Goal: Transaction & Acquisition: Register for event/course

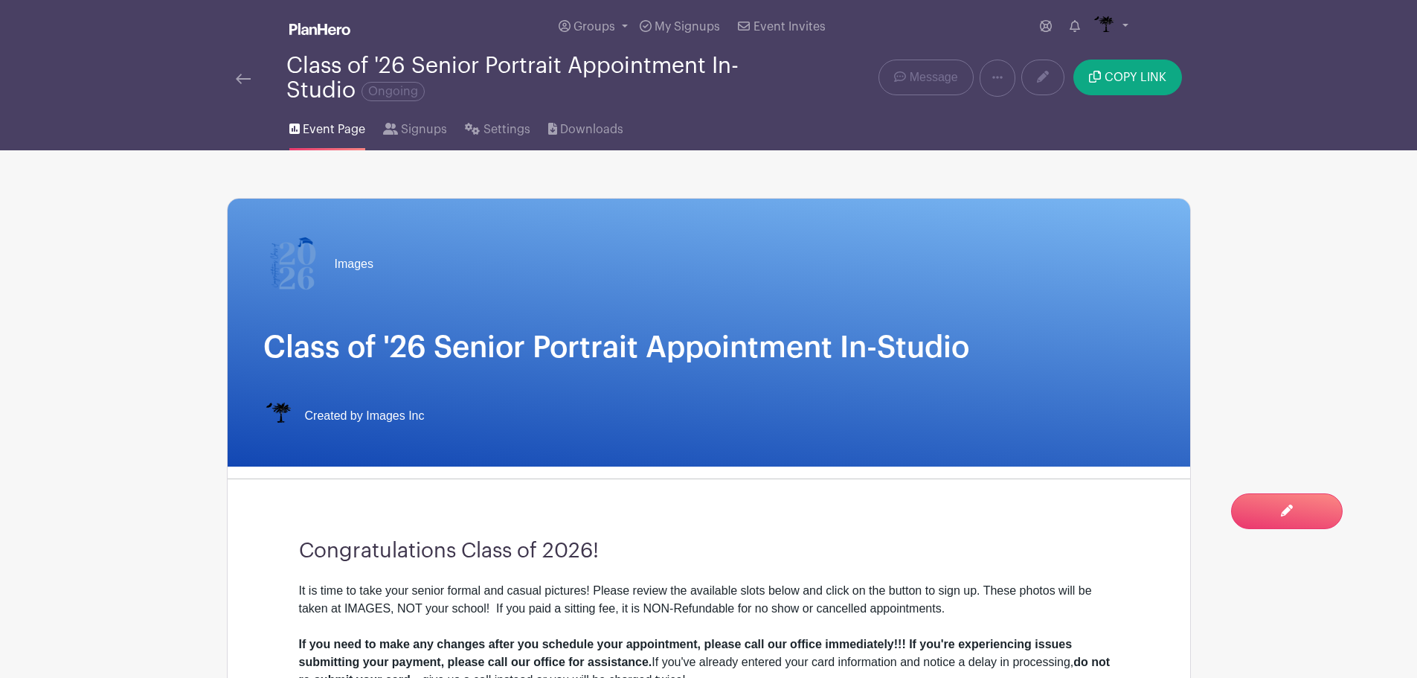
click at [245, 78] on img at bounding box center [243, 79] width 15 height 10
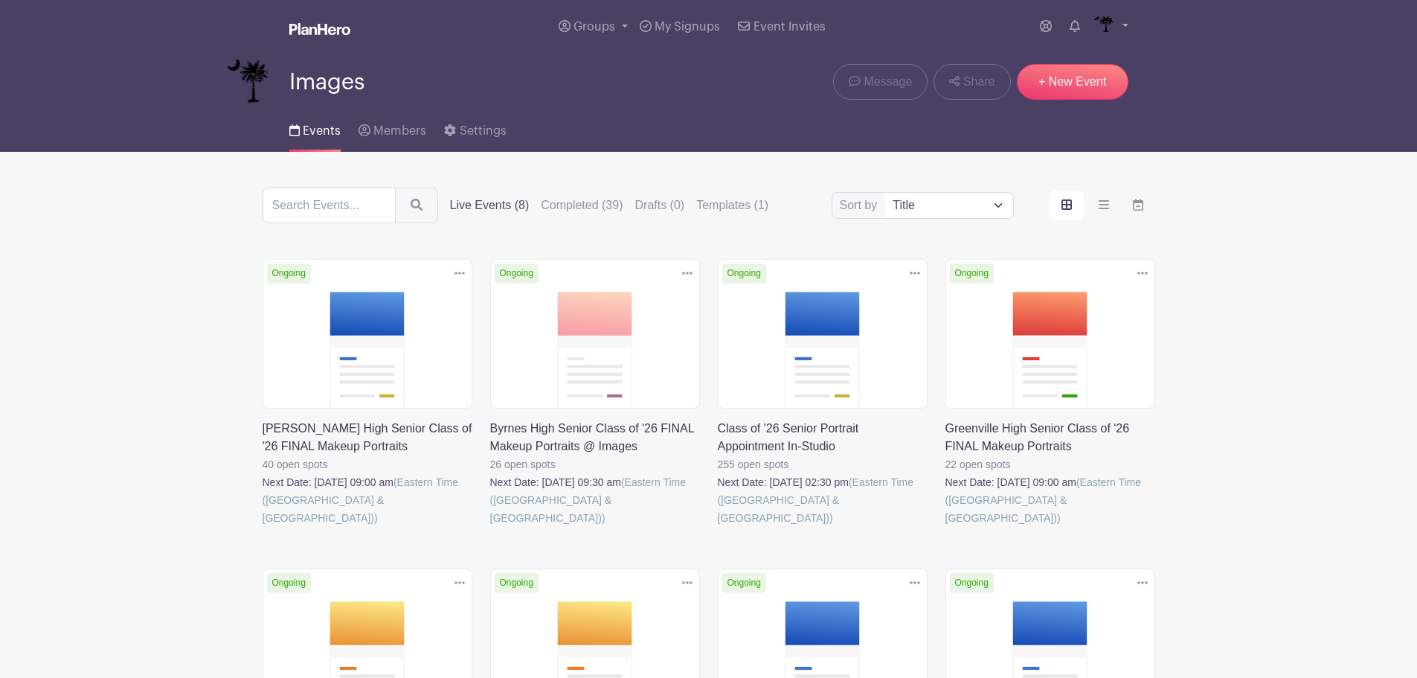
click at [245, 78] on img at bounding box center [249, 82] width 45 height 45
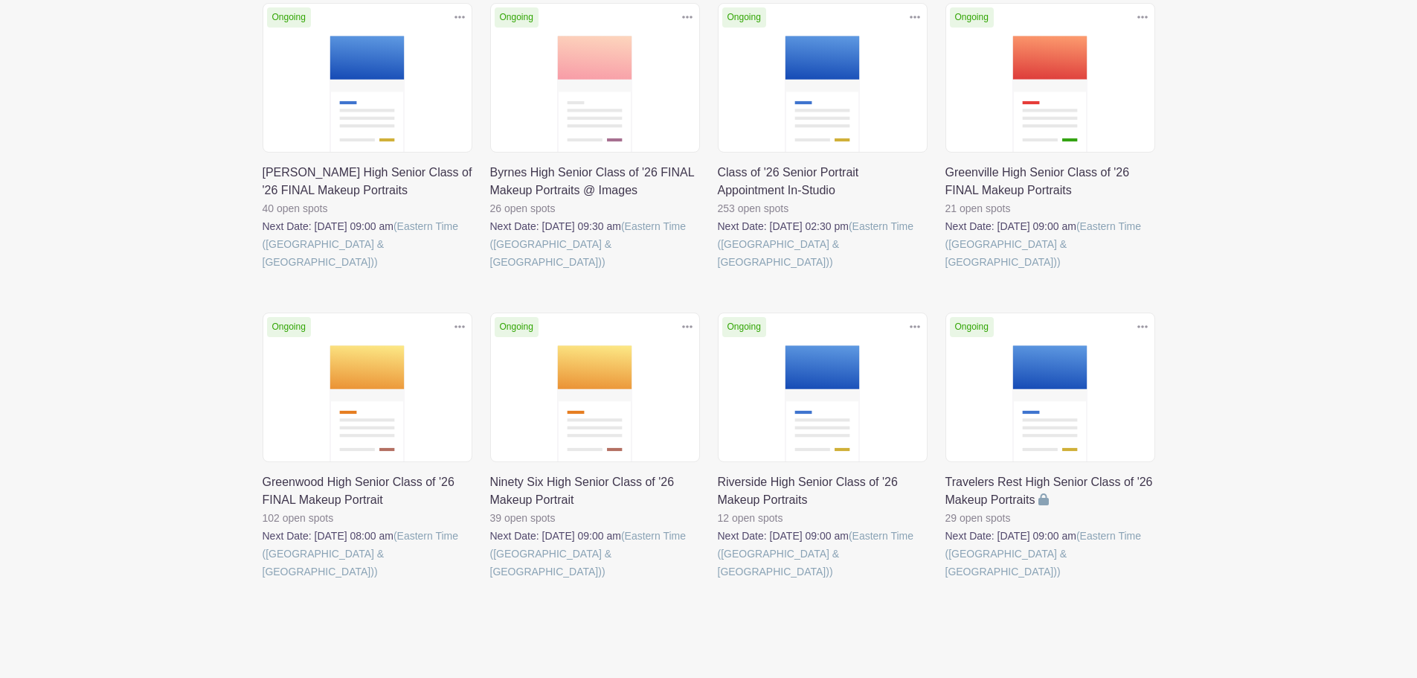
scroll to position [257, 0]
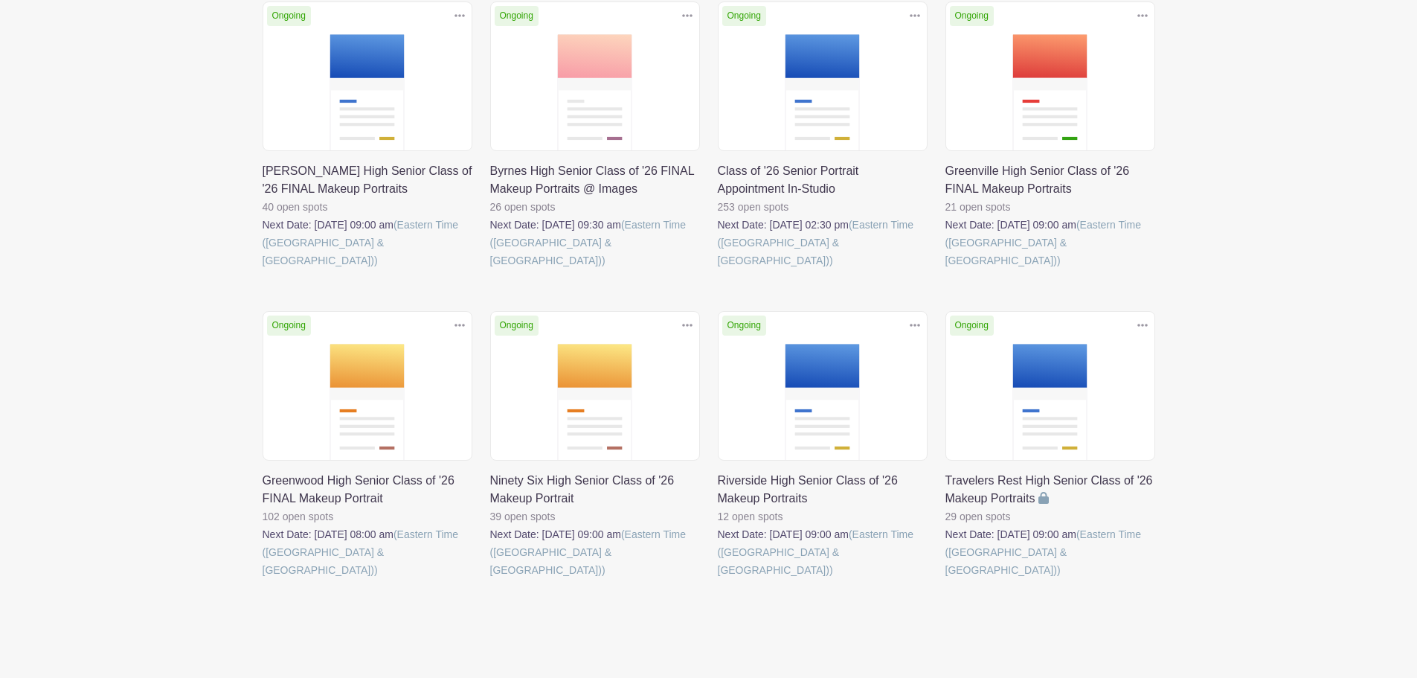
click at [718, 269] on link at bounding box center [718, 269] width 0 height 0
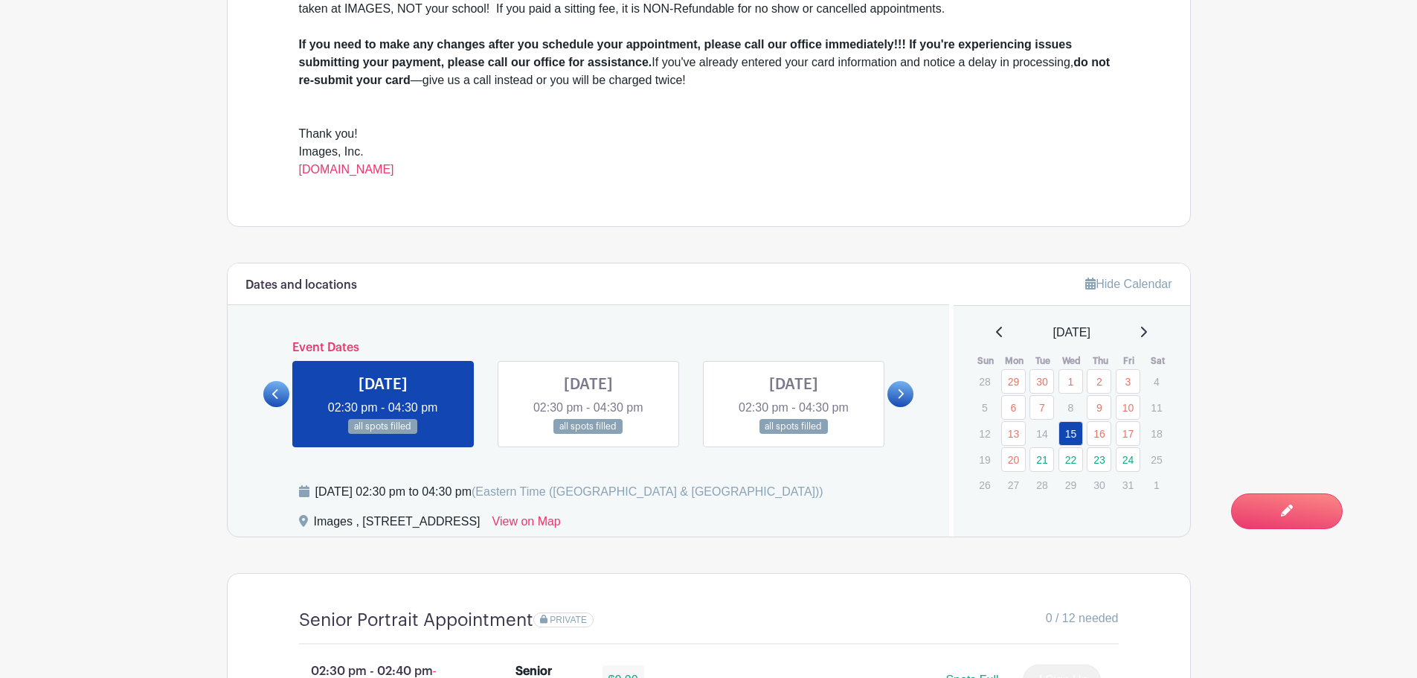
scroll to position [670, 0]
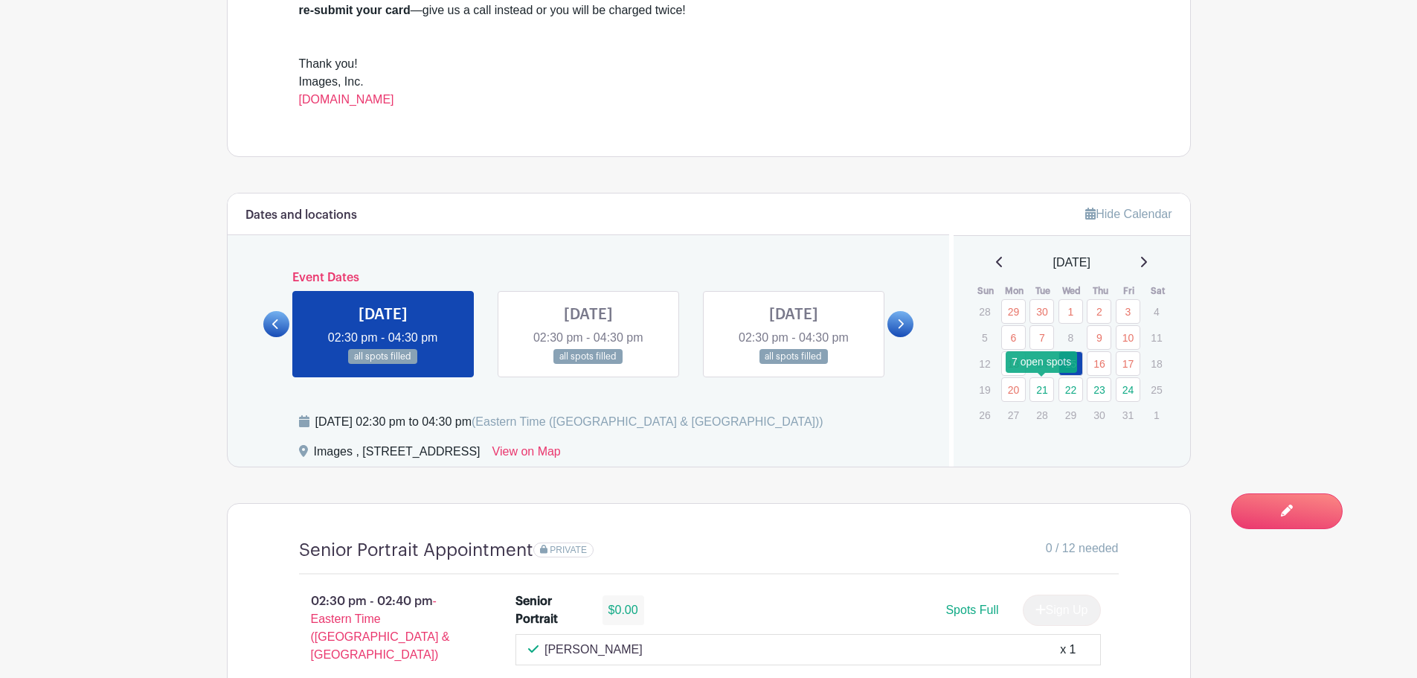
click at [1049, 394] on link "21" at bounding box center [1042, 389] width 25 height 25
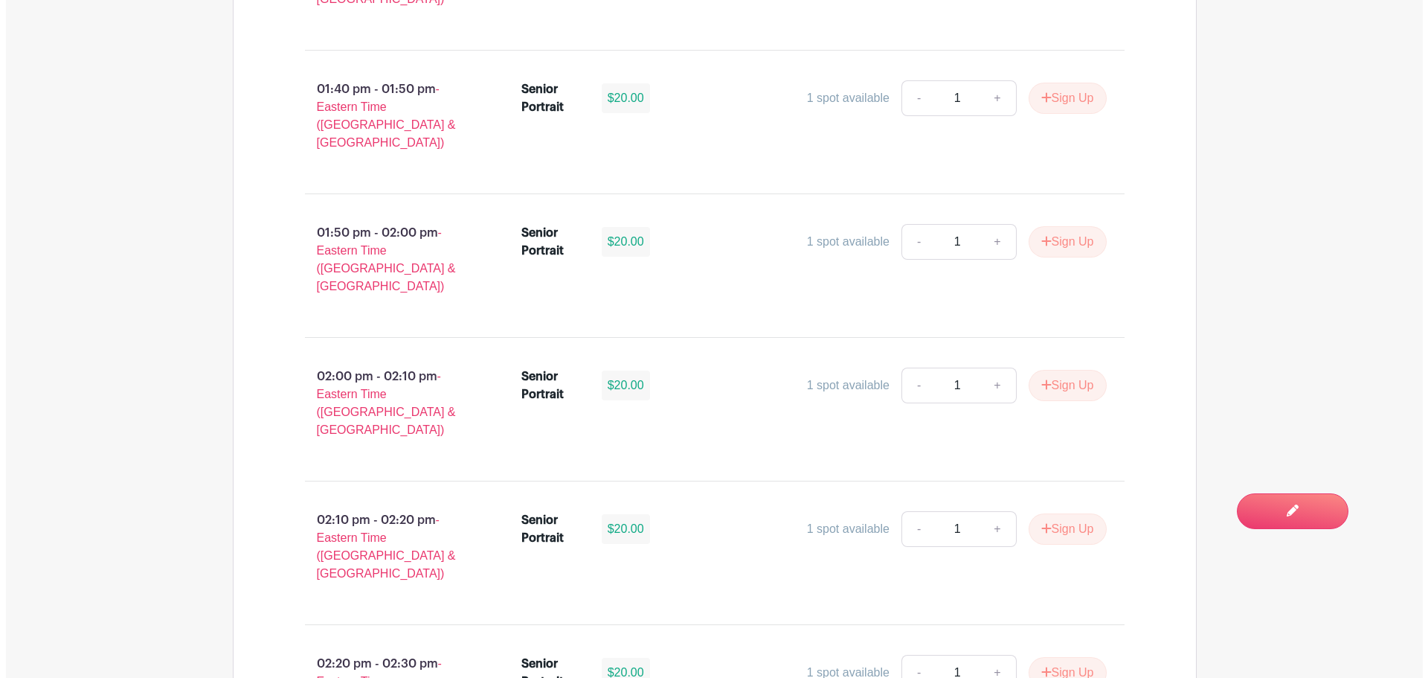
scroll to position [1860, 0]
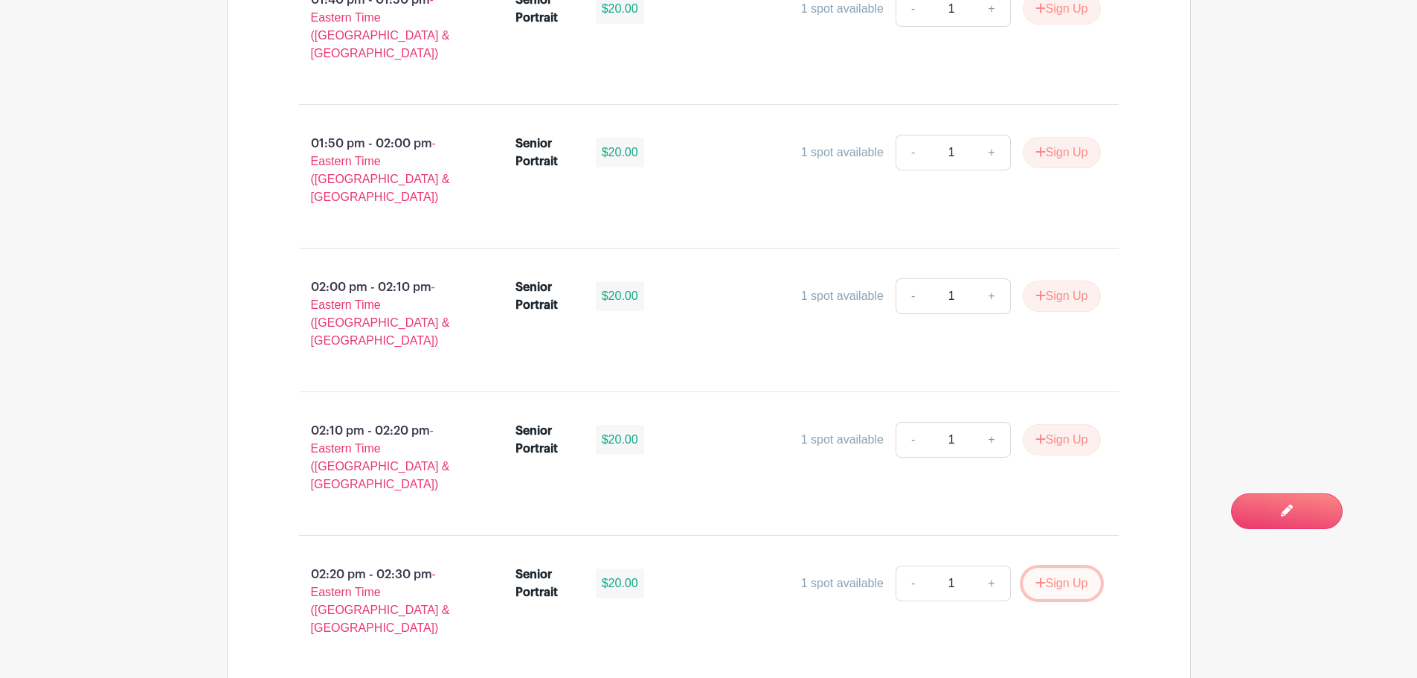
click at [1094, 568] on button "Sign Up" at bounding box center [1062, 583] width 78 height 31
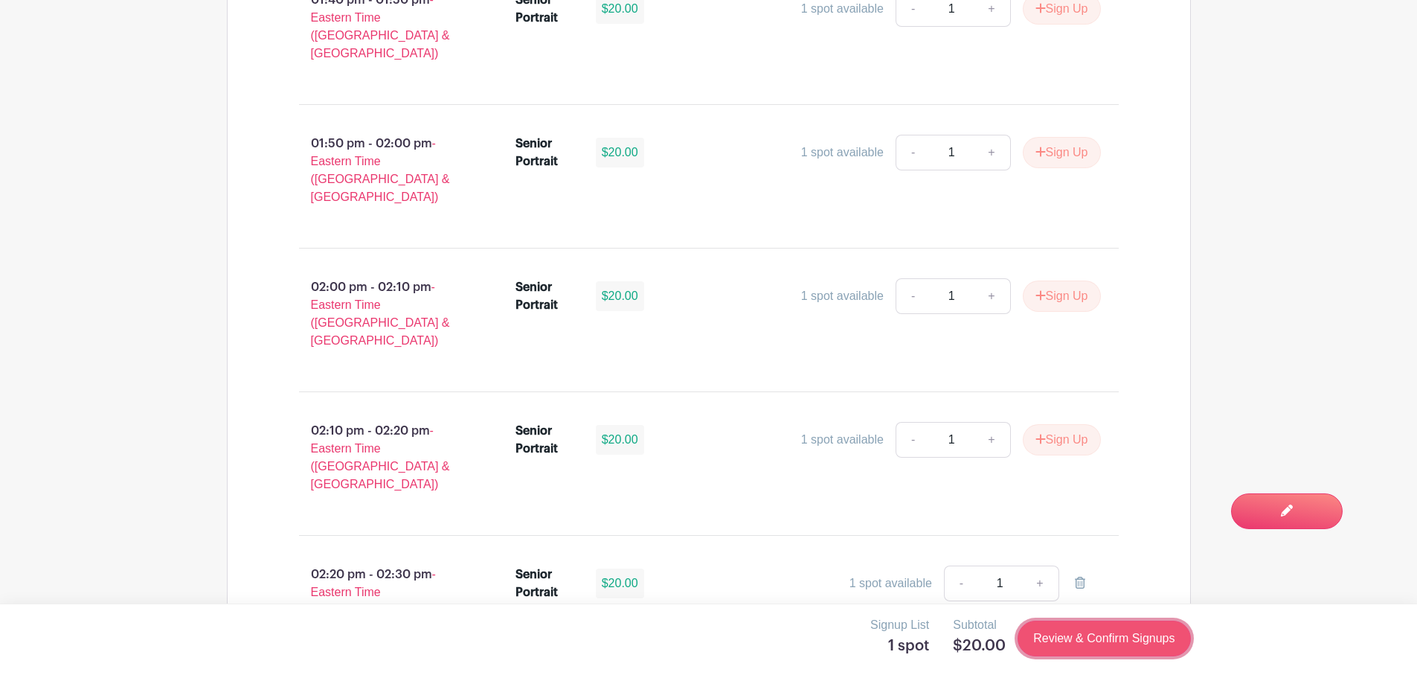
click at [1152, 639] on link "Review & Confirm Signups" at bounding box center [1104, 638] width 173 height 36
click at [1080, 645] on link "Review & Confirm Signups" at bounding box center [1104, 638] width 173 height 36
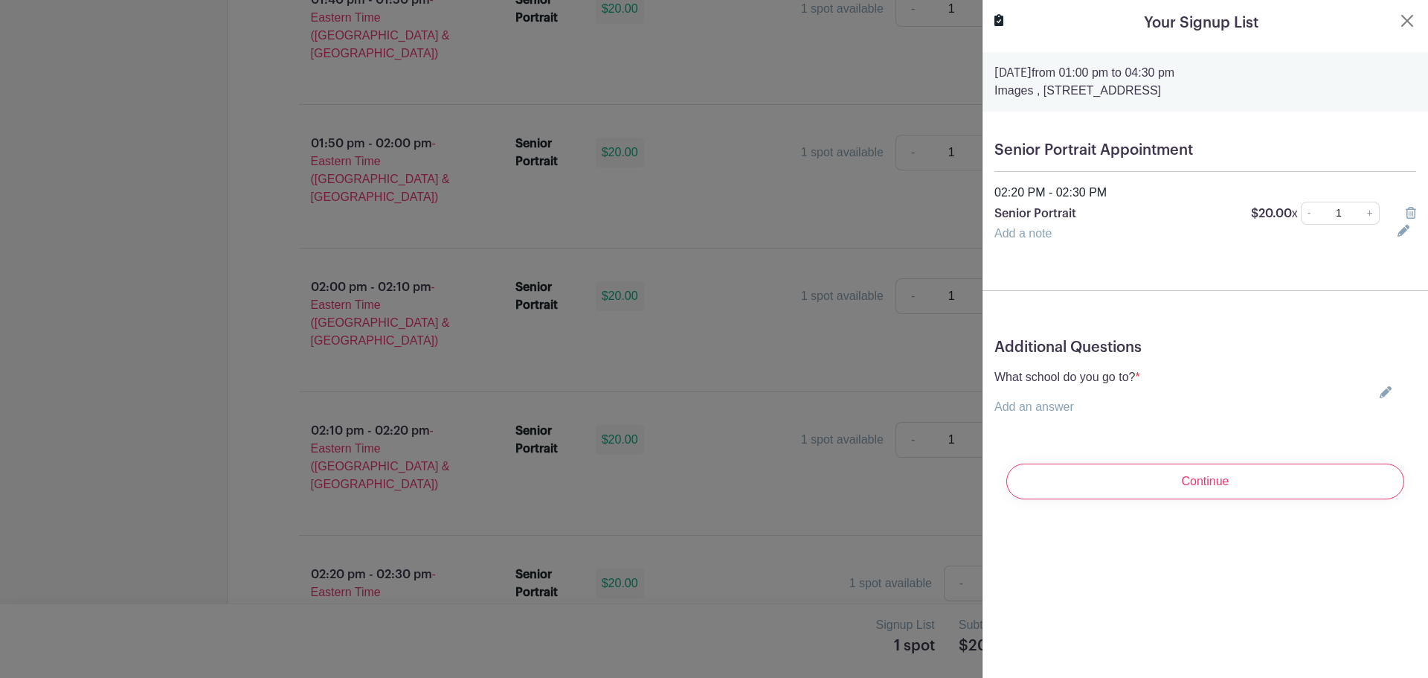
click at [1381, 393] on icon at bounding box center [1386, 392] width 12 height 12
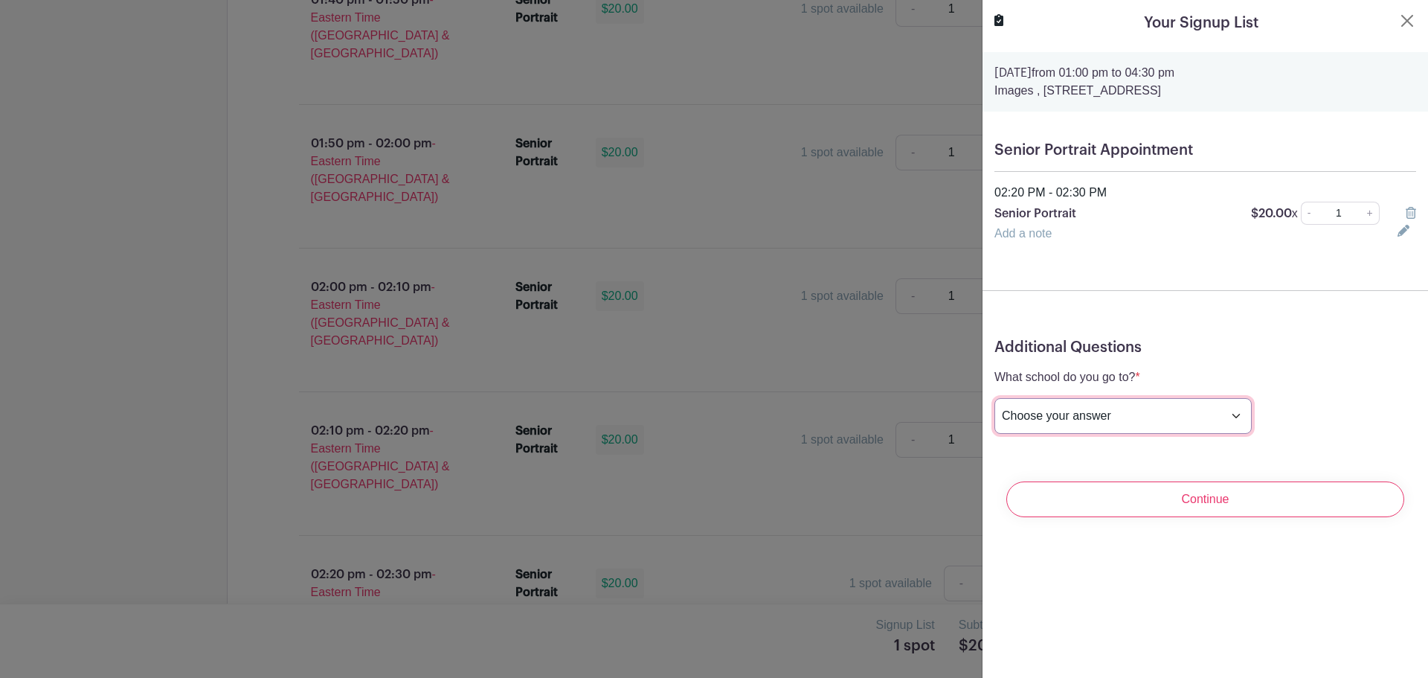
click at [1166, 423] on select "Choose your answer [GEOGRAPHIC_DATA] High [PERSON_NAME] High [PERSON_NAME] High…" at bounding box center [1123, 416] width 257 height 36
select select "3950"
click at [995, 398] on select "Choose your answer [GEOGRAPHIC_DATA] High [PERSON_NAME] High [PERSON_NAME] High…" at bounding box center [1123, 416] width 257 height 36
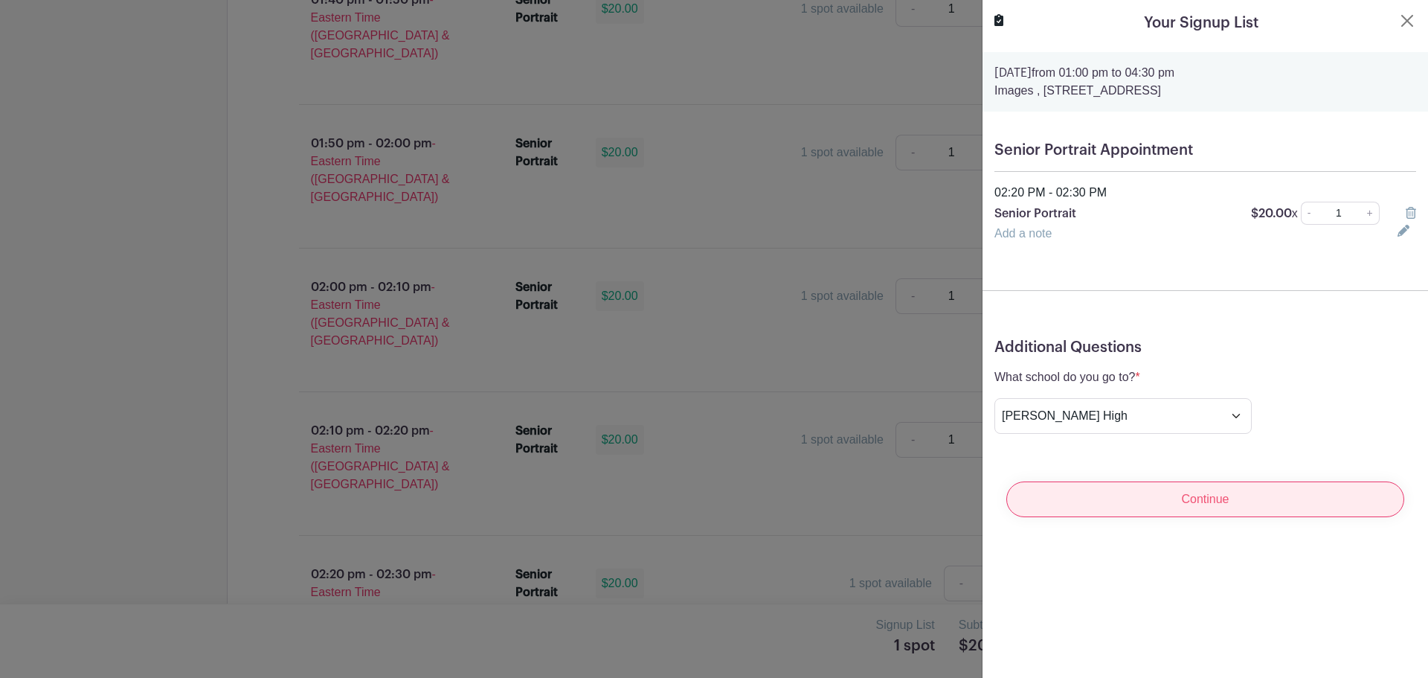
click at [1195, 502] on input "Continue" at bounding box center [1206, 499] width 398 height 36
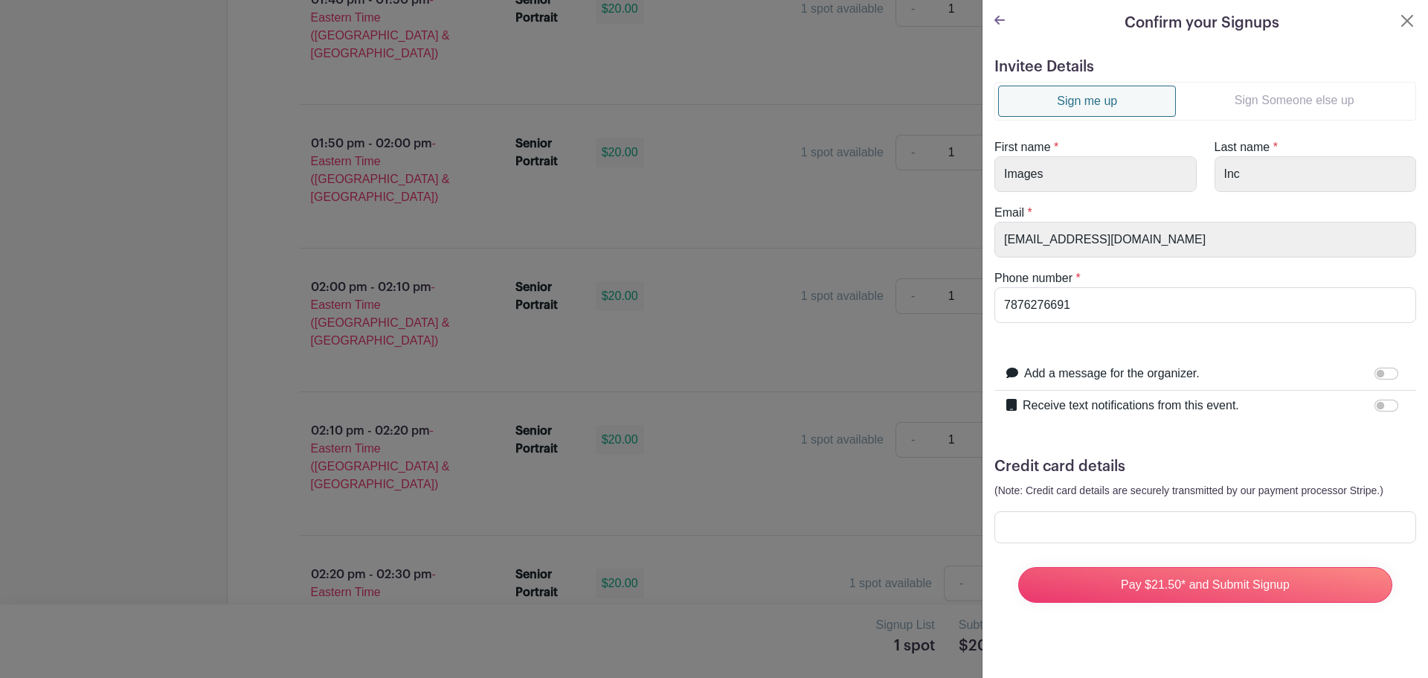
click at [1262, 100] on link "Sign Someone else up" at bounding box center [1294, 101] width 237 height 30
click at [1258, 106] on link "Sign Someone else up" at bounding box center [1294, 101] width 237 height 30
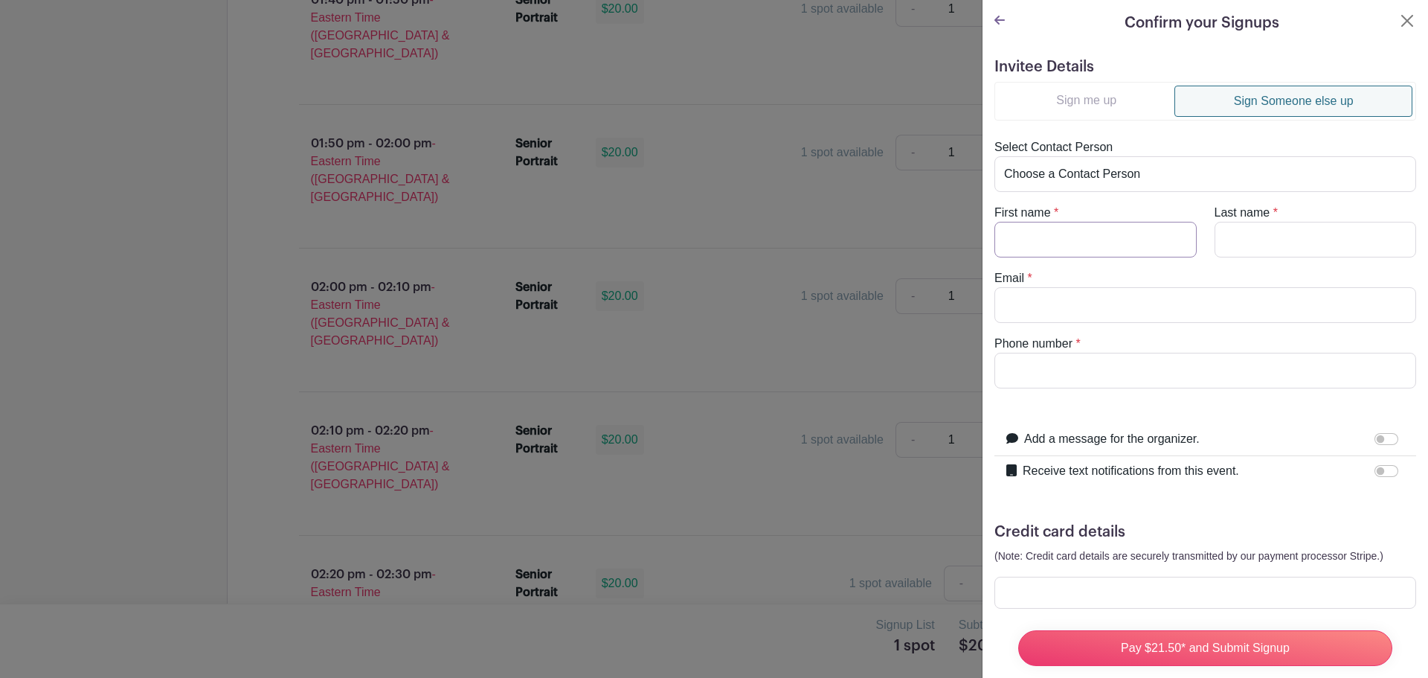
click at [1093, 249] on input "First name" at bounding box center [1096, 240] width 202 height 36
type input "Bailey"
type input "Bice"
type input "rlewis@conniemaxwell.com"
drag, startPoint x: 1105, startPoint y: 370, endPoint x: 981, endPoint y: 372, distance: 123.5
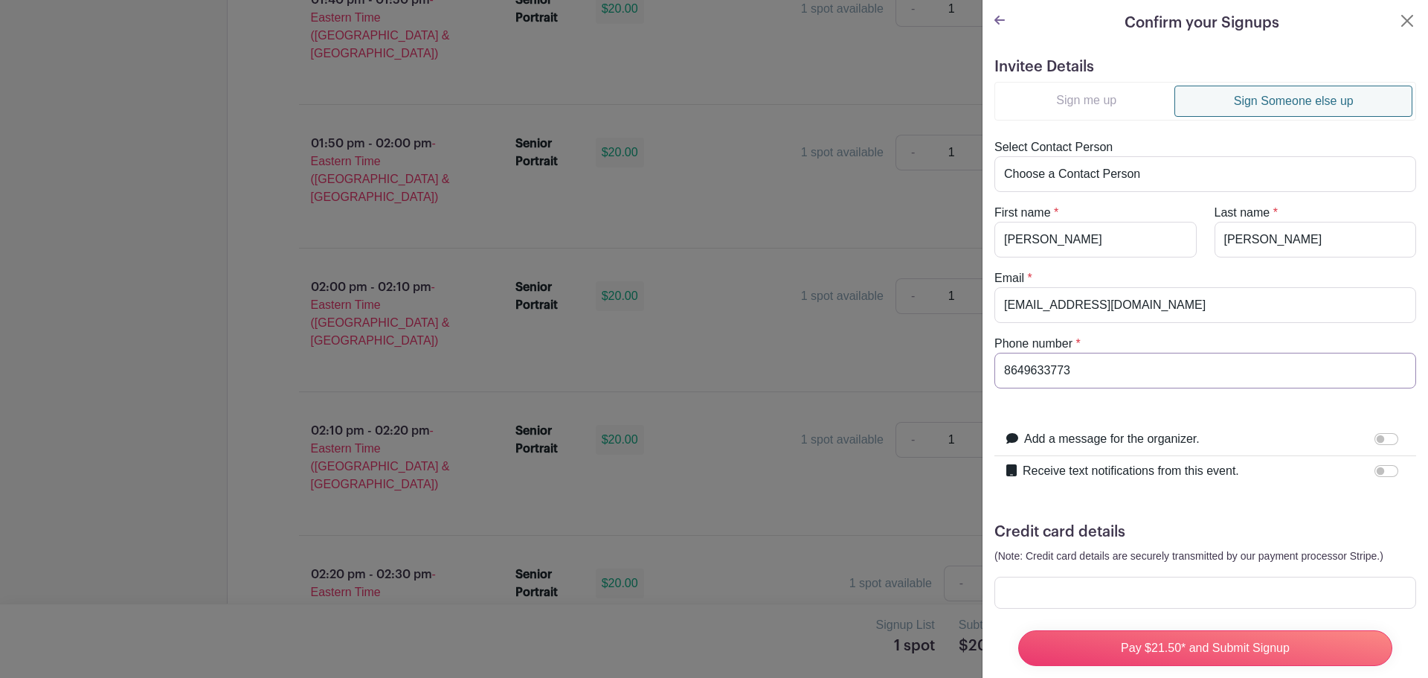
type input "8649633773"
click at [1385, 468] on input "Receive text notifications from this event." at bounding box center [1387, 471] width 24 height 12
checkbox input "true"
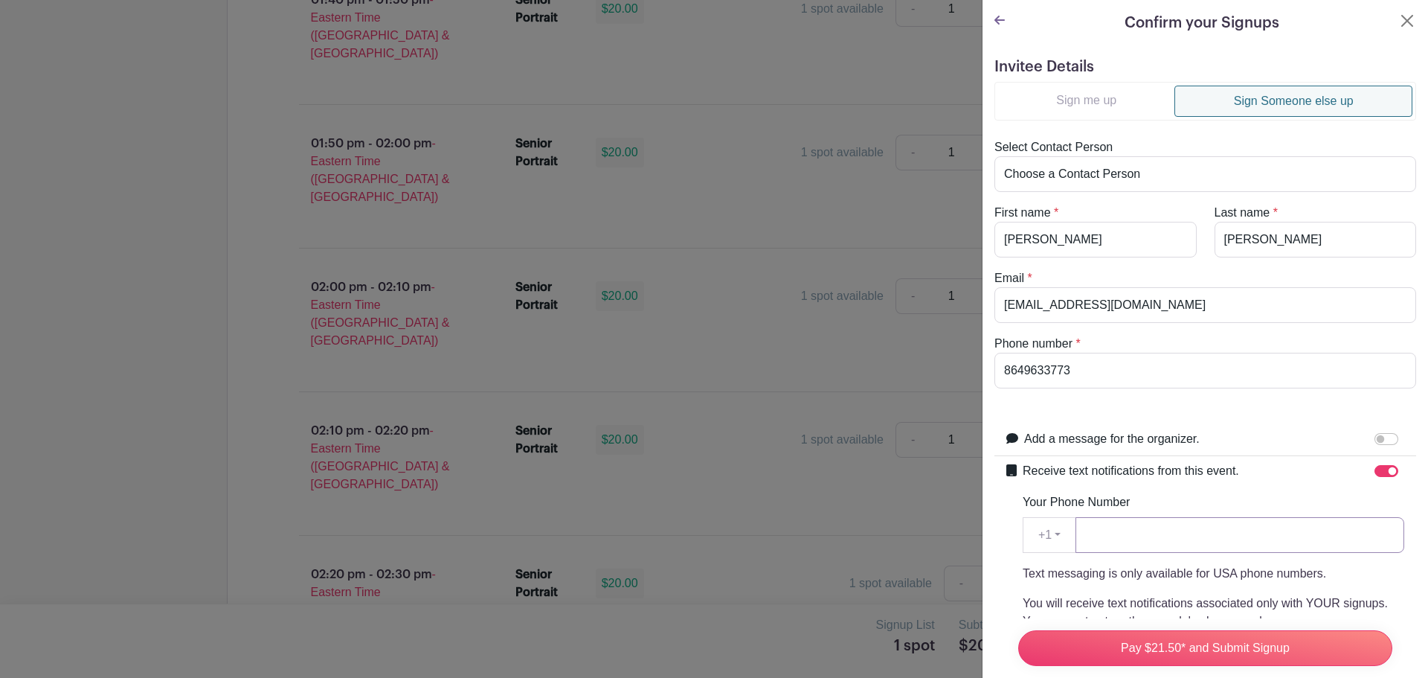
paste input "8649633773"
type input "8649633773"
click at [1210, 355] on input "8649633773" at bounding box center [1206, 371] width 422 height 36
click at [1217, 416] on form "Invitee Details Sign me up Sign Someone else up Select Contact Person Choose a …" at bounding box center [1206, 509] width 422 height 902
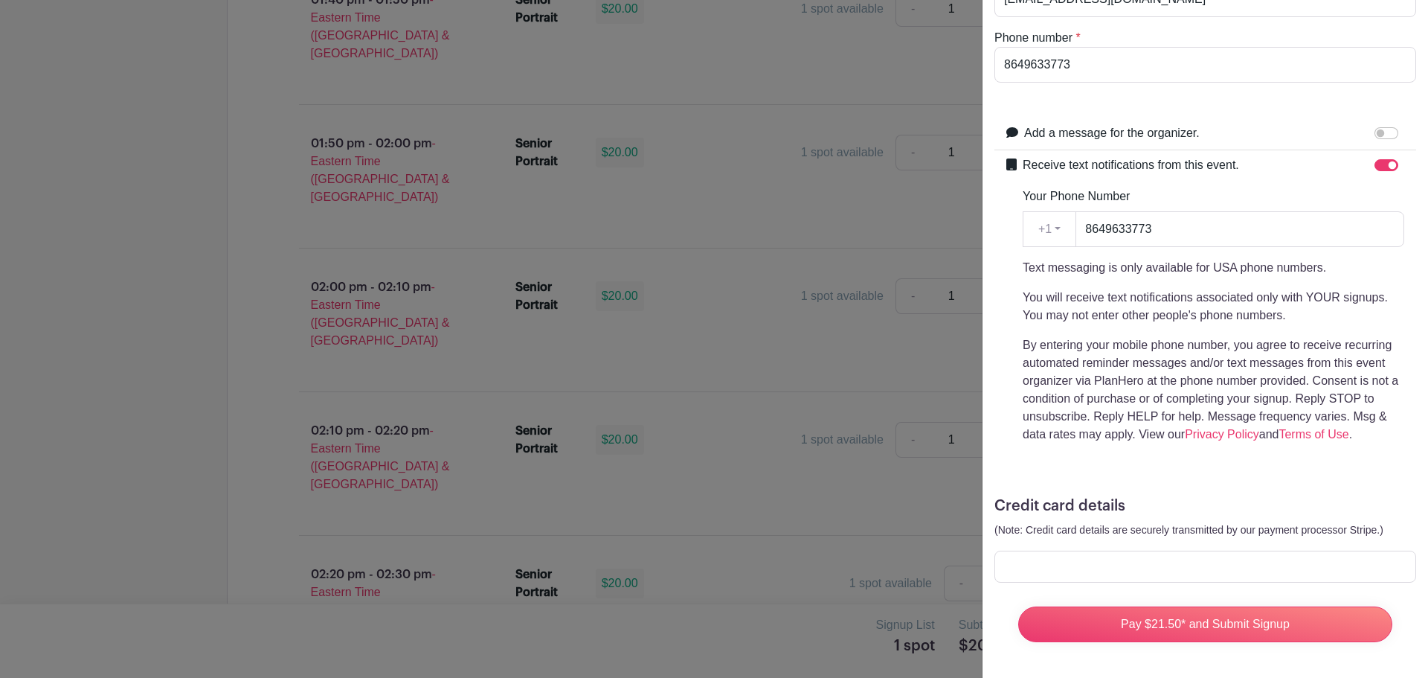
scroll to position [317, 0]
drag, startPoint x: 1100, startPoint y: 54, endPoint x: 931, endPoint y: 68, distance: 169.4
click at [931, 68] on div at bounding box center [714, 339] width 1428 height 678
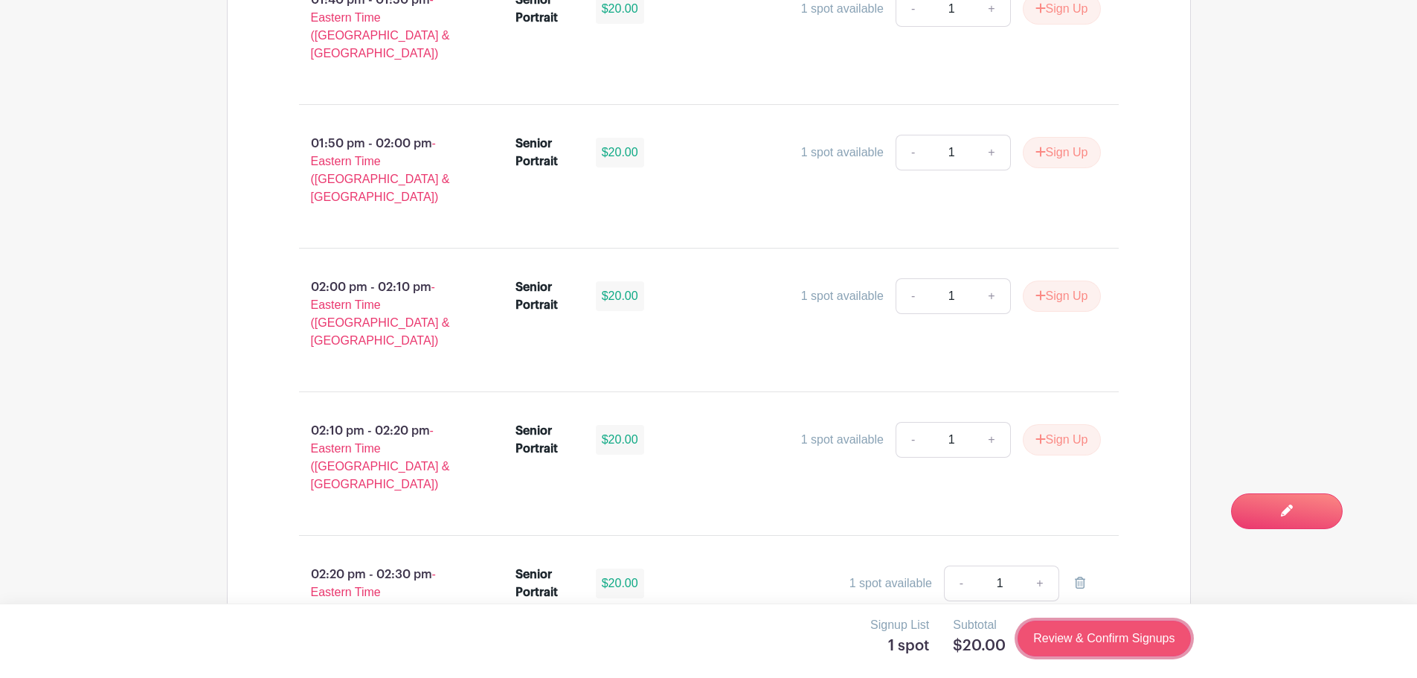
click at [1047, 651] on link "Review & Confirm Signups" at bounding box center [1104, 638] width 173 height 36
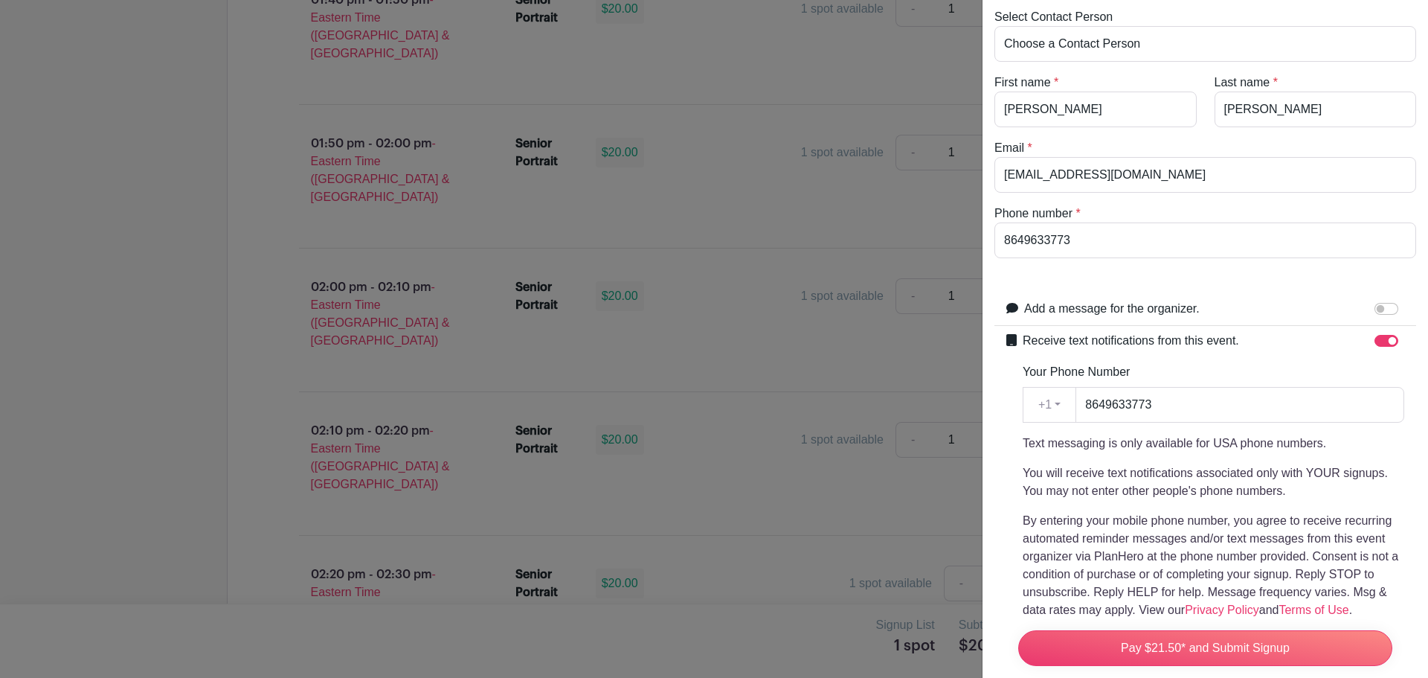
scroll to position [94, 0]
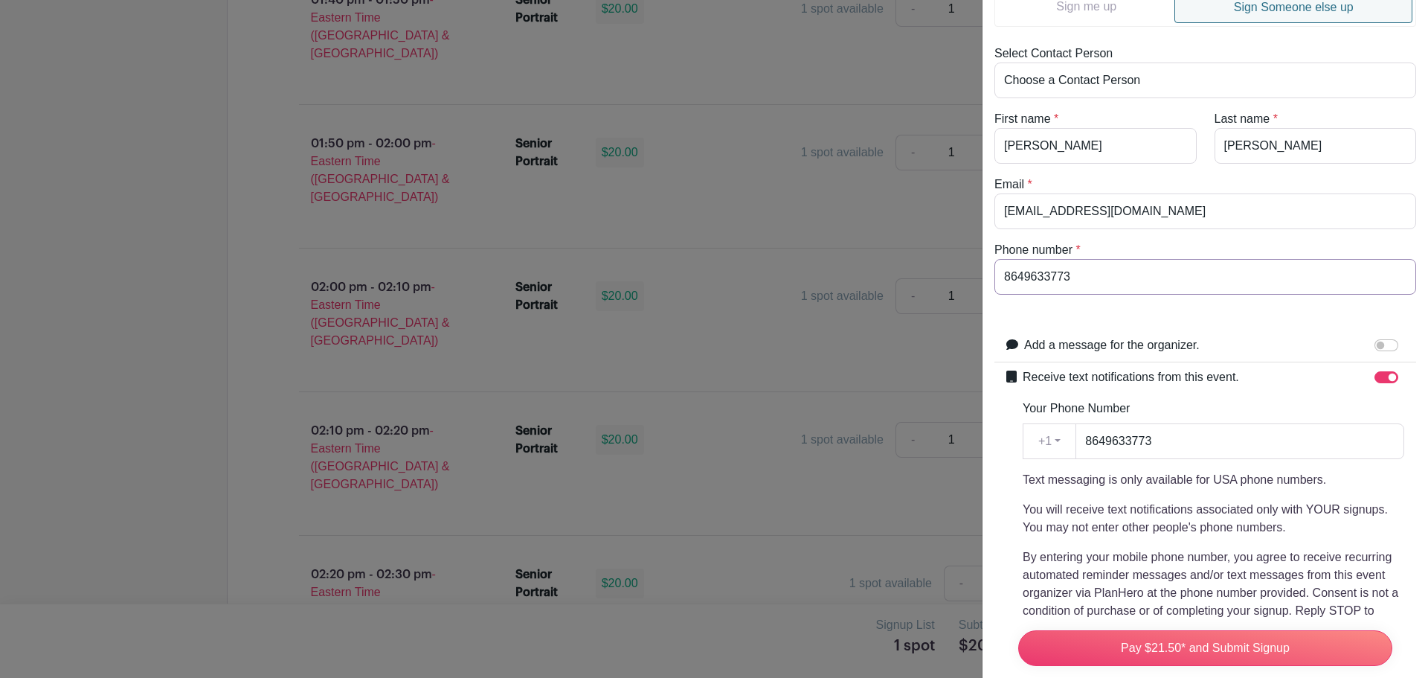
click at [1144, 275] on input "8649633773" at bounding box center [1206, 277] width 422 height 36
drag, startPoint x: 1144, startPoint y: 275, endPoint x: 1002, endPoint y: 280, distance: 142.2
click at [1002, 280] on input "8644148162" at bounding box center [1206, 277] width 422 height 36
type input "8644148162"
click at [1194, 449] on input "8649633773" at bounding box center [1240, 441] width 329 height 36
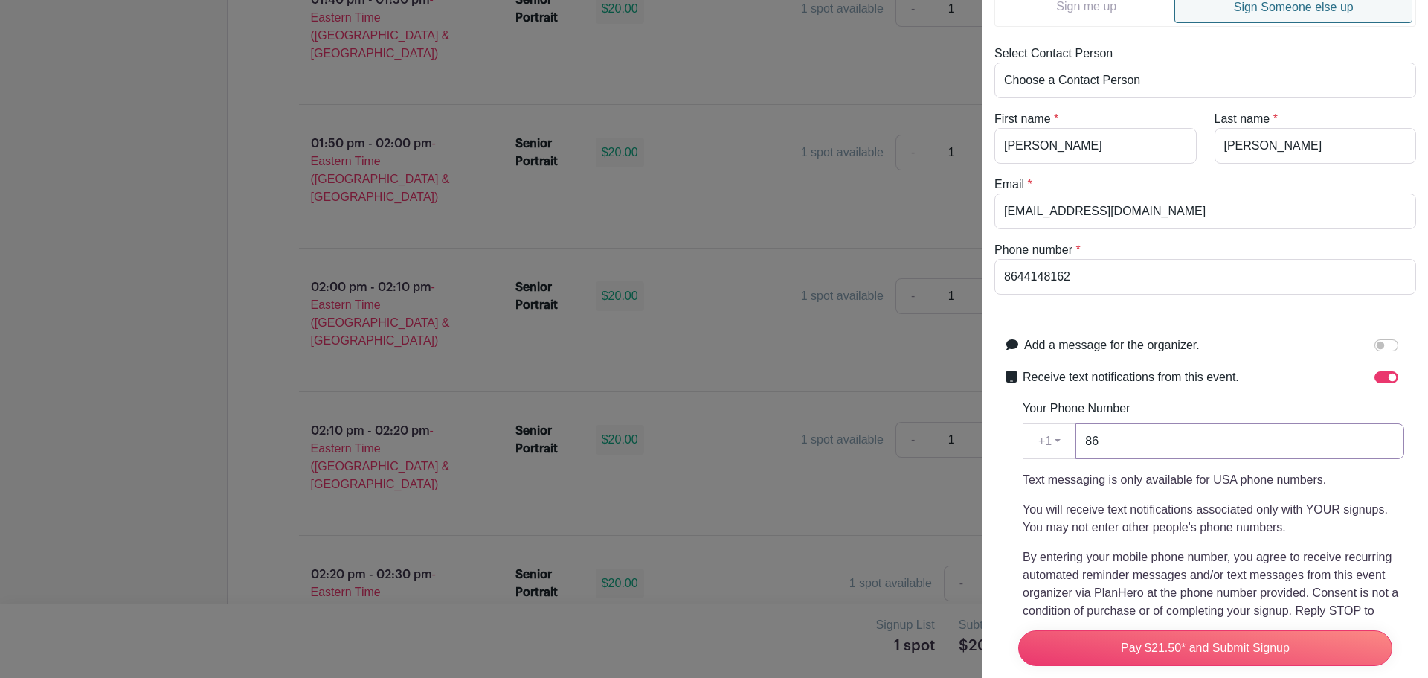
type input "8"
paste input "8644148162"
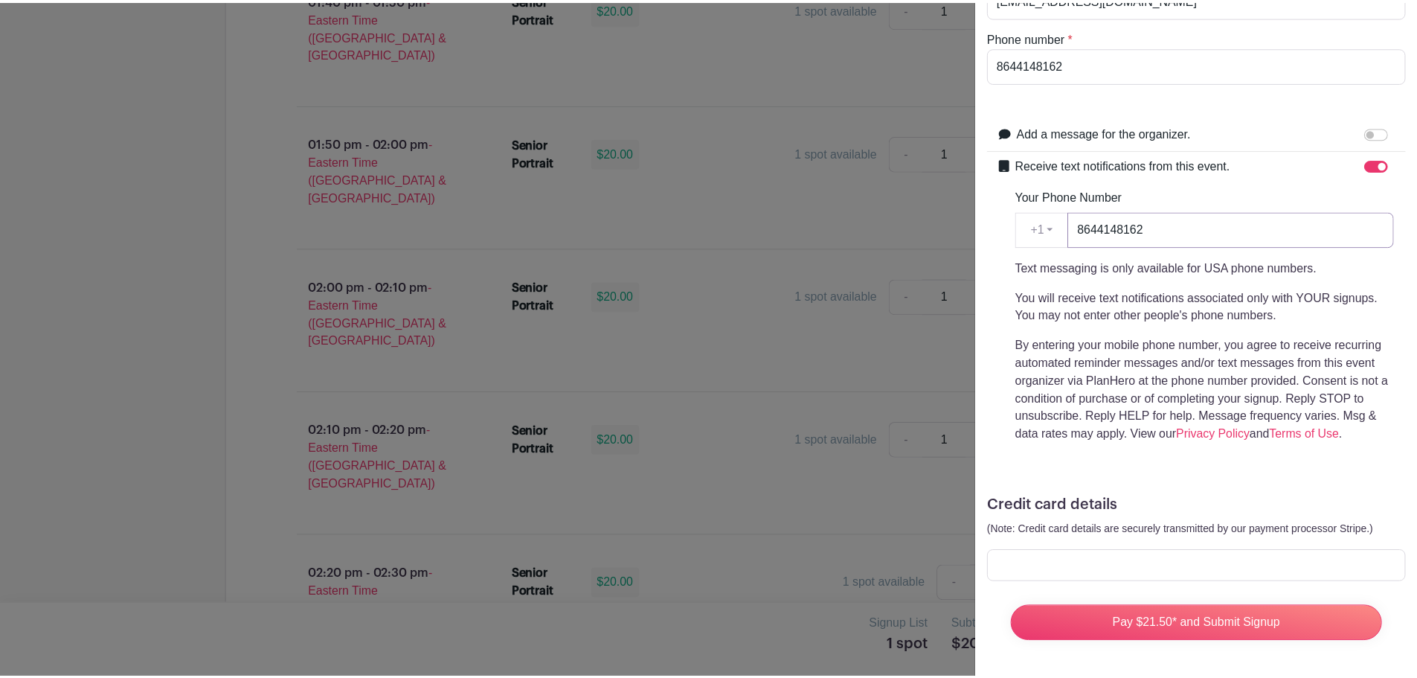
scroll to position [317, 0]
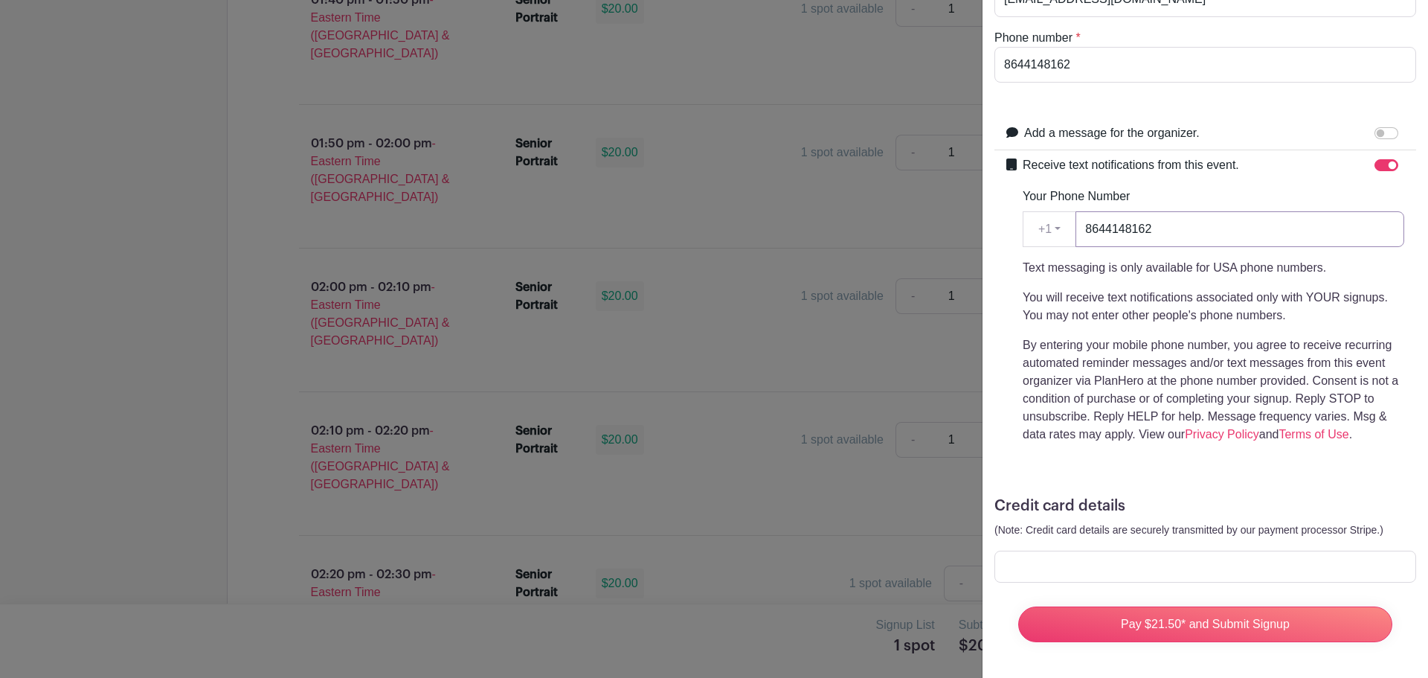
type input "8644148162"
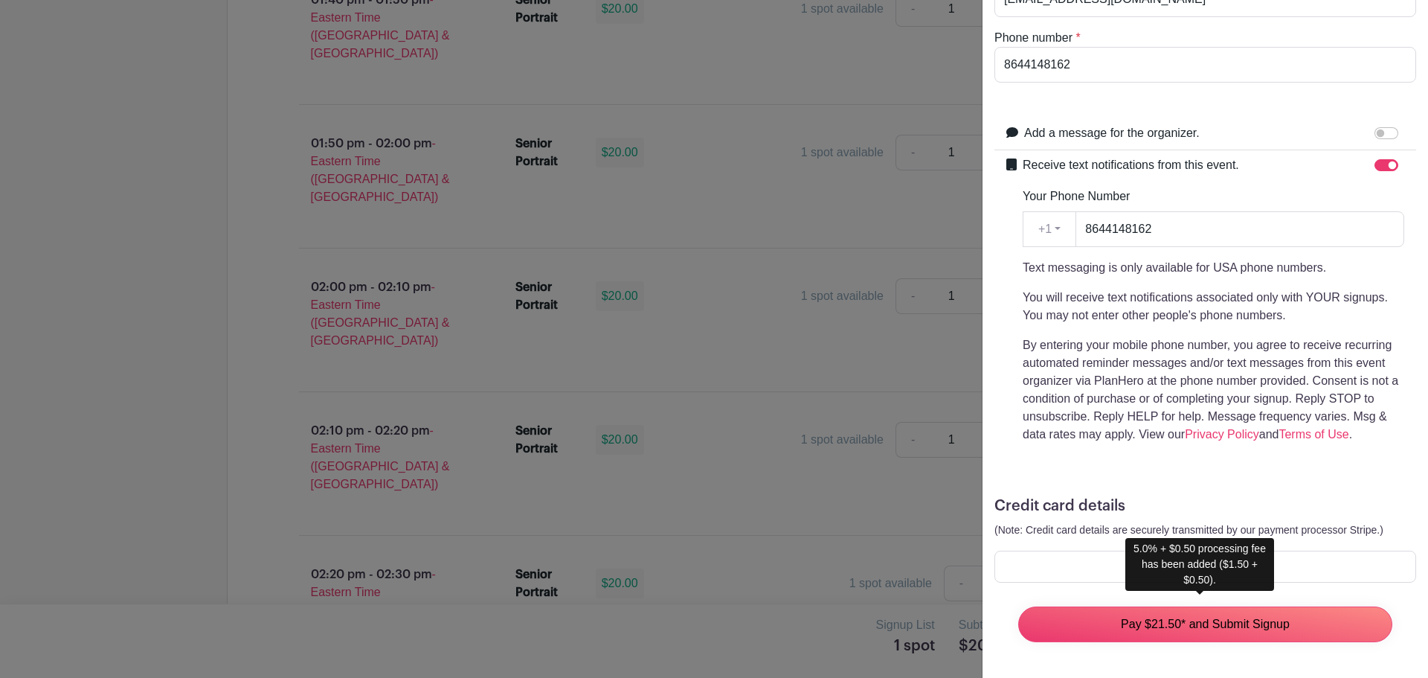
drag, startPoint x: 1108, startPoint y: 617, endPoint x: 159, endPoint y: 415, distance: 969.7
click at [1108, 617] on input "Pay $21.50* and Submit Signup" at bounding box center [1205, 624] width 374 height 36
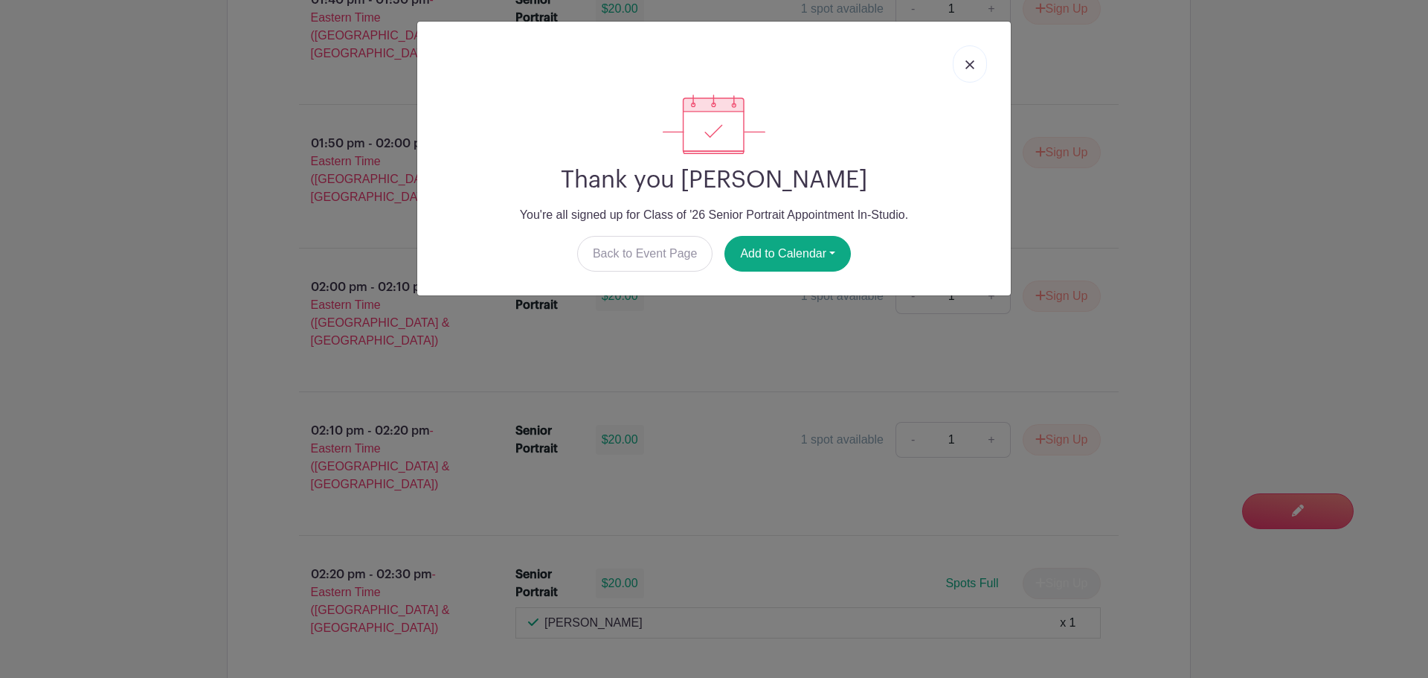
click at [977, 64] on link at bounding box center [970, 63] width 34 height 37
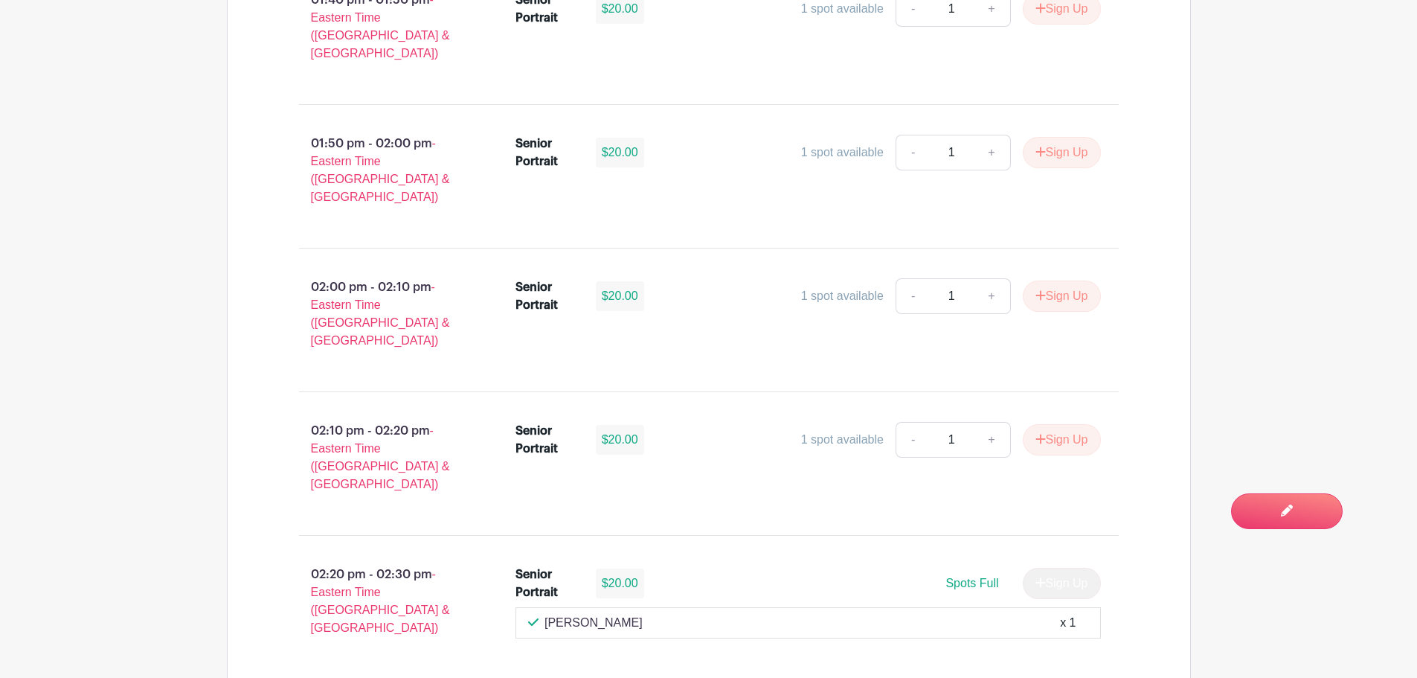
click at [169, 333] on main "Groups All Groups Images Add New Group My Signups Event Invites My account Down…" at bounding box center [708, 487] width 1417 height 4695
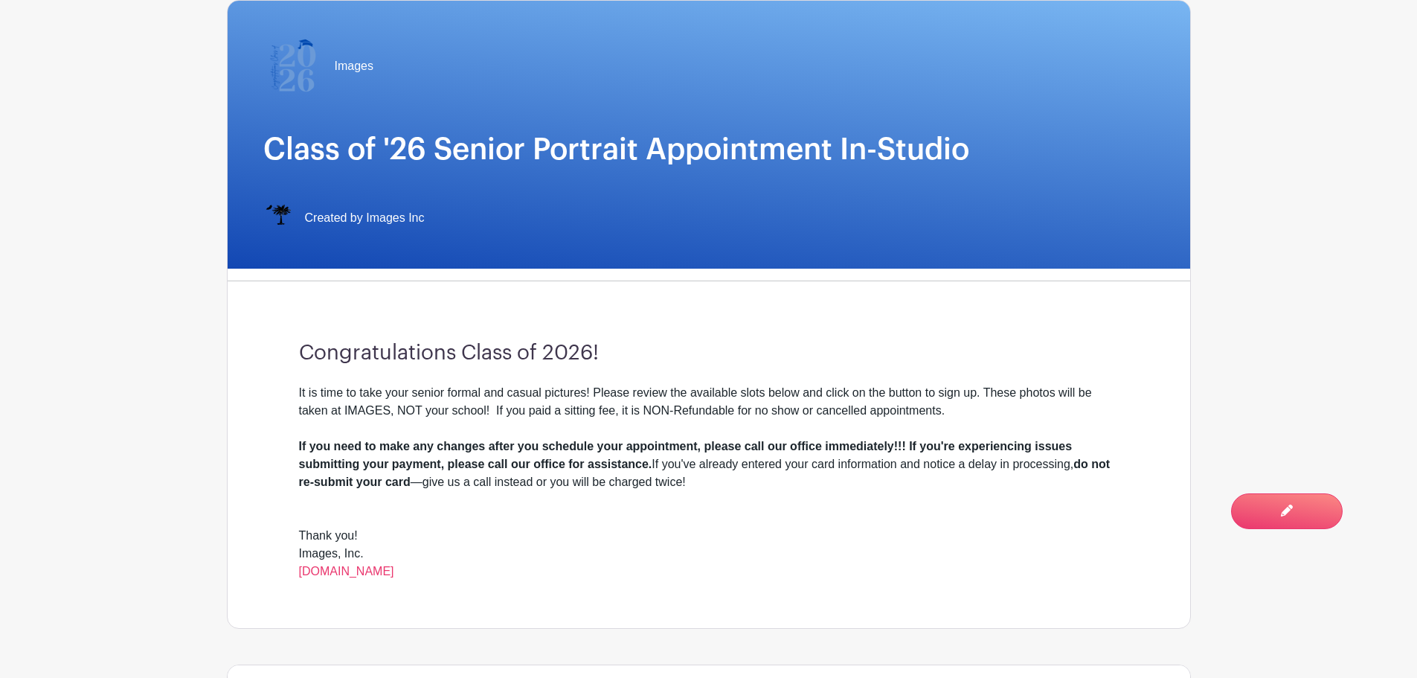
scroll to position [0, 0]
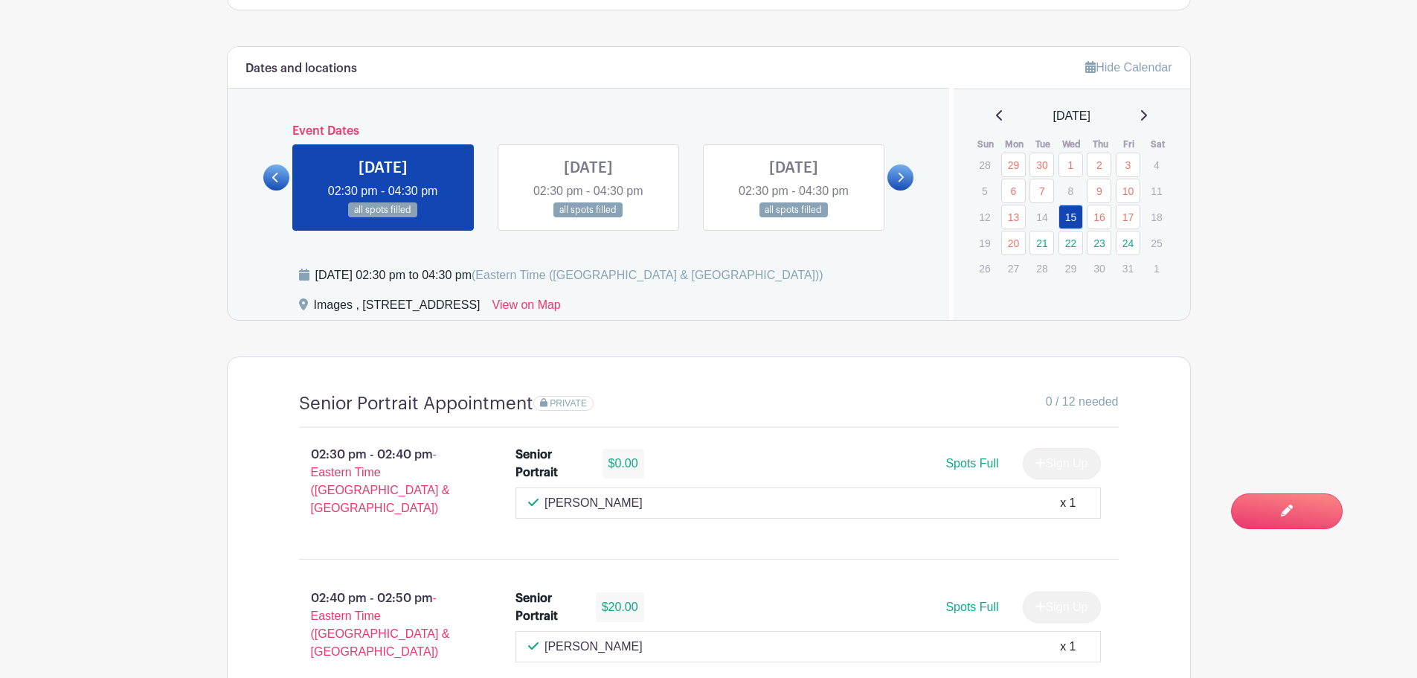
scroll to position [744, 0]
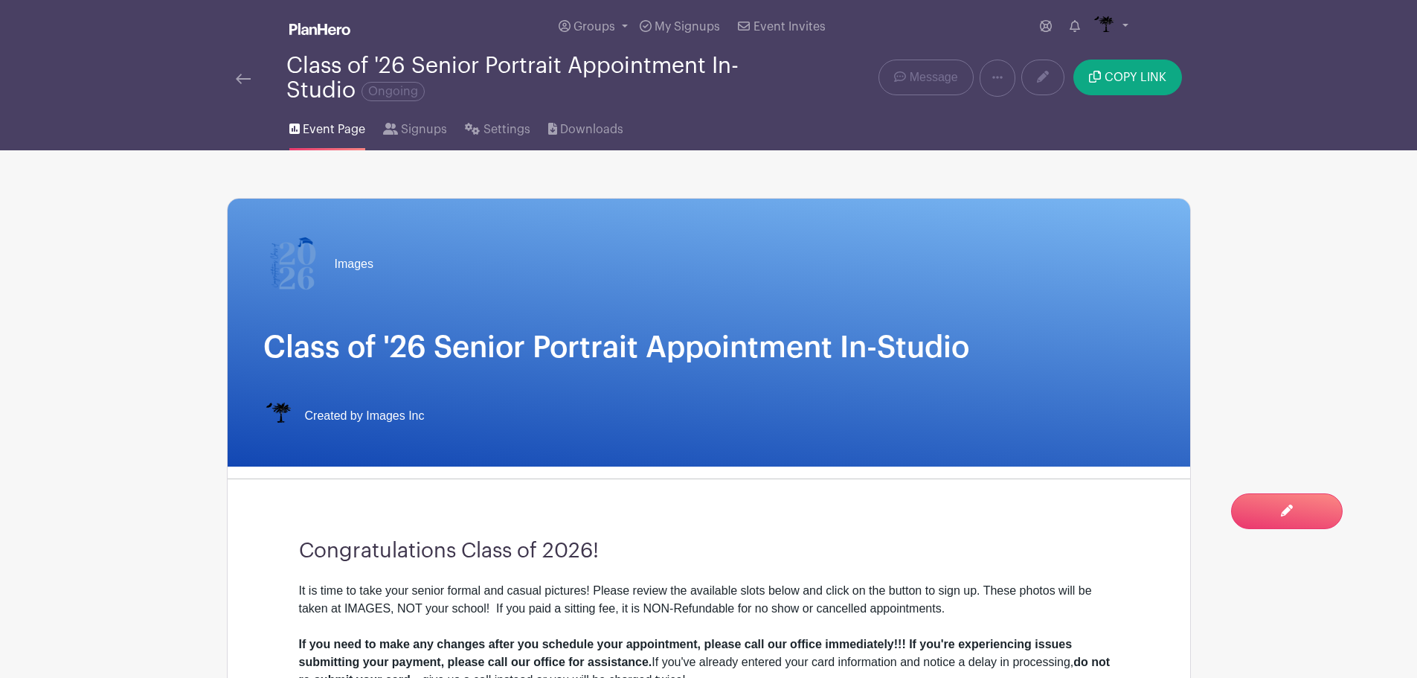
click at [243, 80] on img at bounding box center [243, 79] width 15 height 10
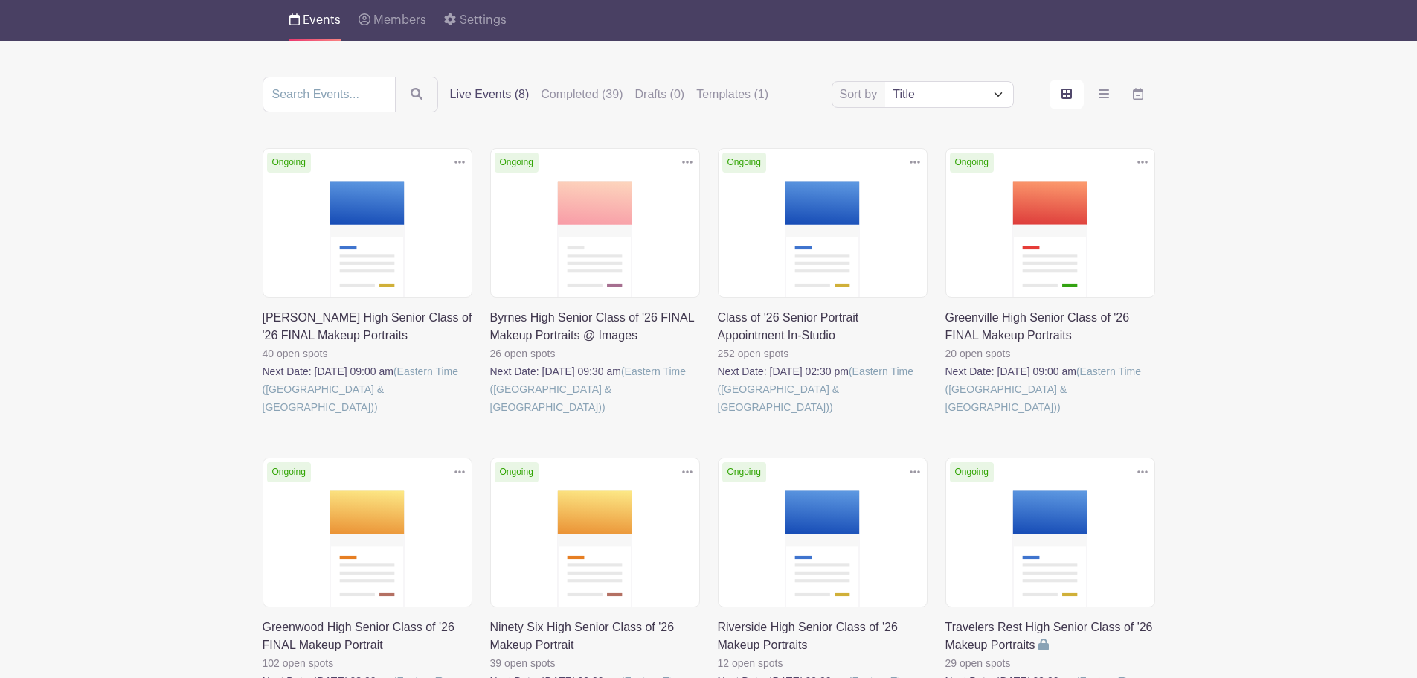
scroll to position [257, 0]
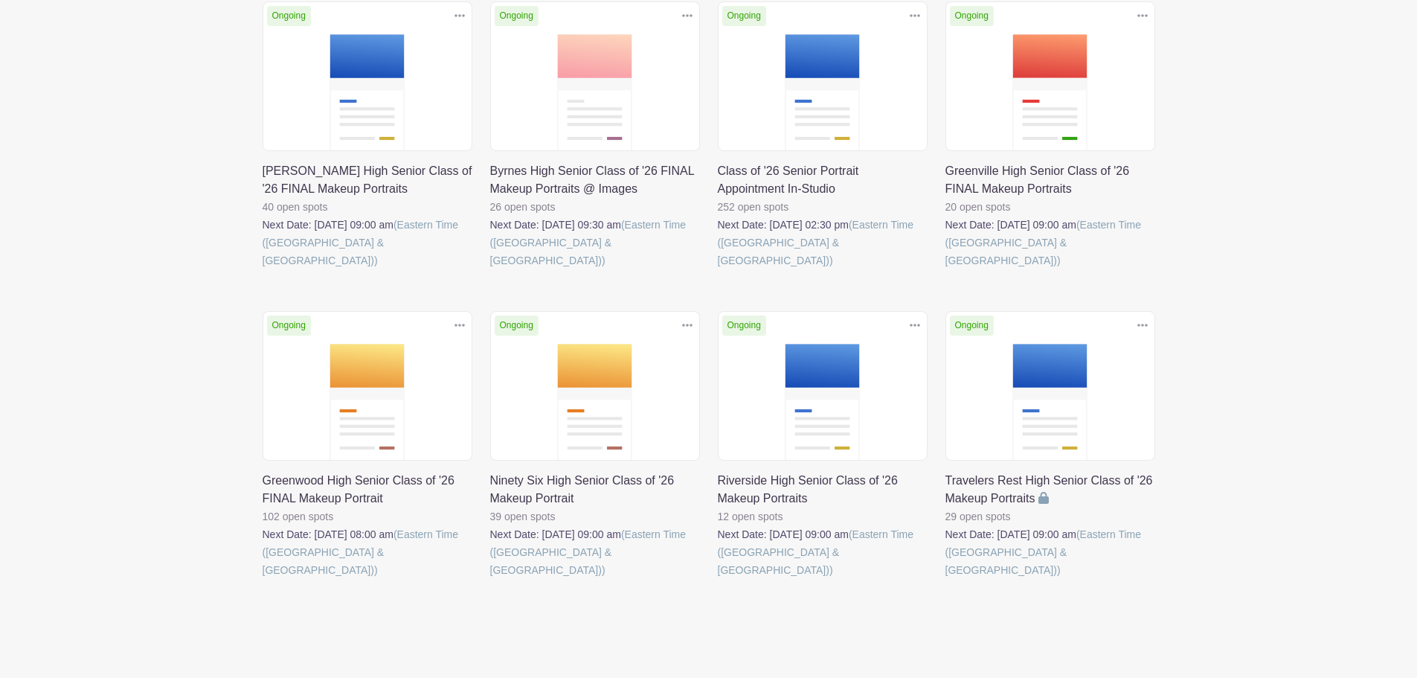
click at [946, 579] on link at bounding box center [946, 579] width 0 height 0
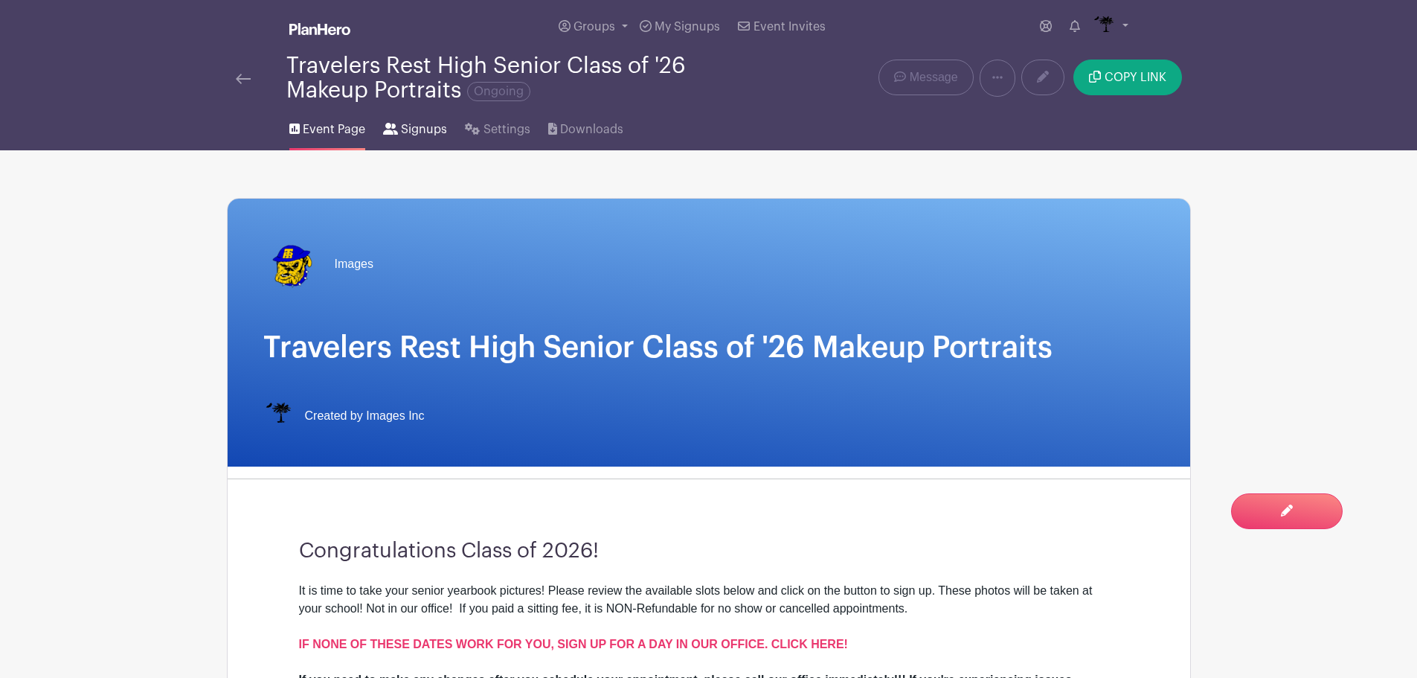
click at [432, 142] on link "Signups" at bounding box center [415, 127] width 64 height 48
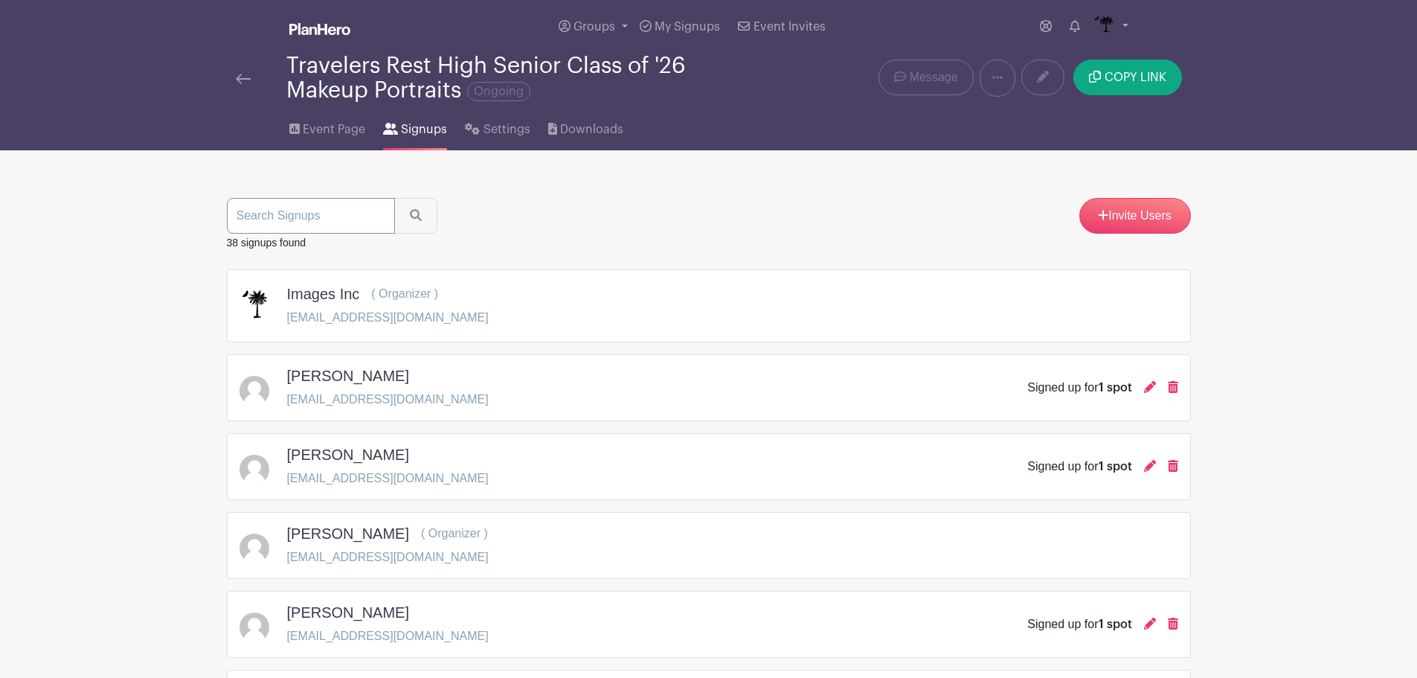
click at [344, 205] on input "search" at bounding box center [311, 216] width 168 height 36
type input "wilson"
click at [394, 198] on button "submit" at bounding box center [415, 216] width 43 height 36
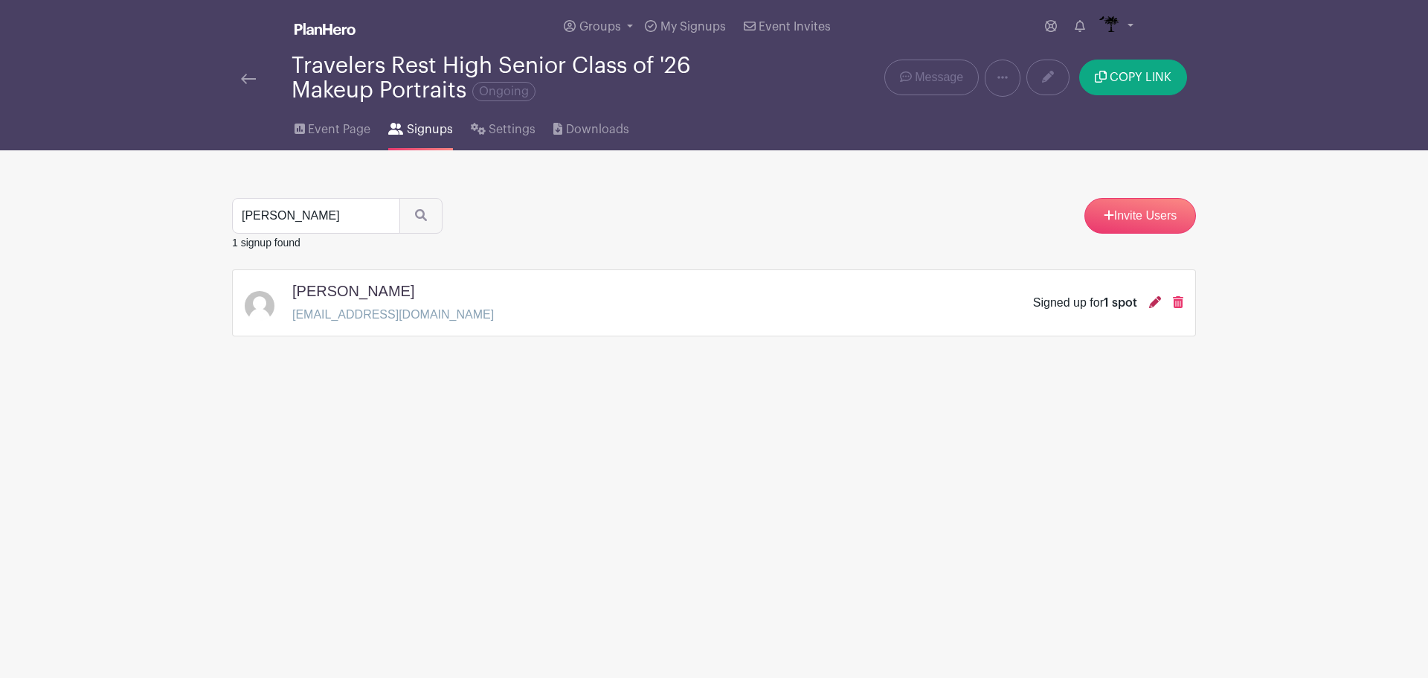
click at [1153, 301] on icon at bounding box center [1155, 302] width 12 height 12
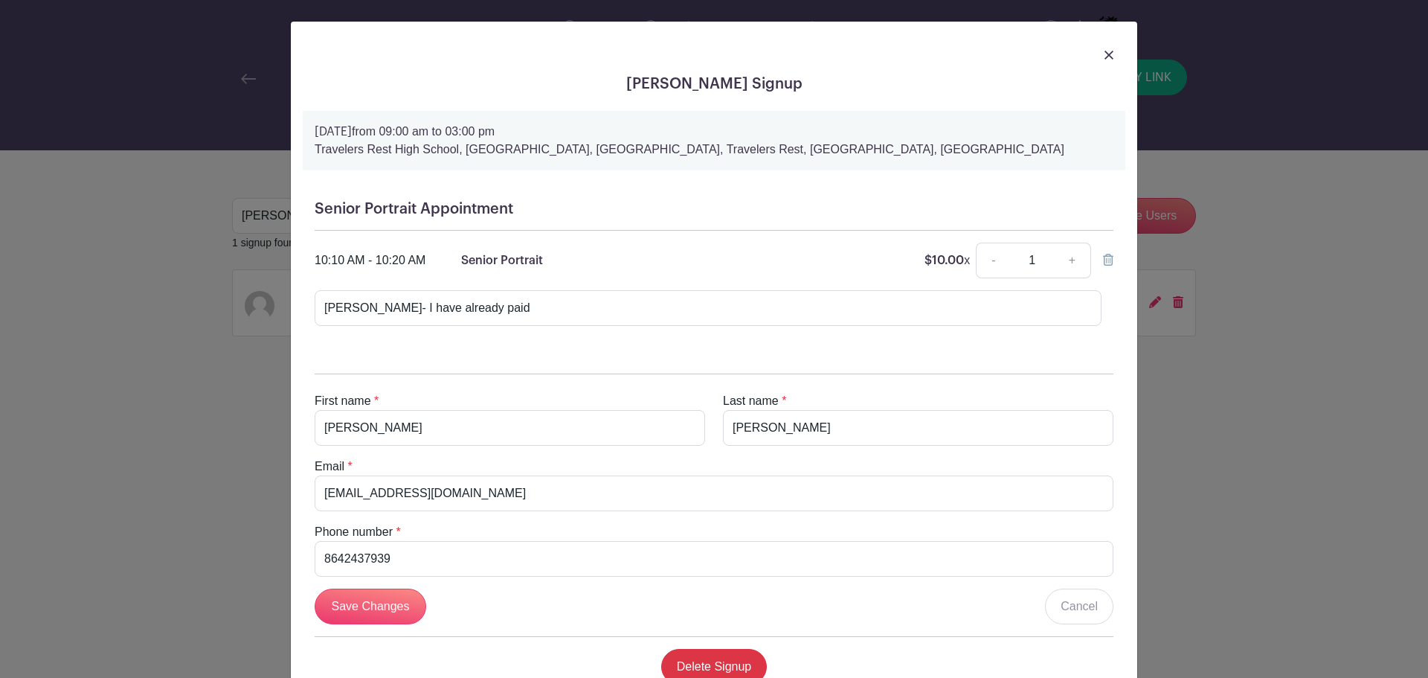
click at [1105, 49] on link at bounding box center [1109, 54] width 9 height 18
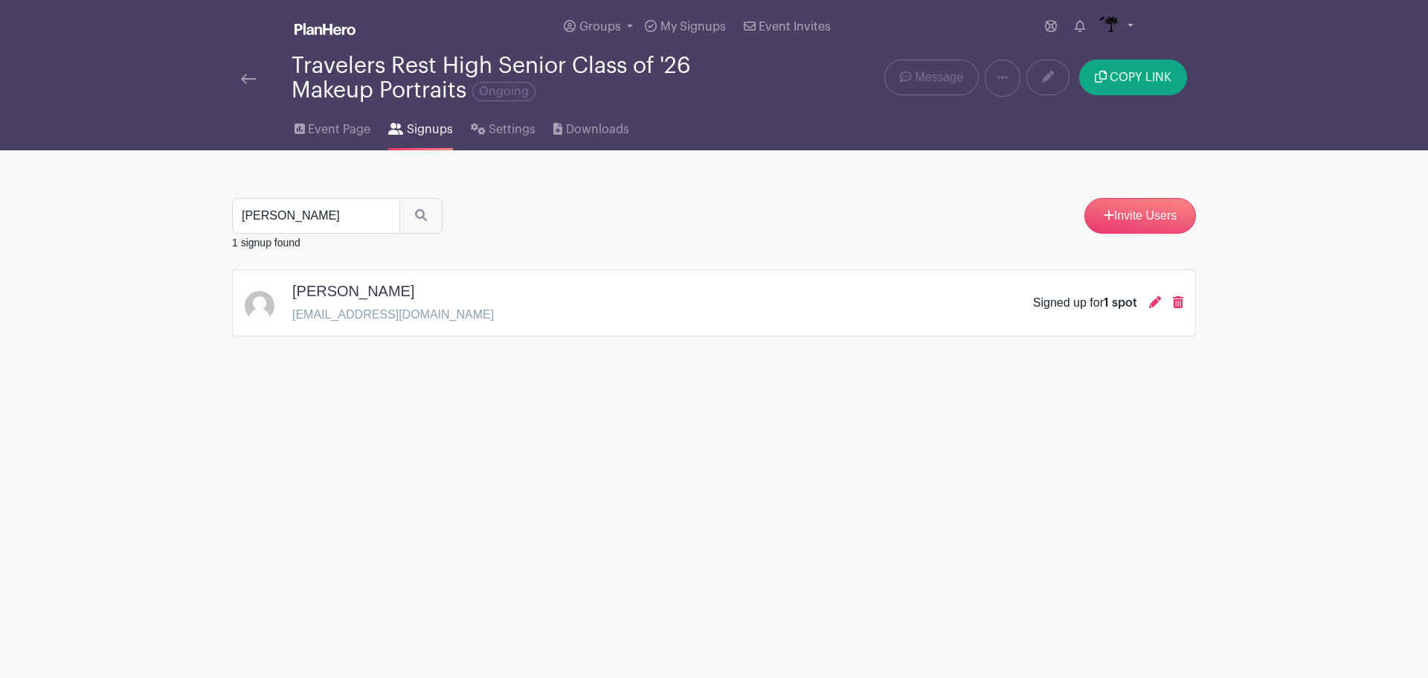
click at [251, 80] on img at bounding box center [248, 79] width 15 height 10
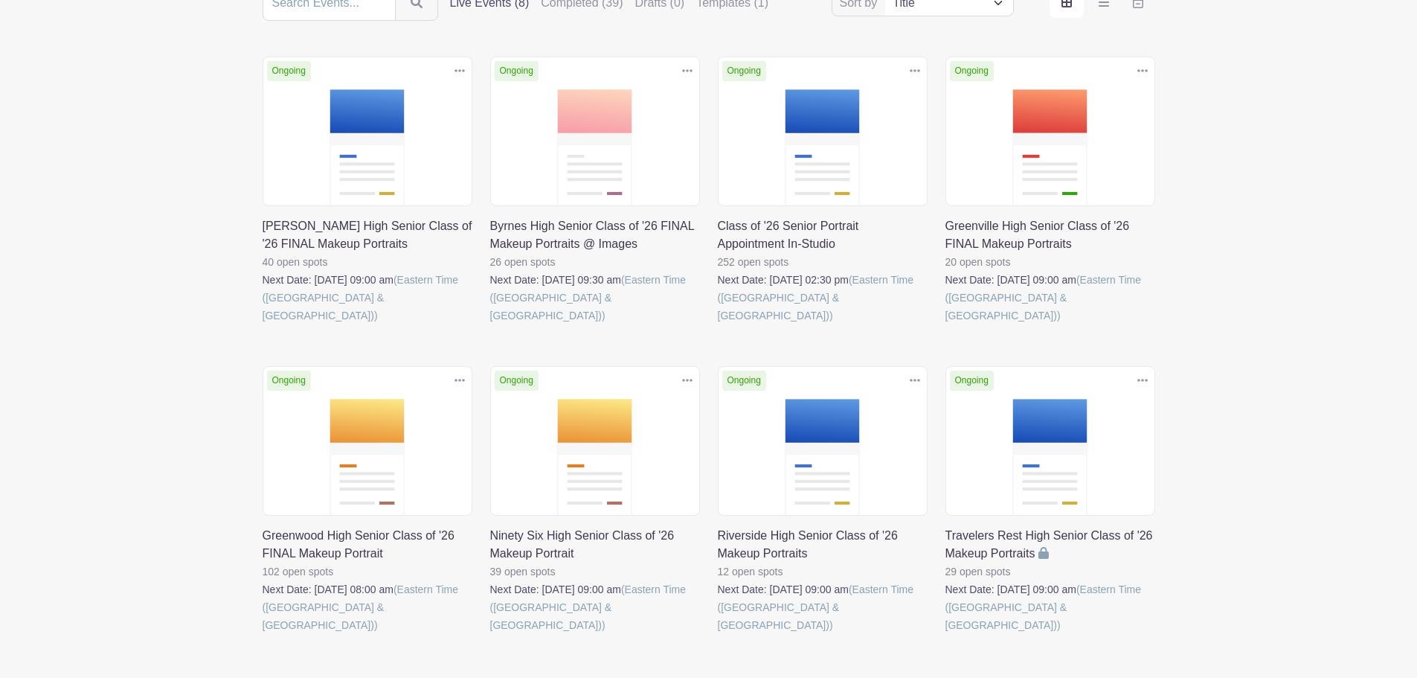
scroll to position [223, 0]
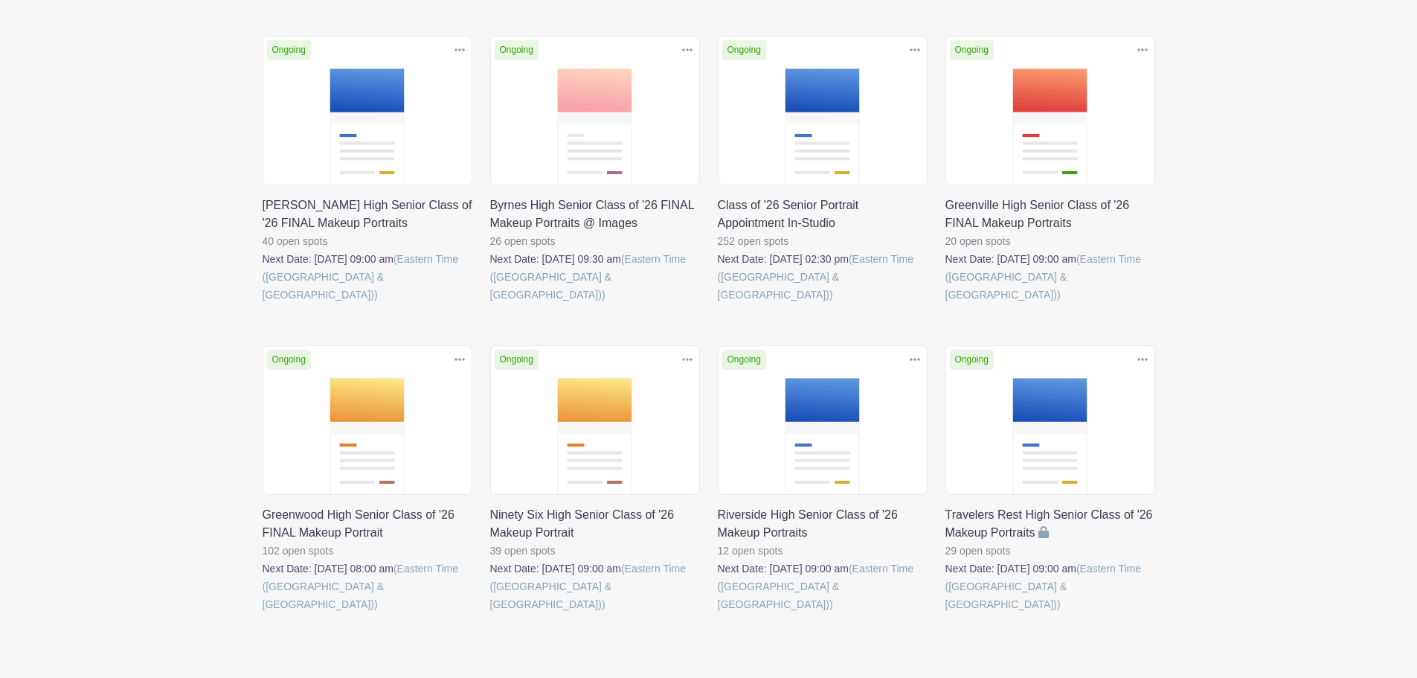
click at [718, 613] on link at bounding box center [718, 613] width 0 height 0
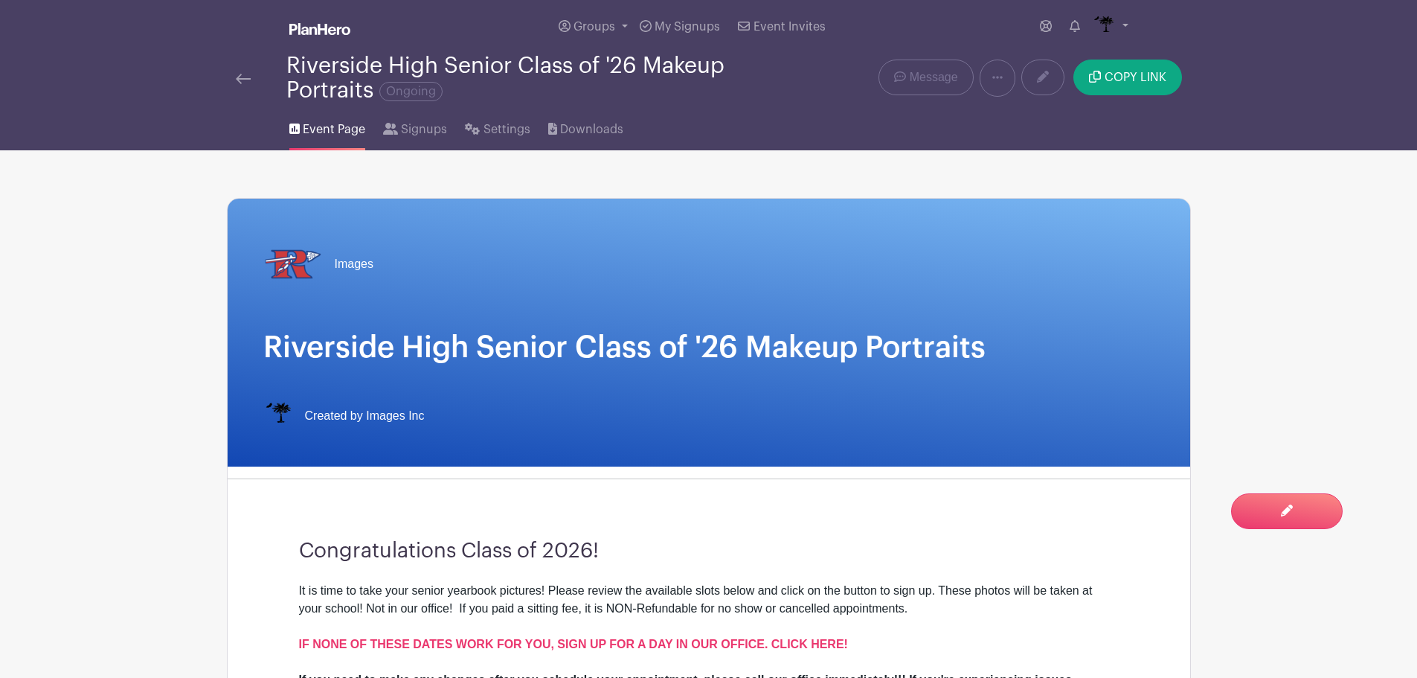
click at [242, 81] on img at bounding box center [243, 79] width 15 height 10
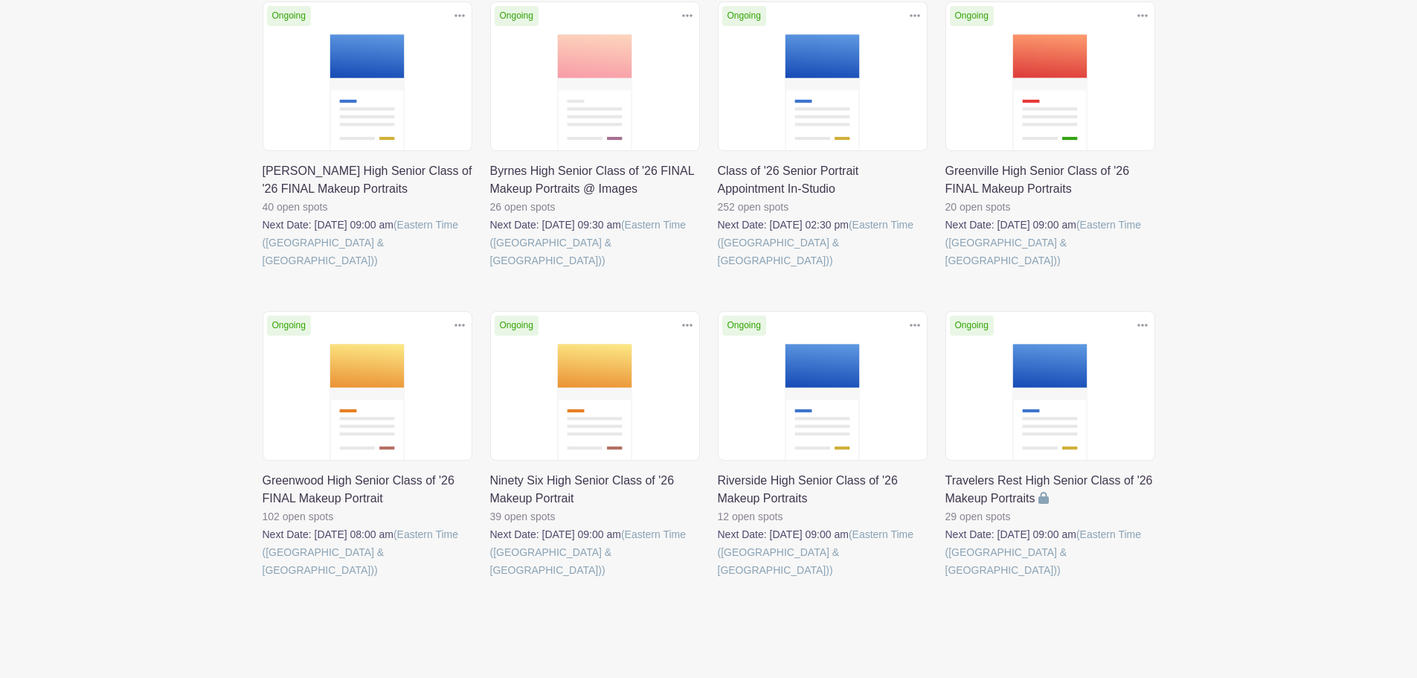
click at [718, 579] on link at bounding box center [718, 579] width 0 height 0
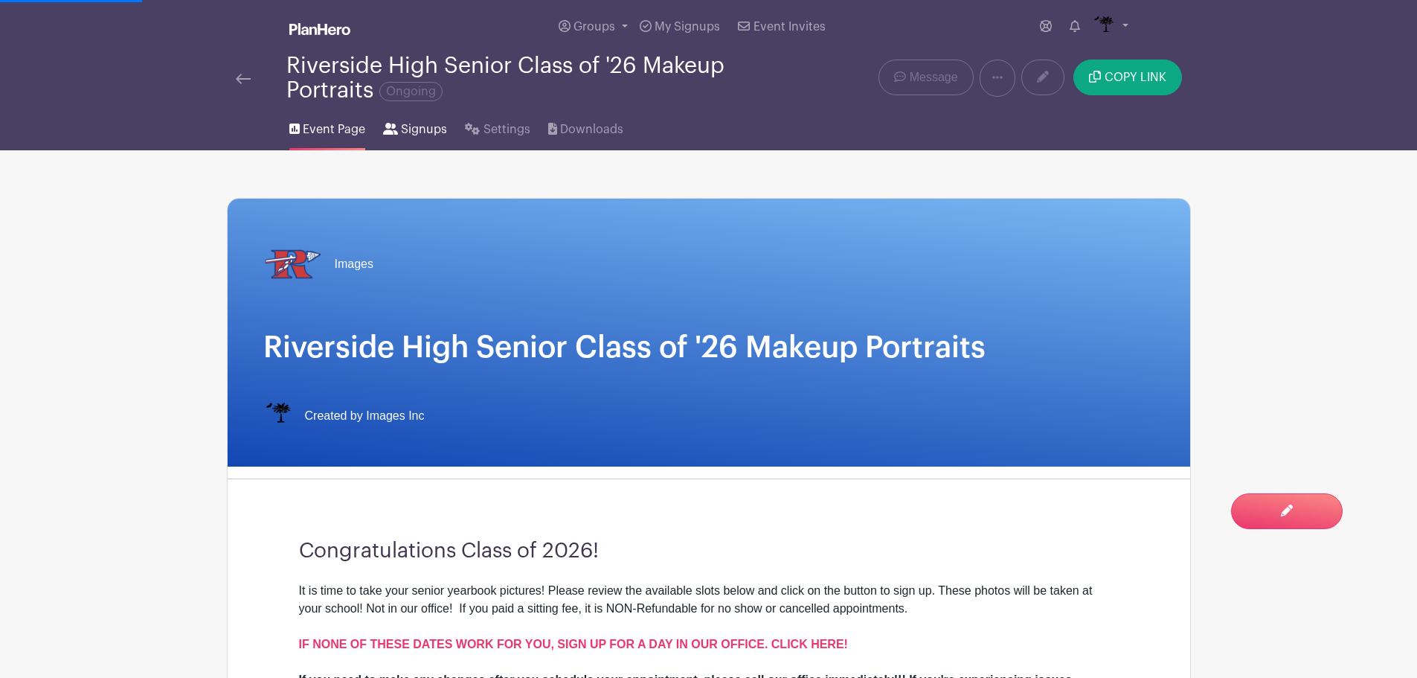
click at [403, 118] on link "Signups" at bounding box center [415, 127] width 64 height 48
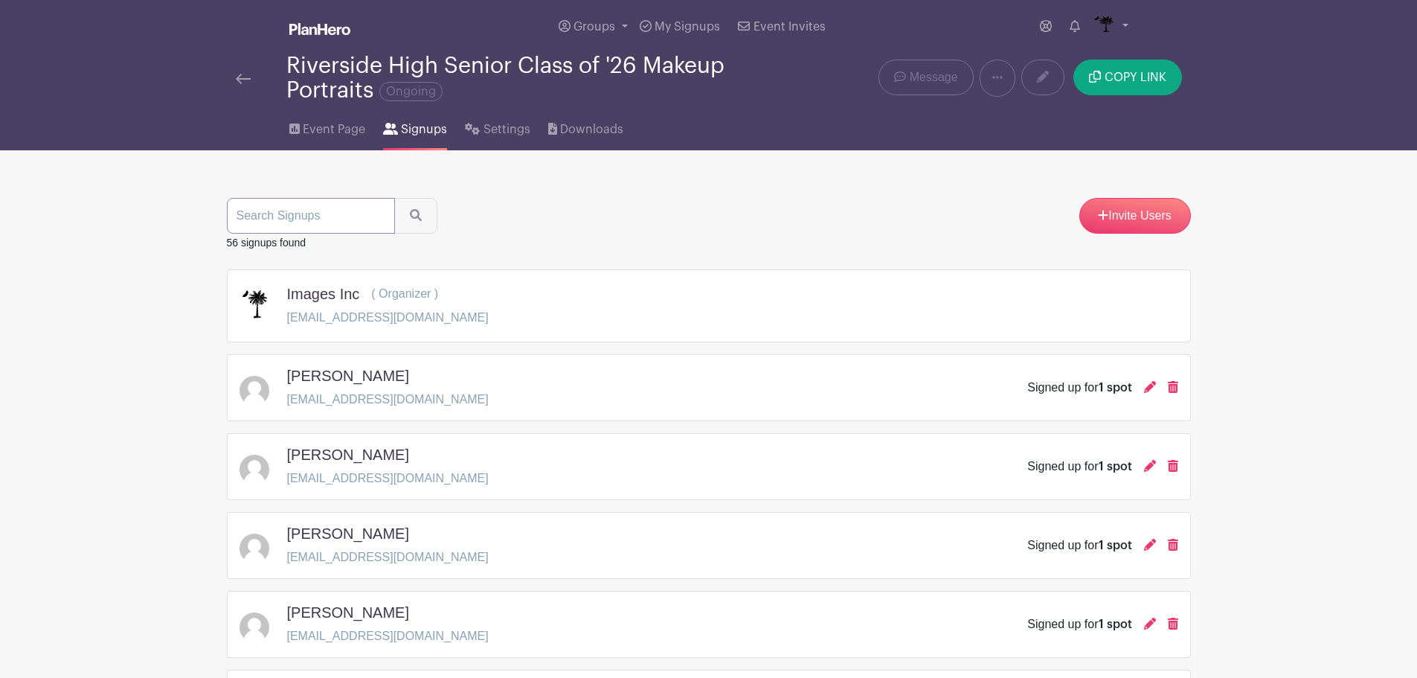
click at [354, 218] on input "search" at bounding box center [311, 216] width 168 height 36
type input "yoc"
click at [402, 214] on button "submit" at bounding box center [415, 216] width 43 height 36
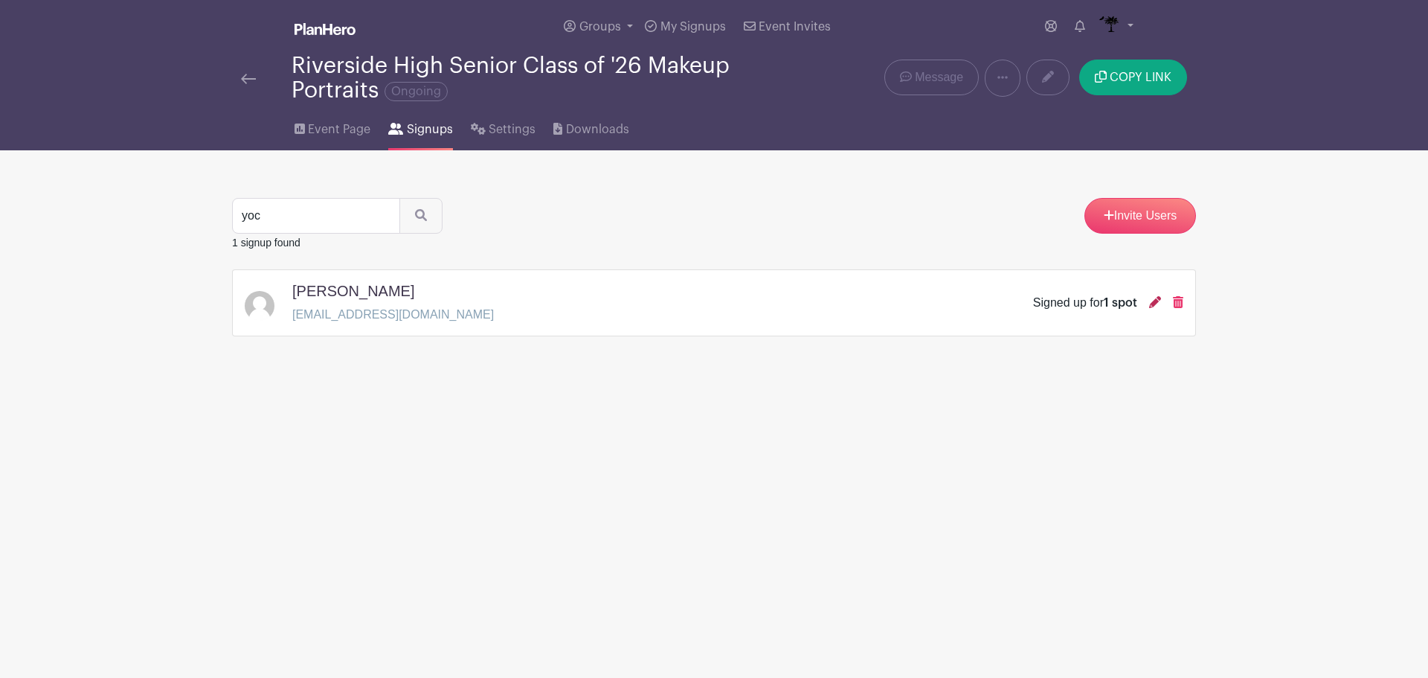
click at [1159, 305] on icon at bounding box center [1155, 302] width 12 height 12
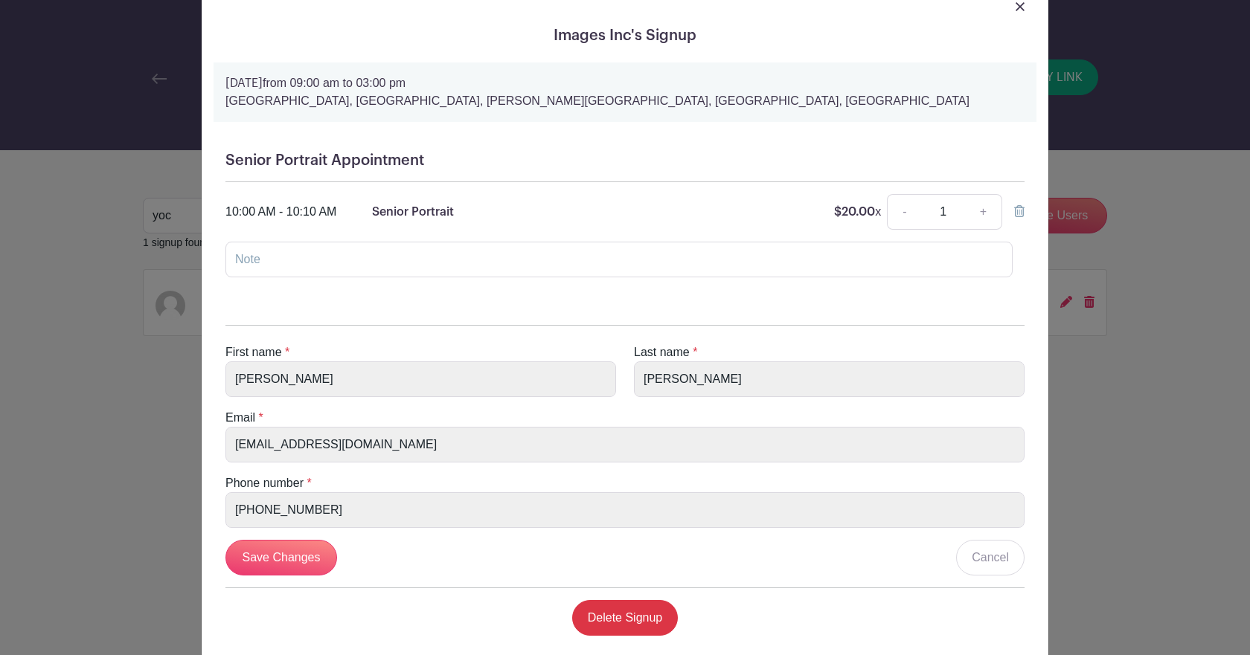
scroll to position [74, 0]
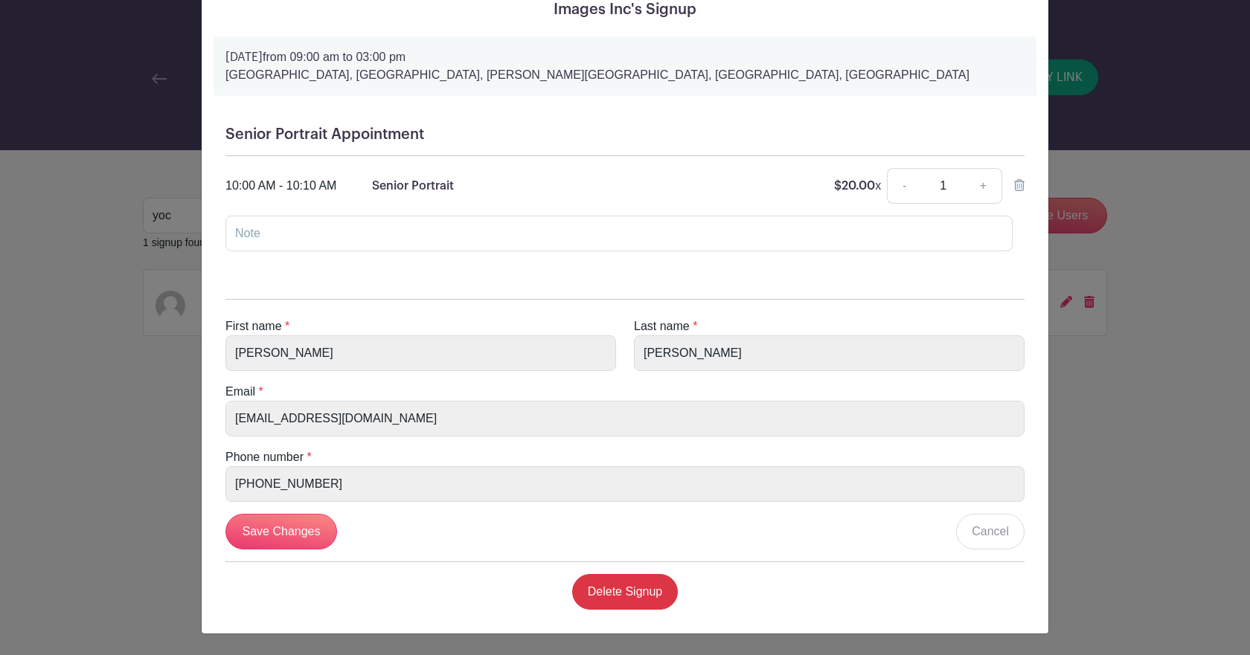
click at [1014, 179] on icon at bounding box center [1019, 185] width 10 height 12
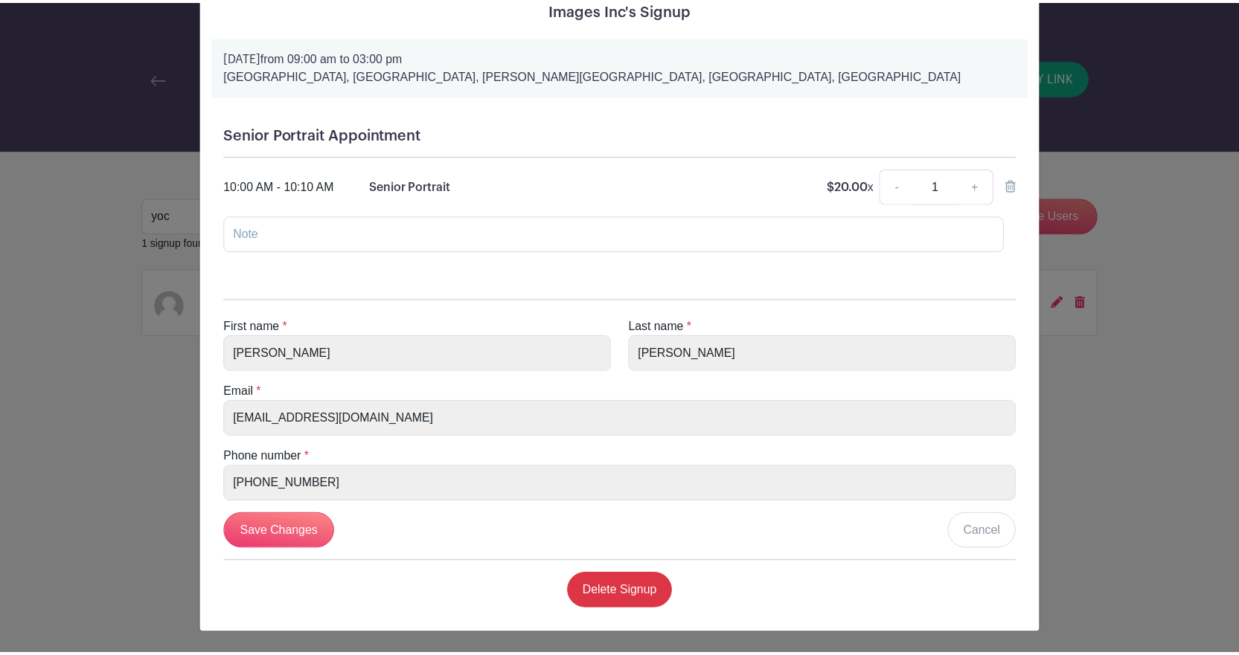
scroll to position [0, 0]
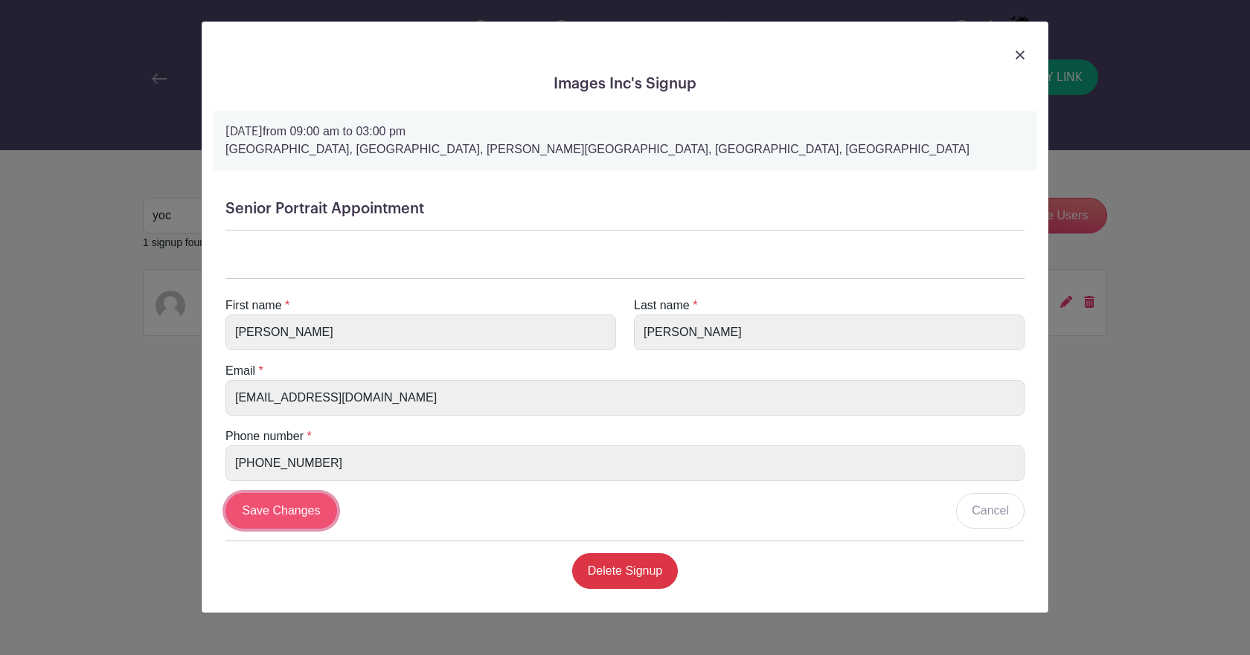
click at [275, 500] on input "Save Changes" at bounding box center [281, 511] width 112 height 36
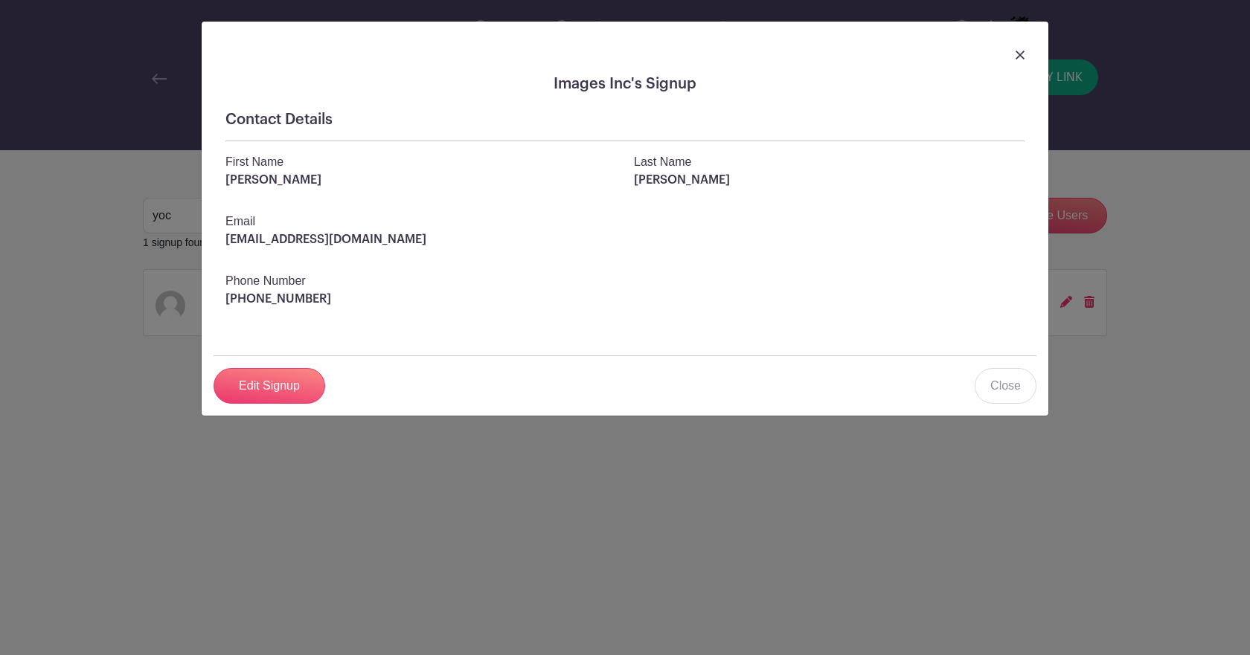
click at [1038, 54] on div "Images Inc's Signup Contact Details First Name Alison Last Name Yochum Email ay…" at bounding box center [625, 219] width 847 height 394
click at [1020, 54] on img at bounding box center [1019, 55] width 9 height 9
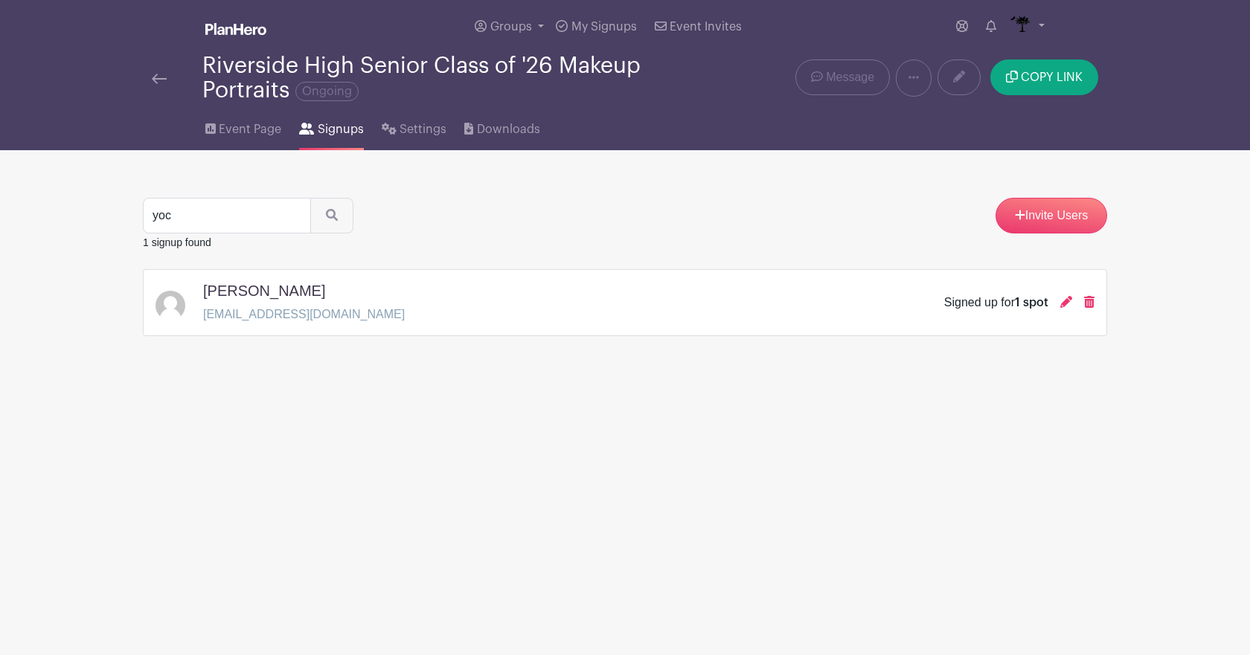
click at [158, 78] on img at bounding box center [159, 79] width 15 height 10
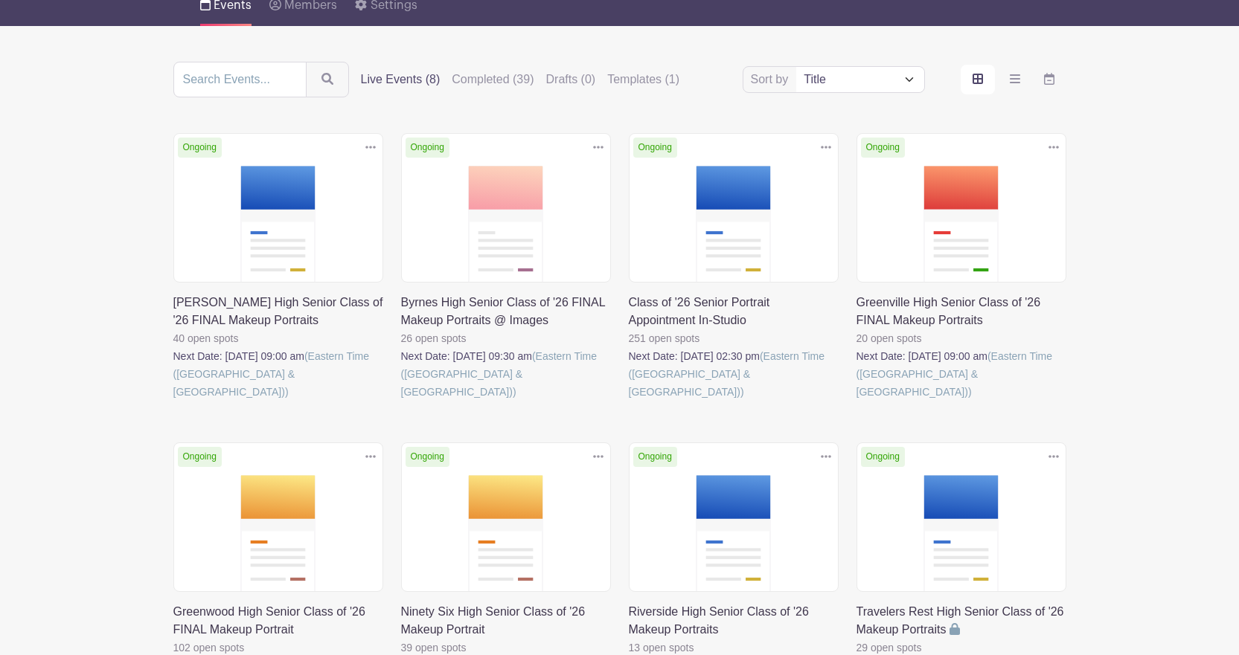
scroll to position [280, 0]
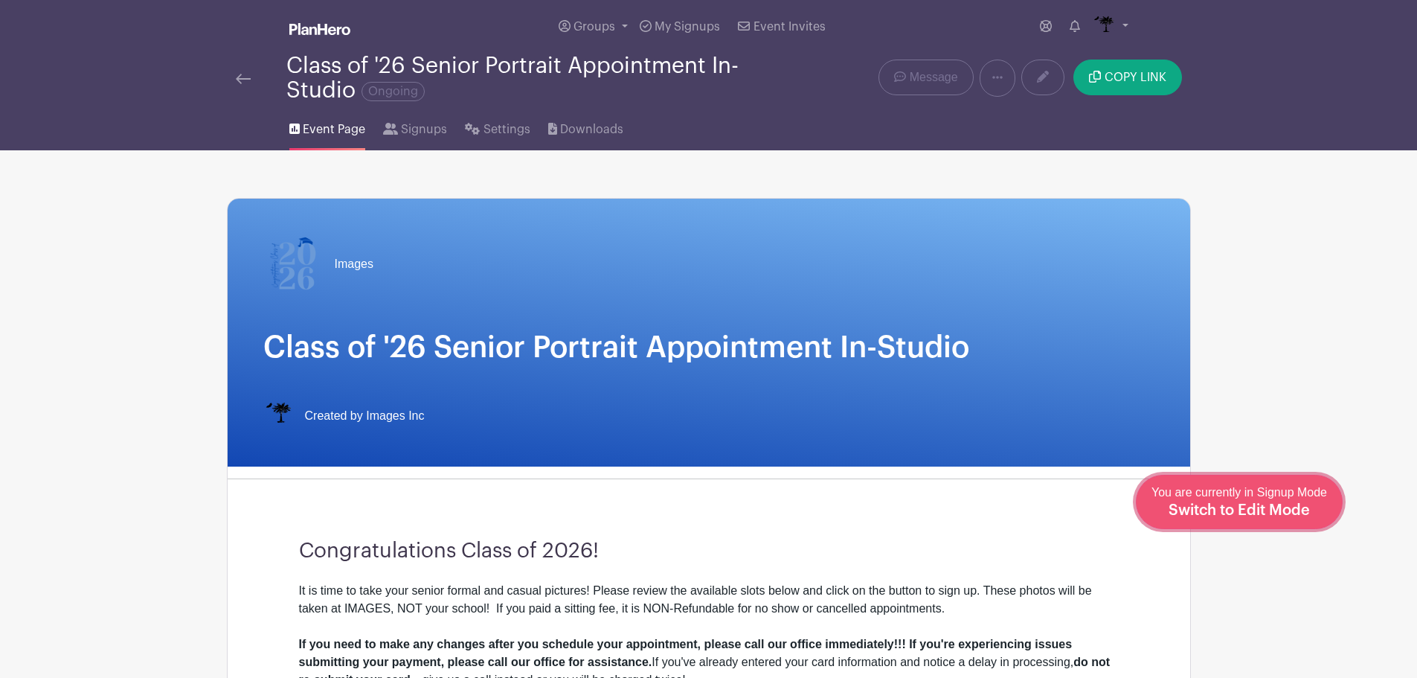
click at [1278, 510] on span "Switch to Edit Mode" at bounding box center [1239, 510] width 141 height 15
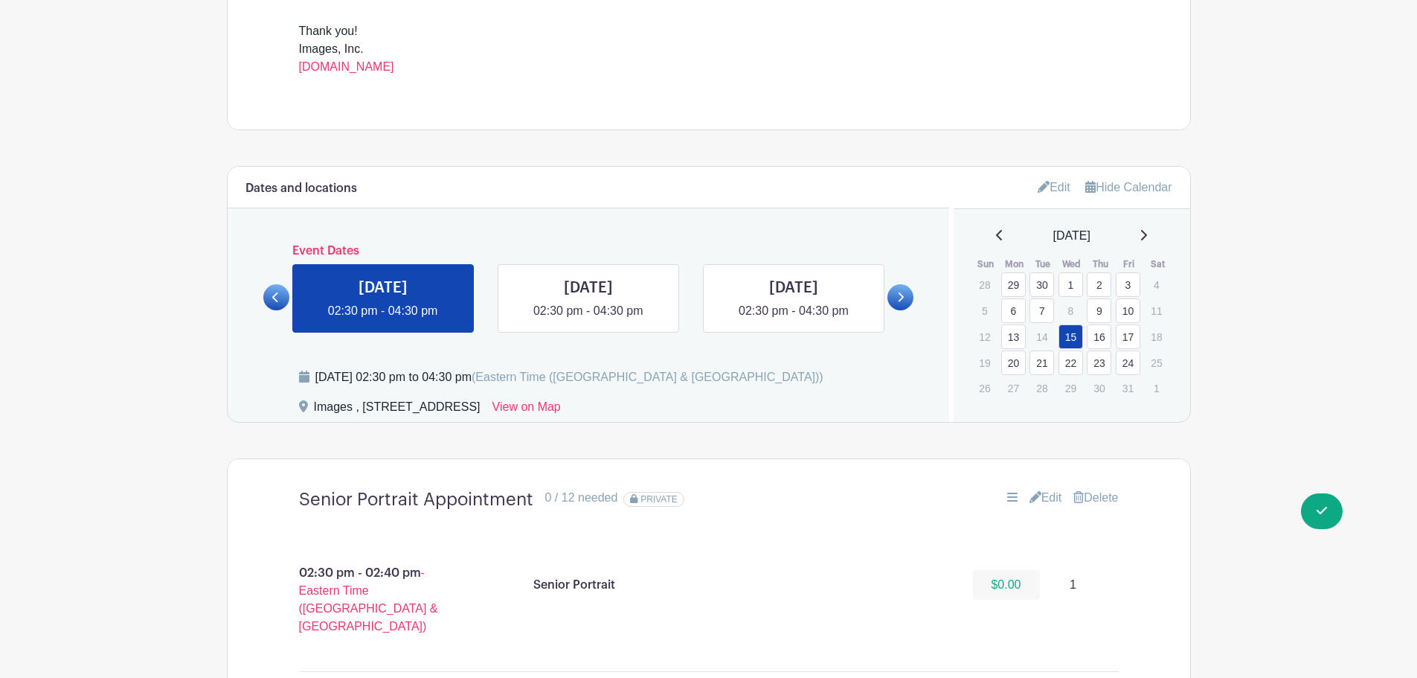
scroll to position [744, 0]
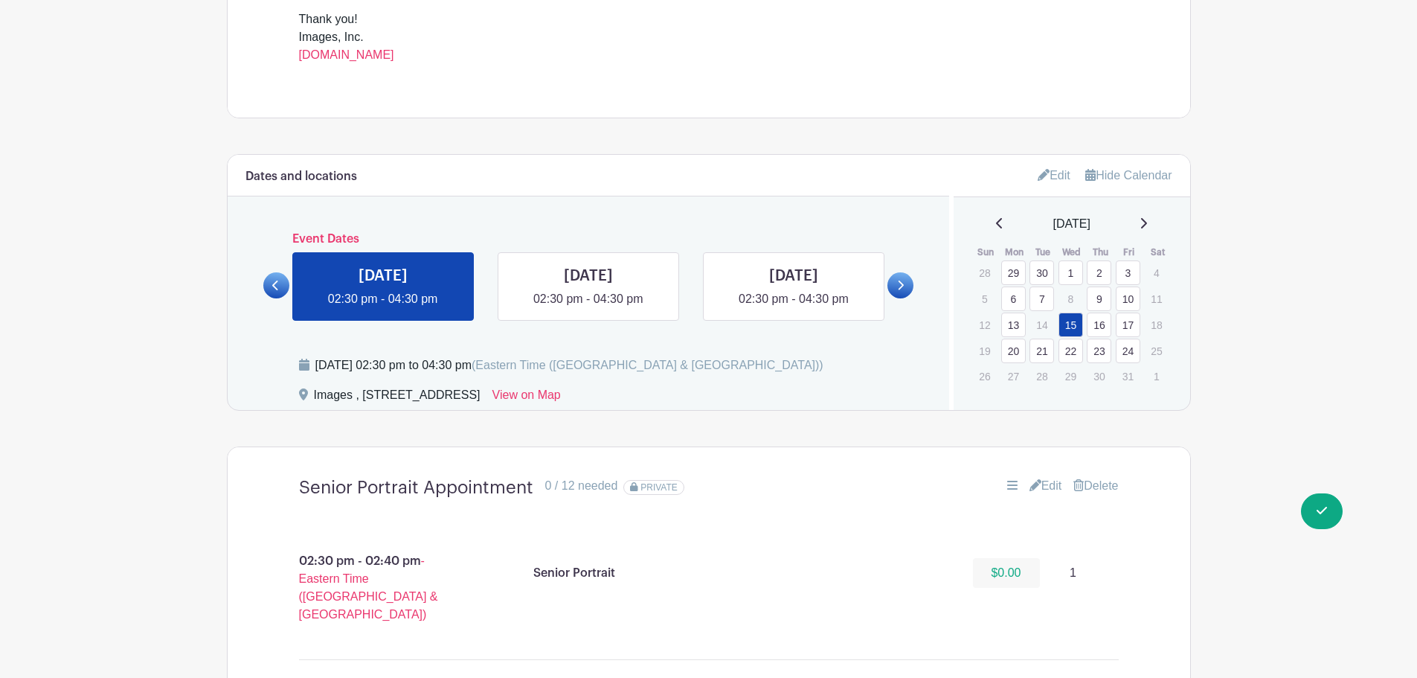
click at [1077, 352] on link "22" at bounding box center [1071, 350] width 25 height 25
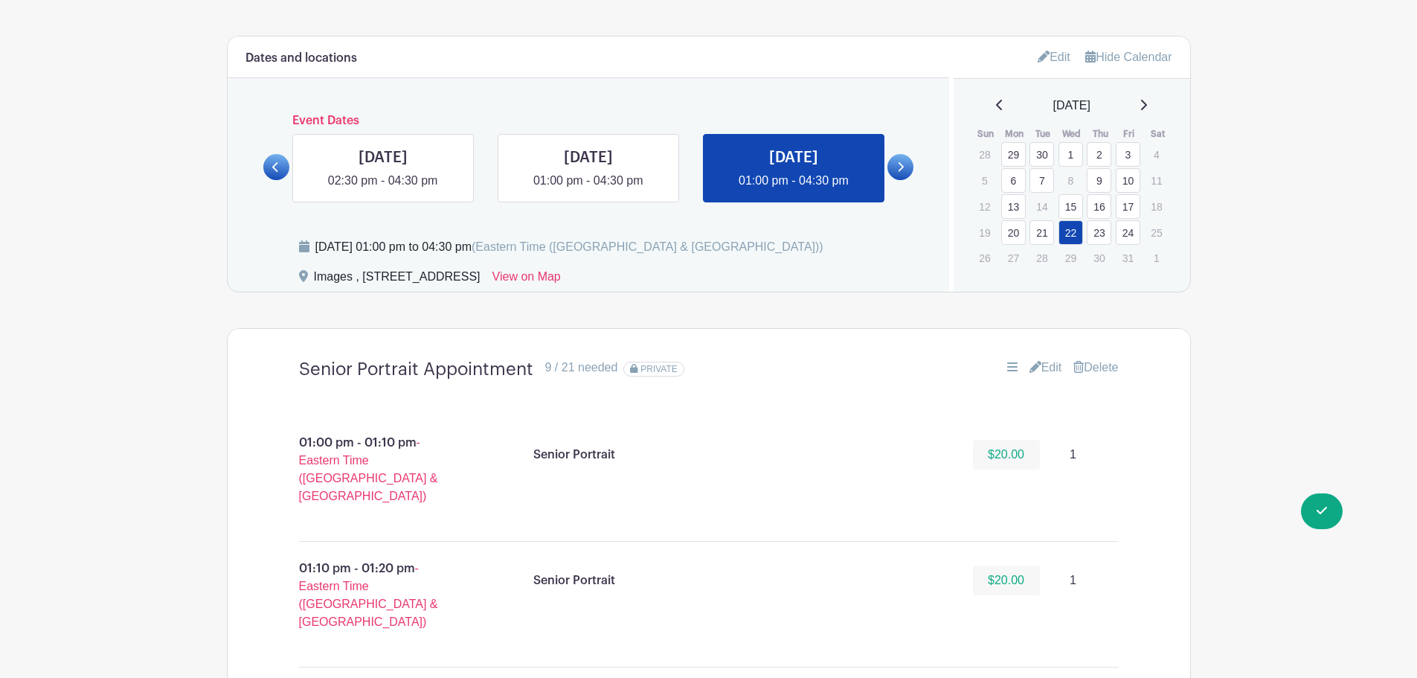
scroll to position [893, 0]
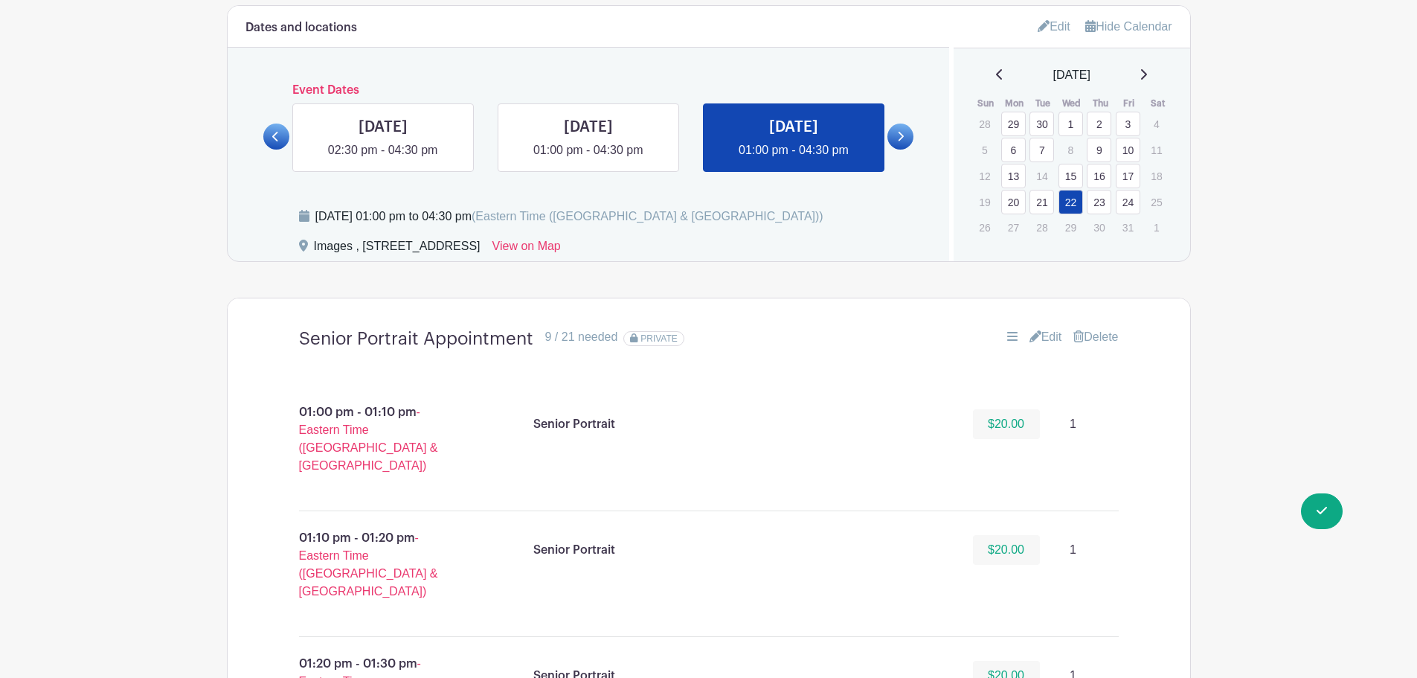
click at [1033, 338] on icon at bounding box center [1036, 336] width 12 height 12
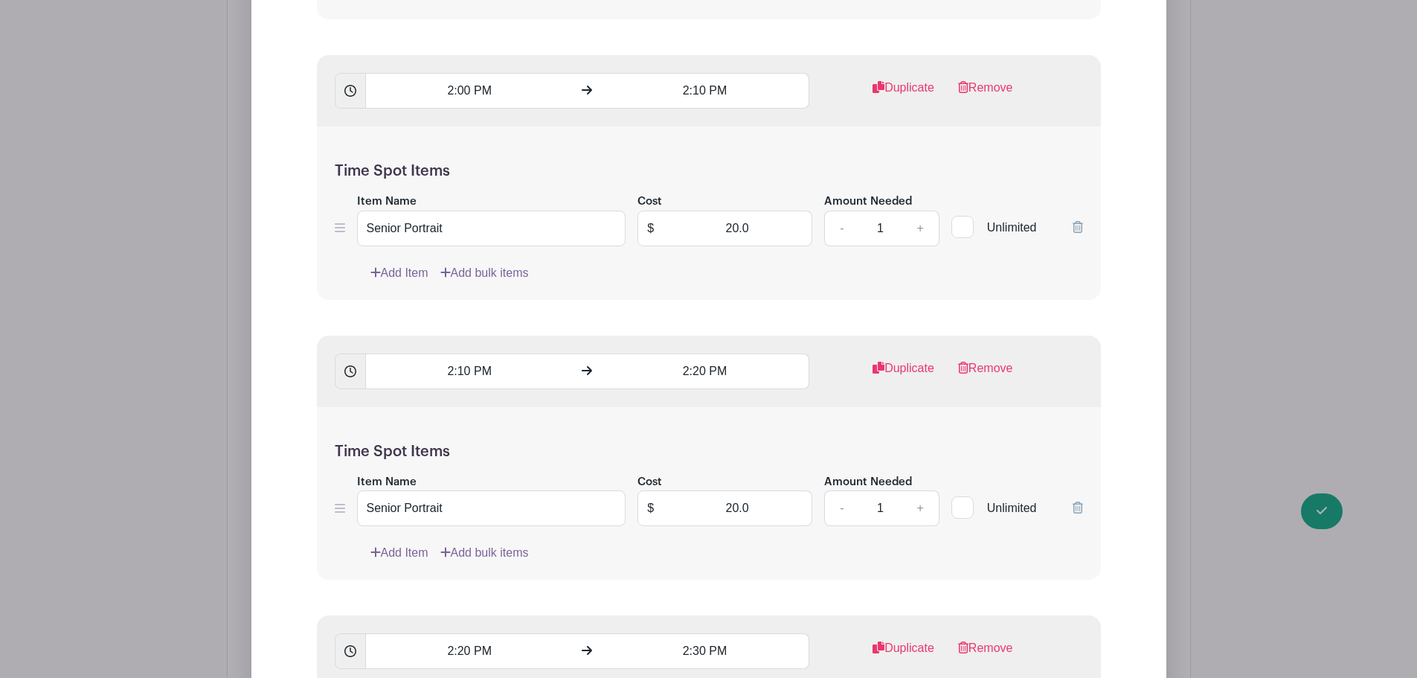
scroll to position [3496, 0]
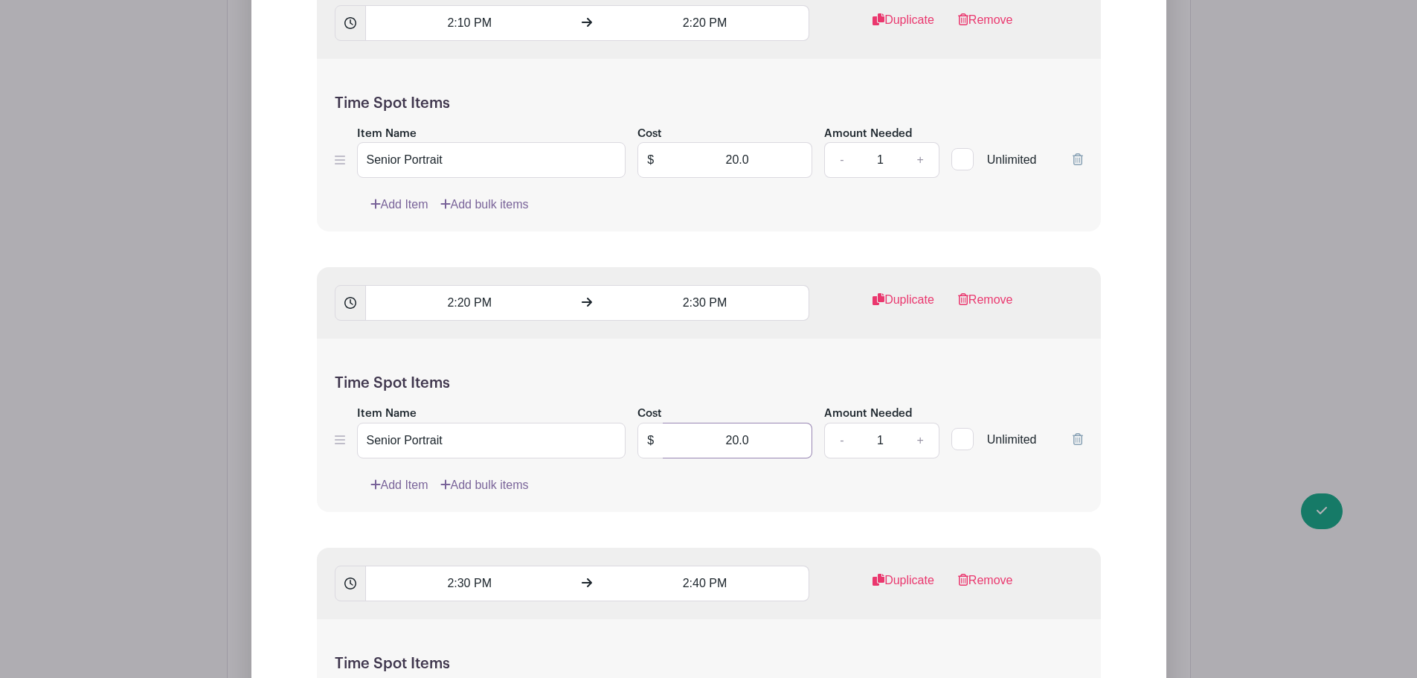
drag, startPoint x: 703, startPoint y: 438, endPoint x: 783, endPoint y: 432, distance: 80.6
click at [783, 432] on input "20.0" at bounding box center [738, 441] width 150 height 36
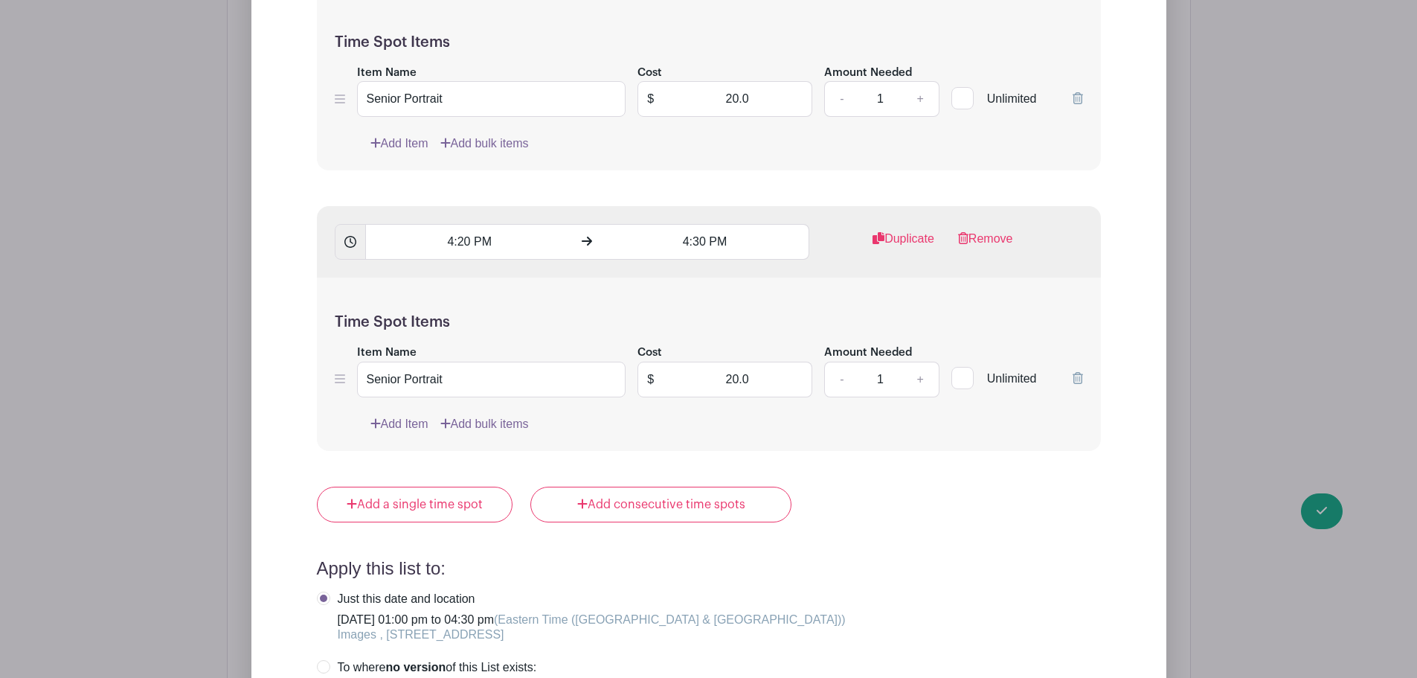
scroll to position [7439, 0]
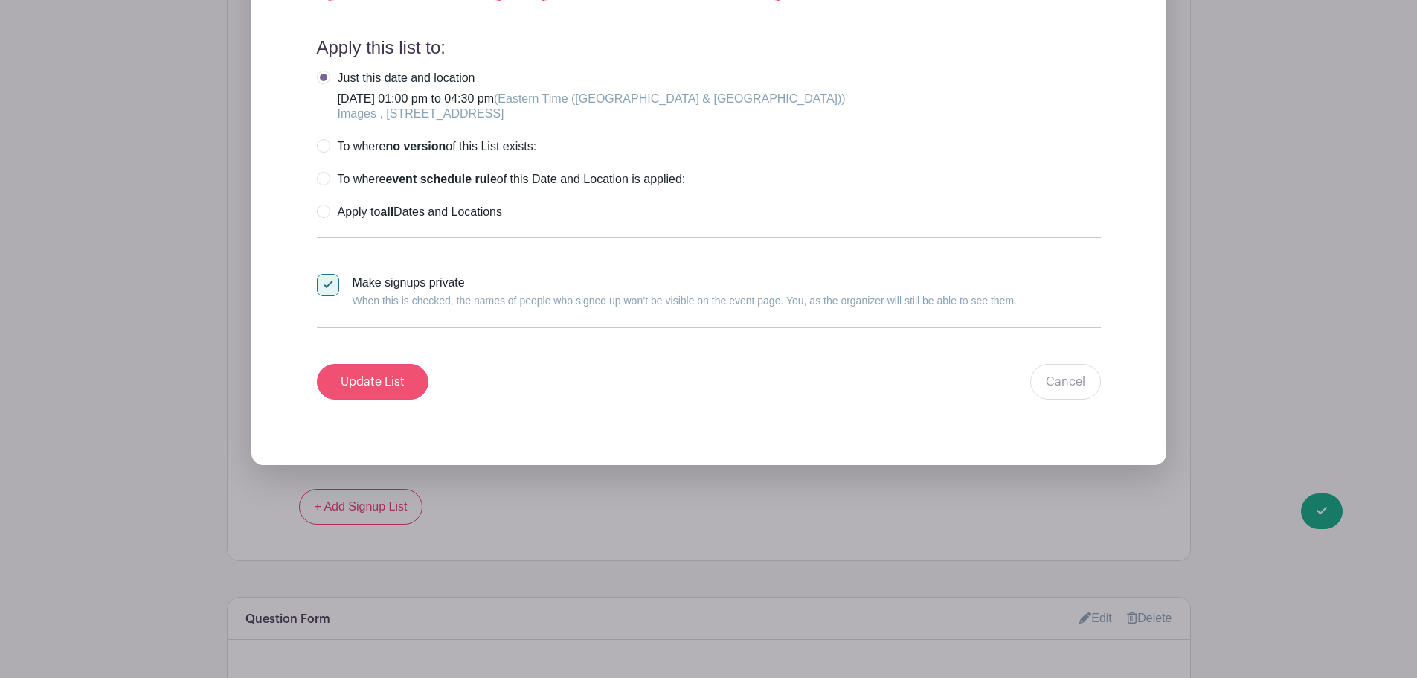
type input "0"
click at [340, 382] on input "Update List" at bounding box center [373, 382] width 112 height 36
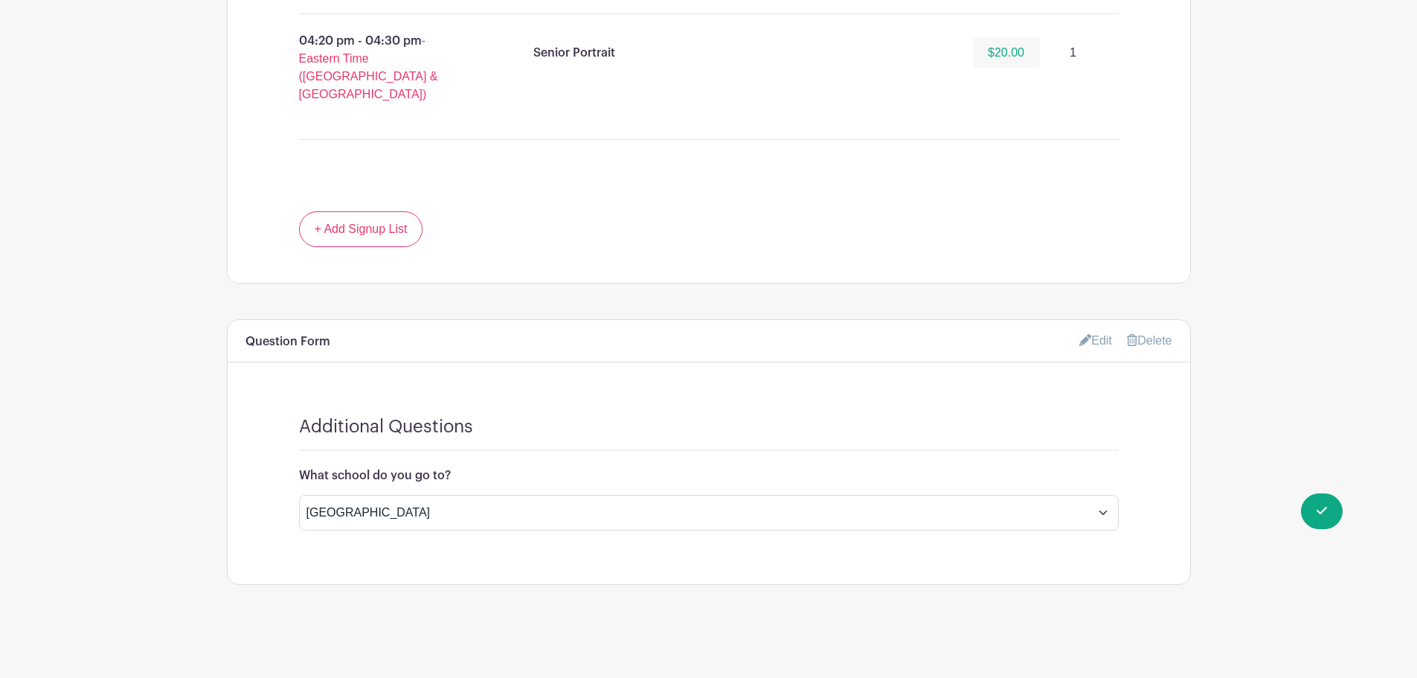
scroll to position [3126, 0]
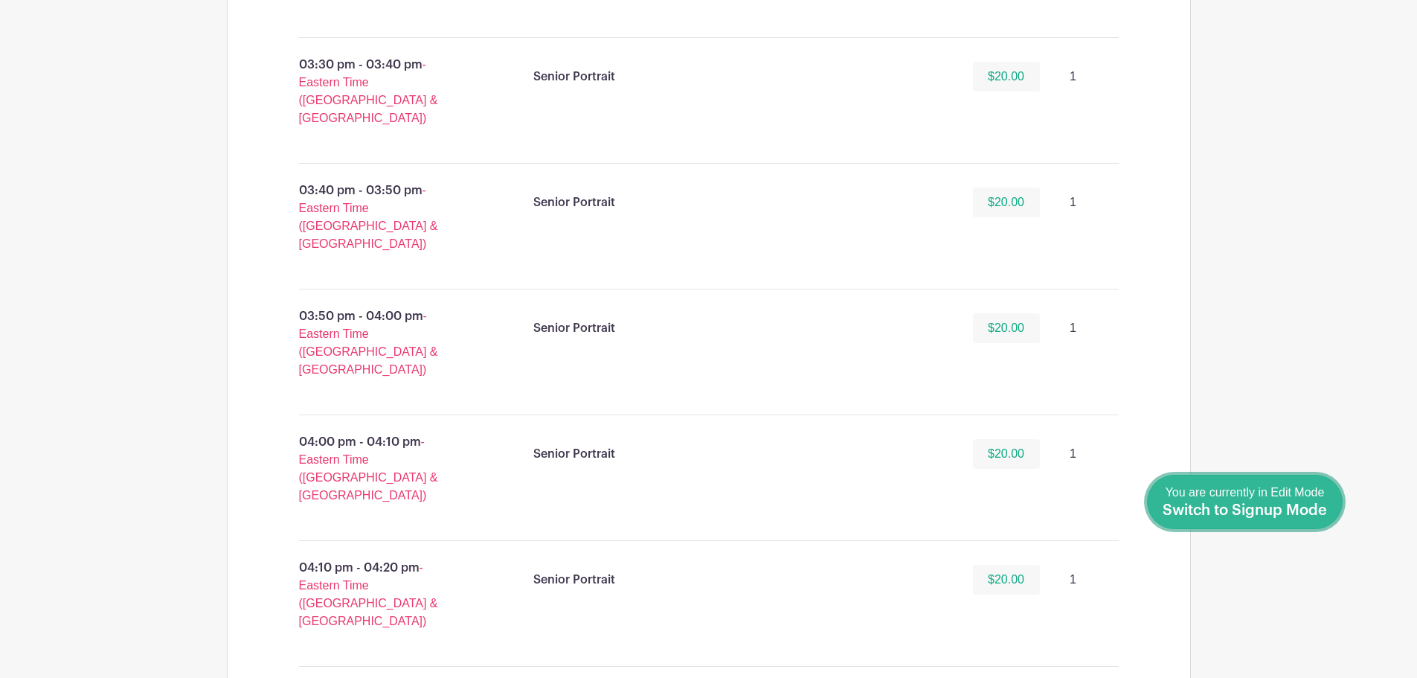
click at [1324, 509] on span "Switch to Signup Mode" at bounding box center [1245, 510] width 164 height 15
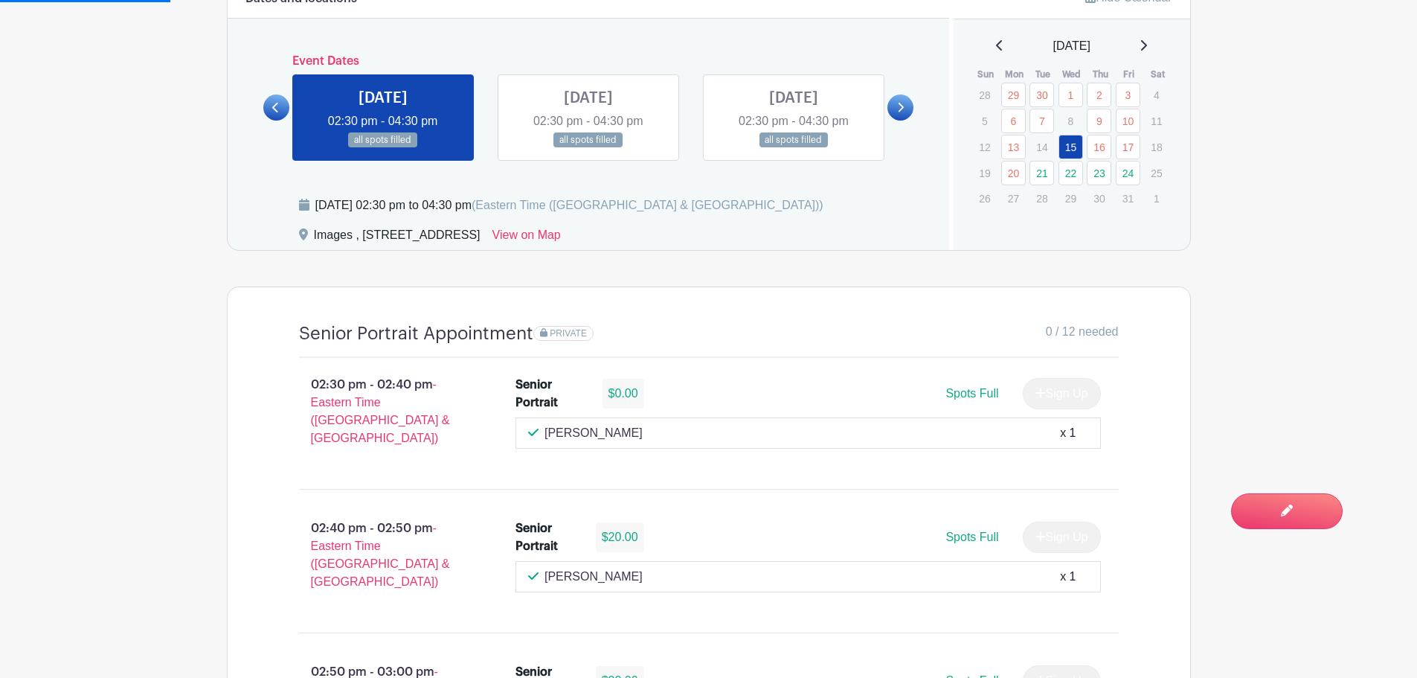
scroll to position [893, 0]
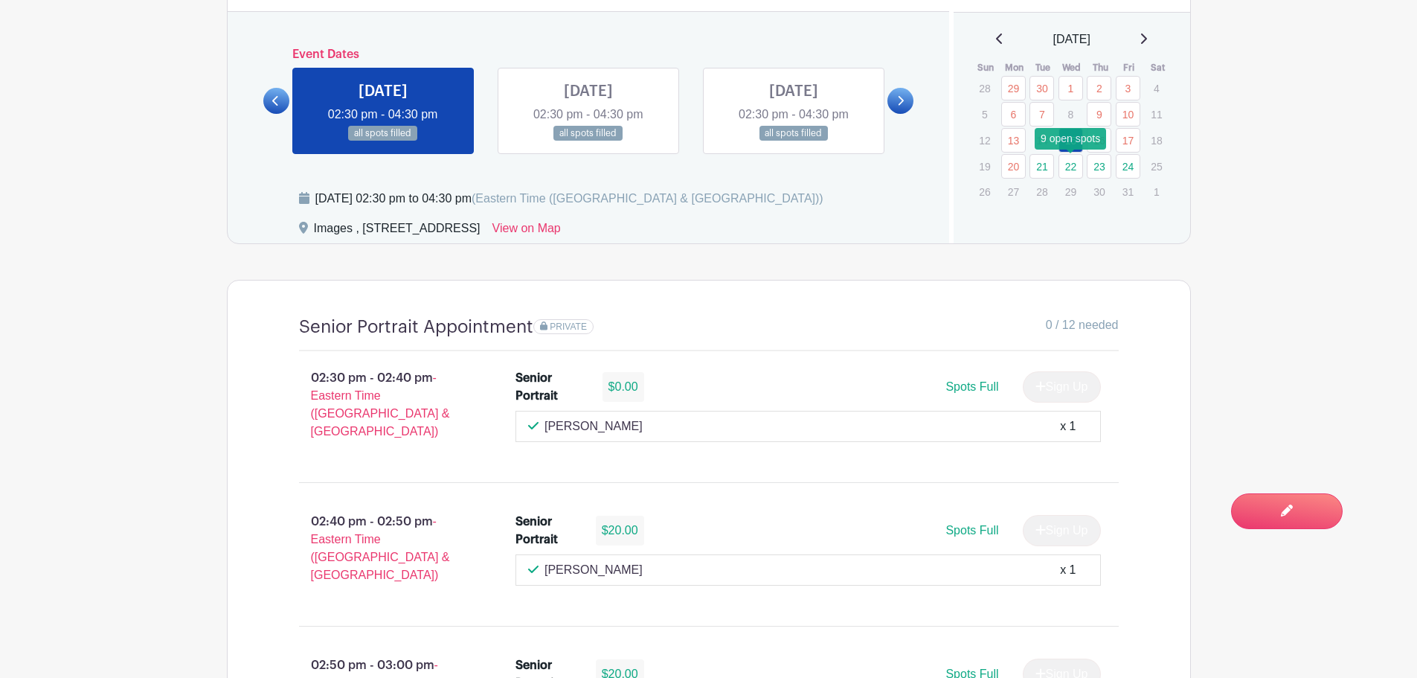
click at [1073, 163] on link "22" at bounding box center [1071, 166] width 25 height 25
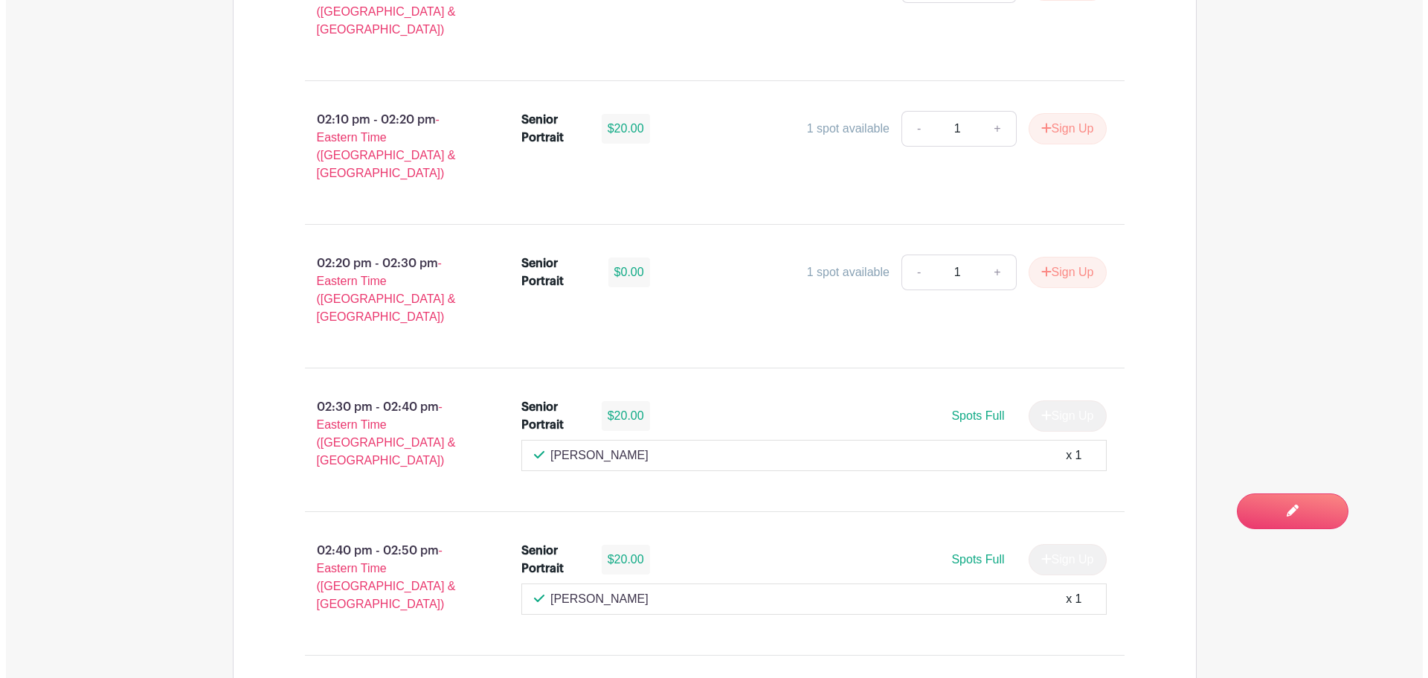
scroll to position [2157, 0]
click at [1064, 255] on button "Sign Up" at bounding box center [1062, 270] width 78 height 31
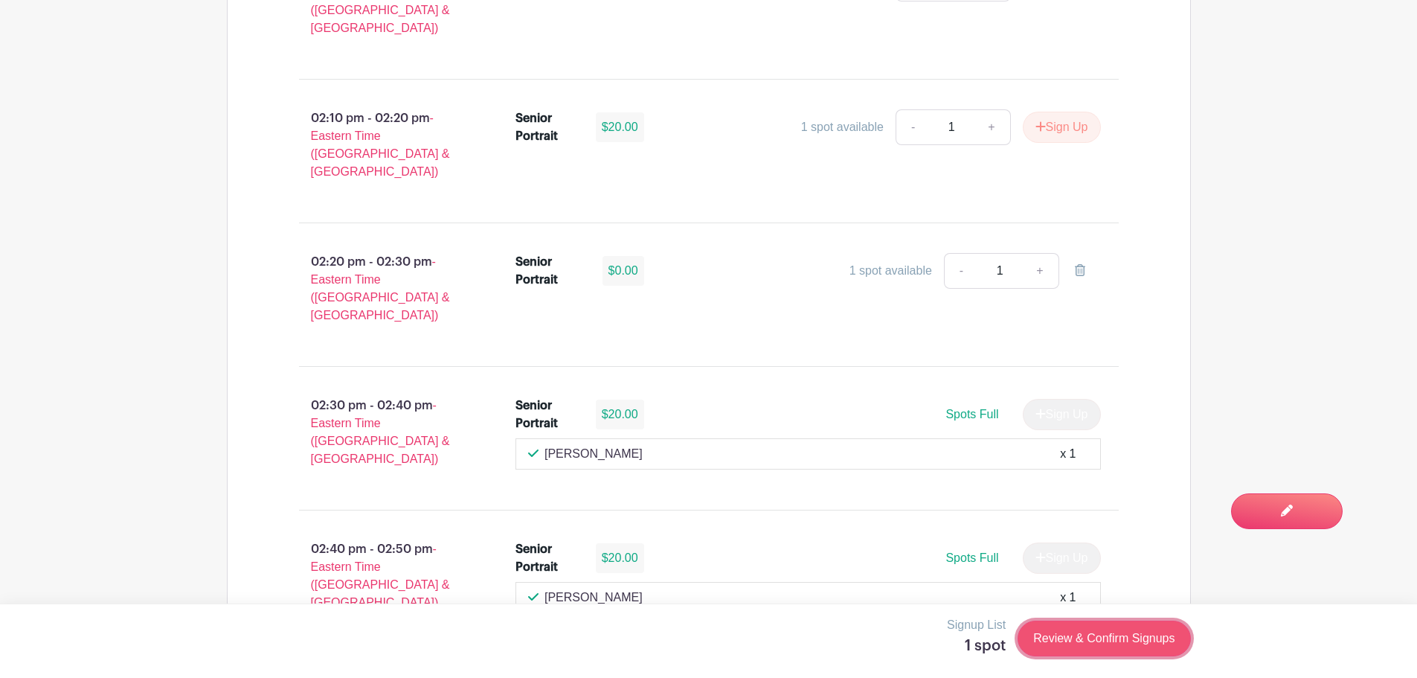
click at [1086, 644] on link "Review & Confirm Signups" at bounding box center [1104, 638] width 173 height 36
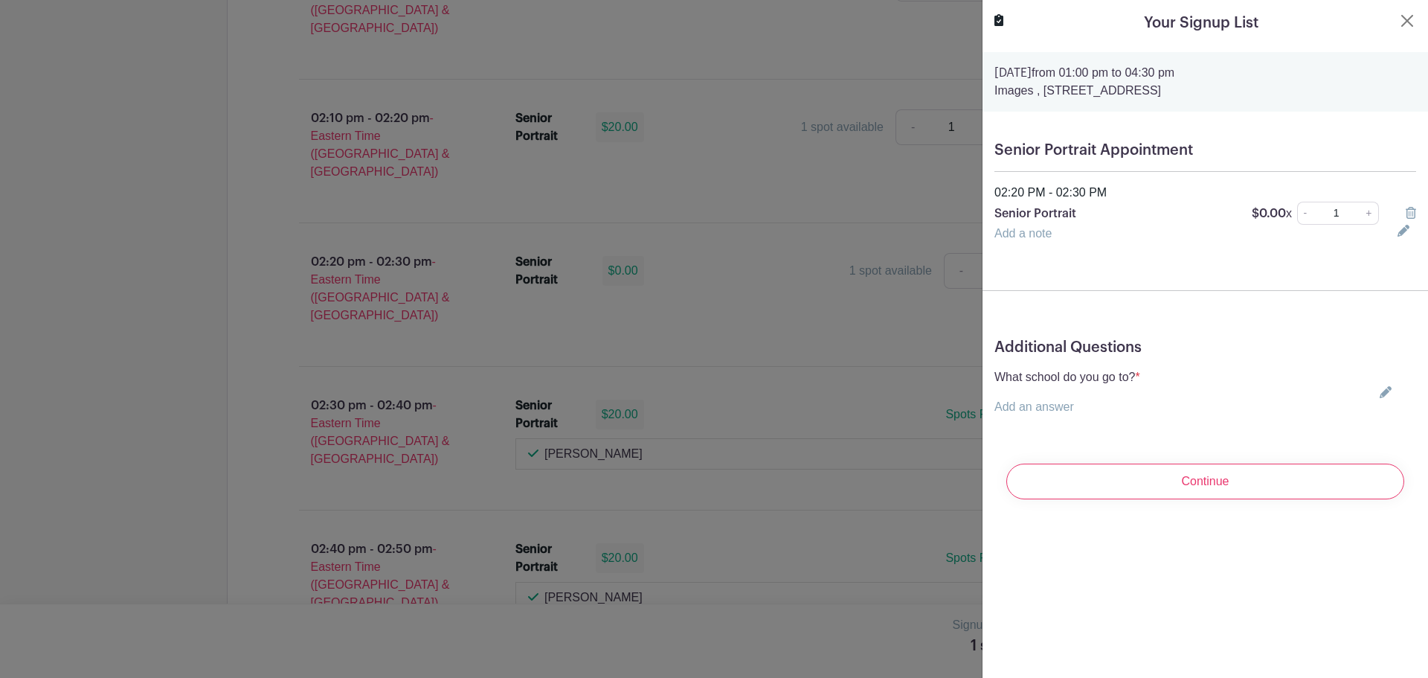
click at [1374, 389] on link at bounding box center [1383, 392] width 18 height 12
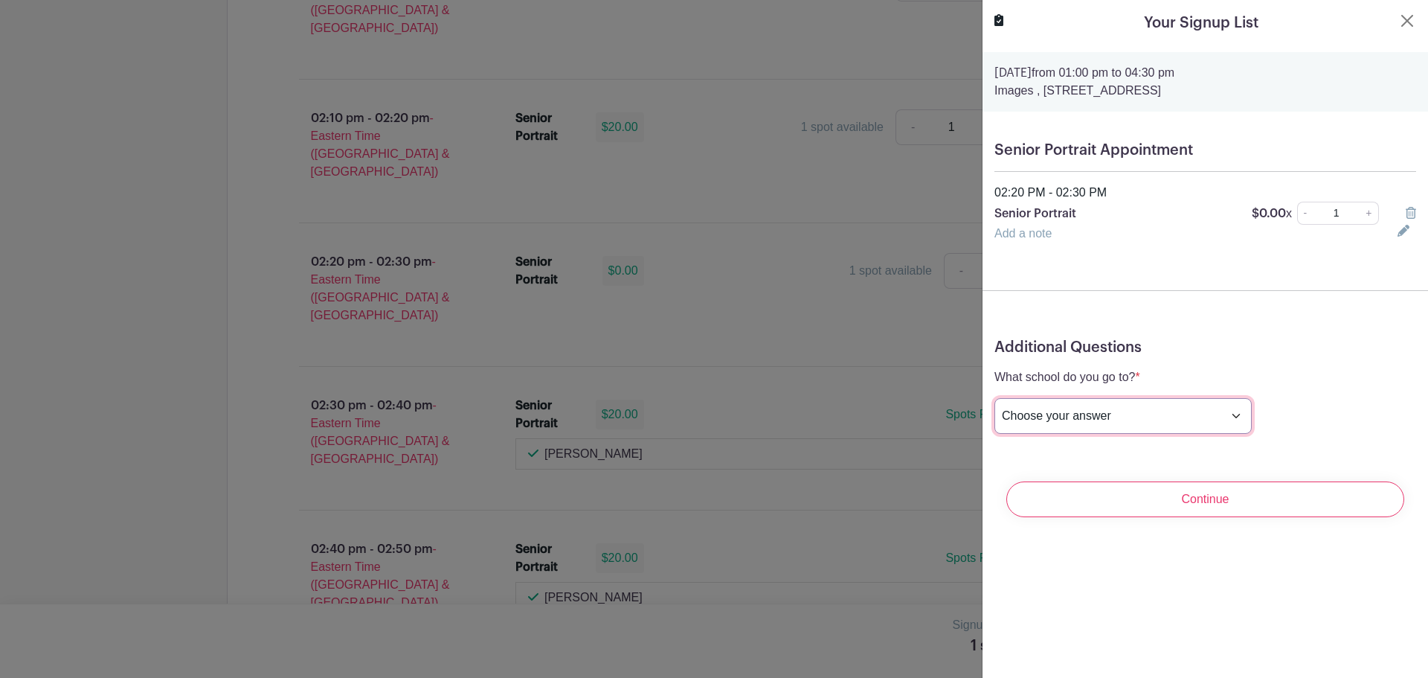
click at [1123, 417] on select "Choose your answer [GEOGRAPHIC_DATA] High [PERSON_NAME] High [PERSON_NAME] High…" at bounding box center [1123, 416] width 257 height 36
select select "3953"
click at [995, 398] on select "Choose your answer [GEOGRAPHIC_DATA] High [PERSON_NAME] High [PERSON_NAME] High…" at bounding box center [1123, 416] width 257 height 36
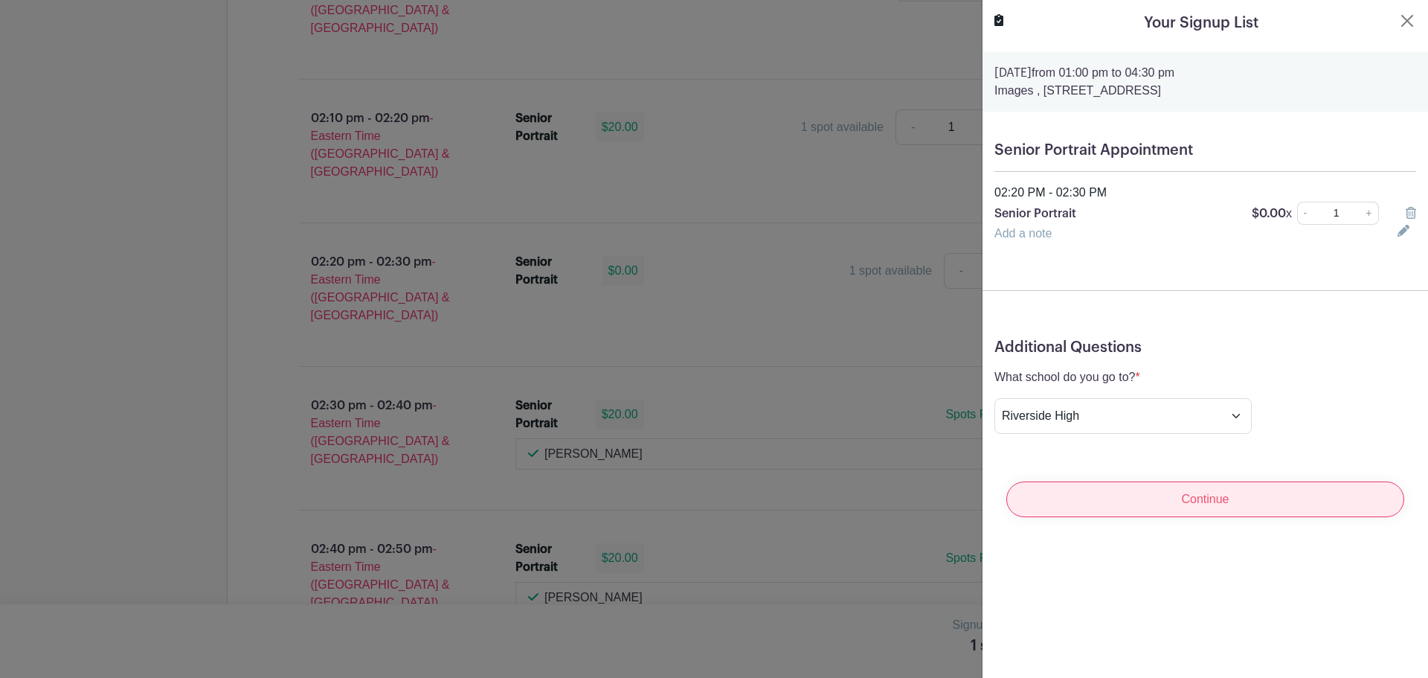
click at [1151, 489] on input "Continue" at bounding box center [1206, 499] width 398 height 36
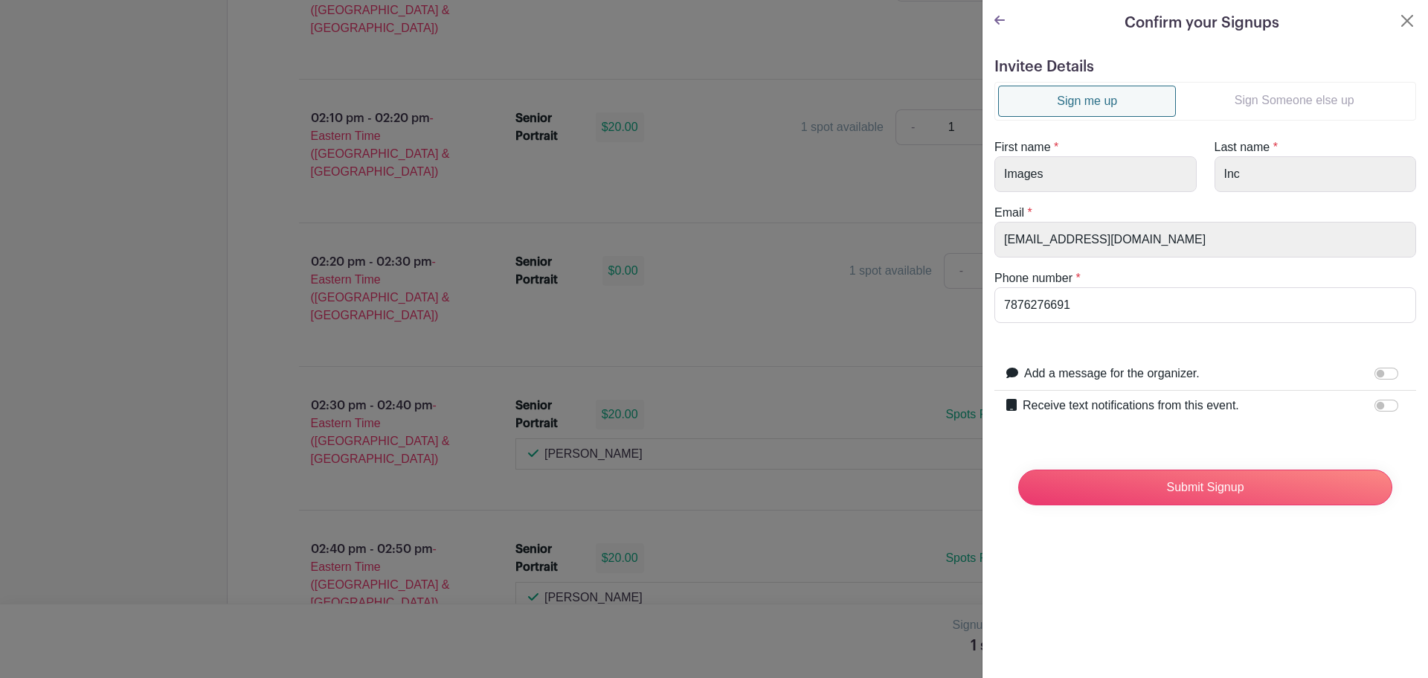
click at [1271, 103] on link "Sign Someone else up" at bounding box center [1294, 101] width 237 height 30
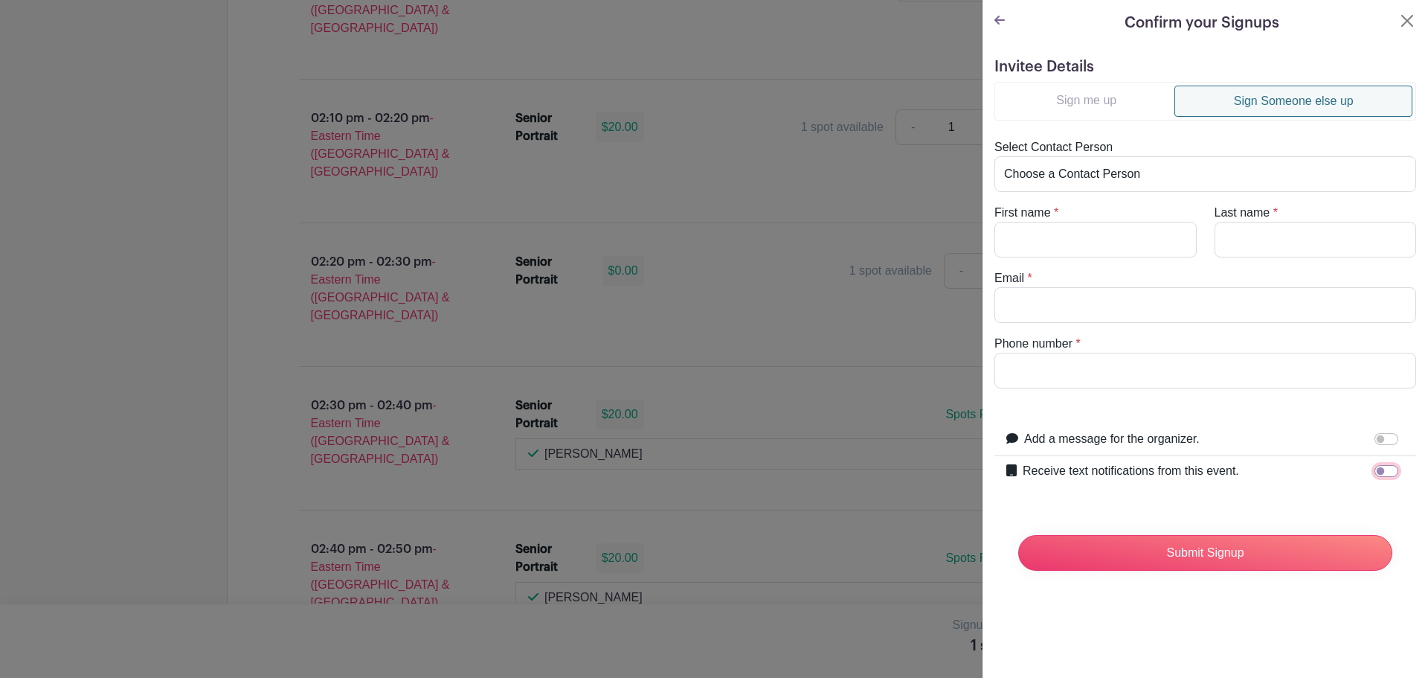
click at [1375, 469] on input "Receive text notifications from this event." at bounding box center [1387, 471] width 24 height 12
checkbox input "true"
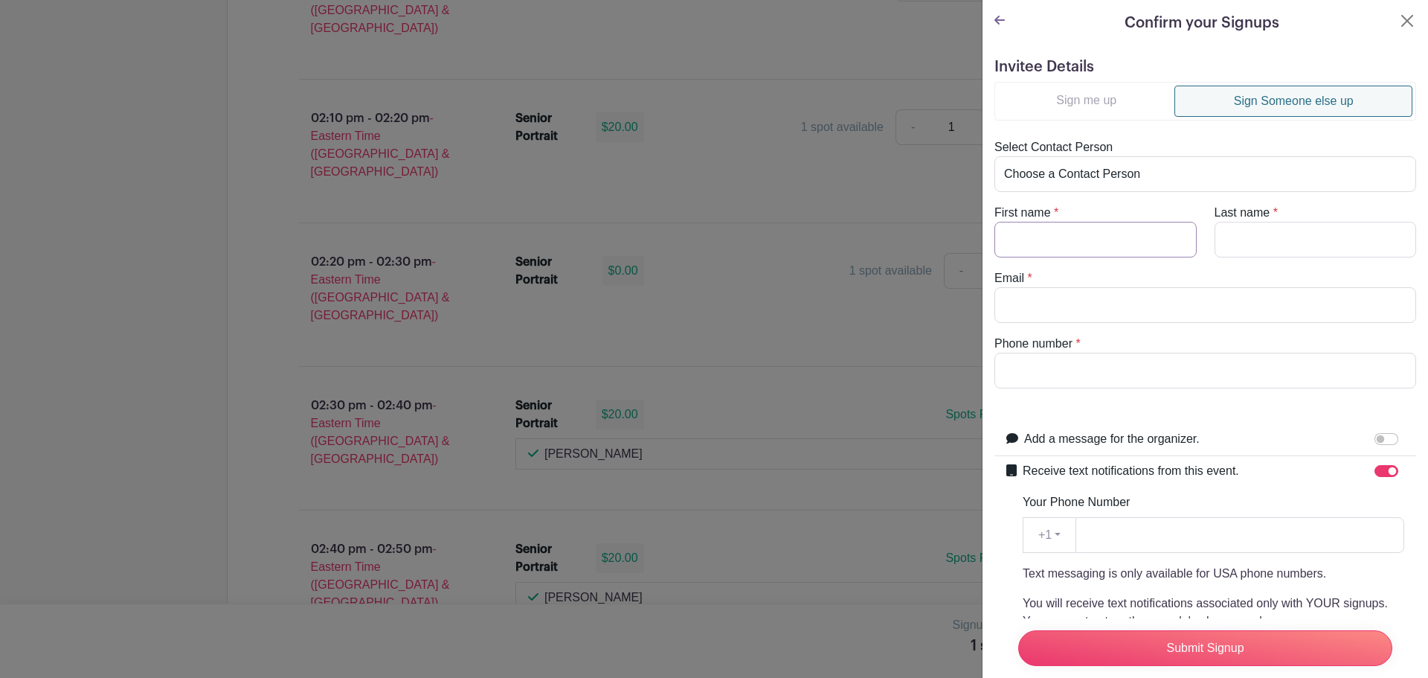
click at [1118, 246] on input "First name" at bounding box center [1096, 240] width 202 height 36
type input "[PERSON_NAME]"
drag, startPoint x: 1086, startPoint y: 311, endPoint x: 1009, endPoint y: 372, distance: 98.5
paste input "[PHONE_NUMBER]"
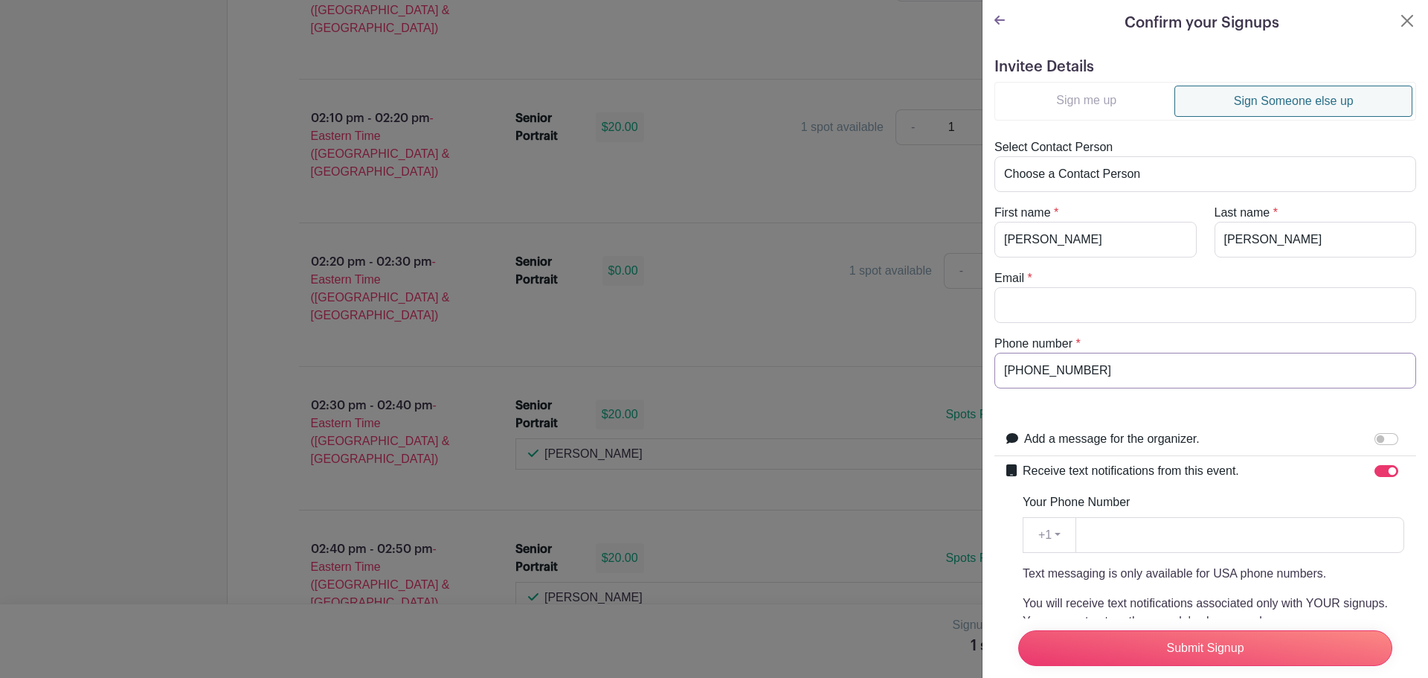
type input "[PHONE_NUMBER]"
paste input "[PHONE_NUMBER]"
type input "[PHONE_NUMBER]"
click at [1095, 309] on input "Email" at bounding box center [1206, 305] width 422 height 36
paste input "[EMAIL_ADDRESS][DOMAIN_NAME]"
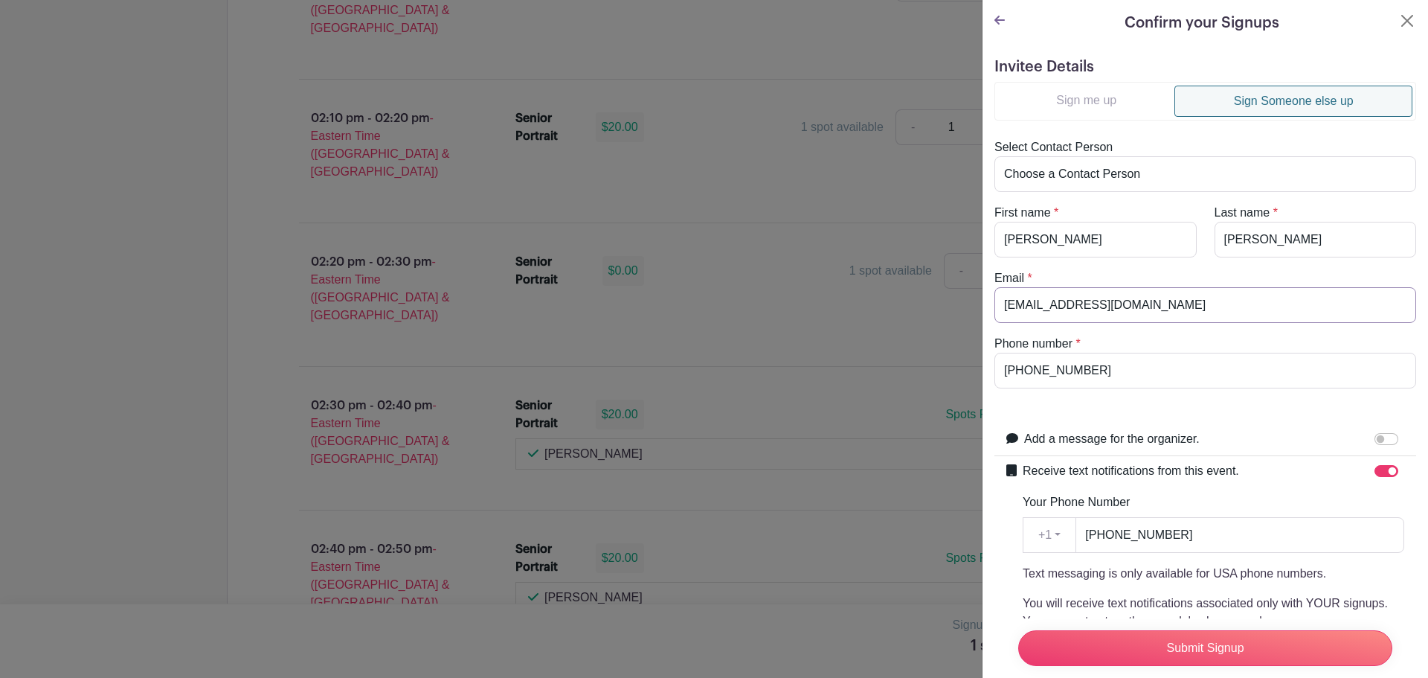
scroll to position [219, 0]
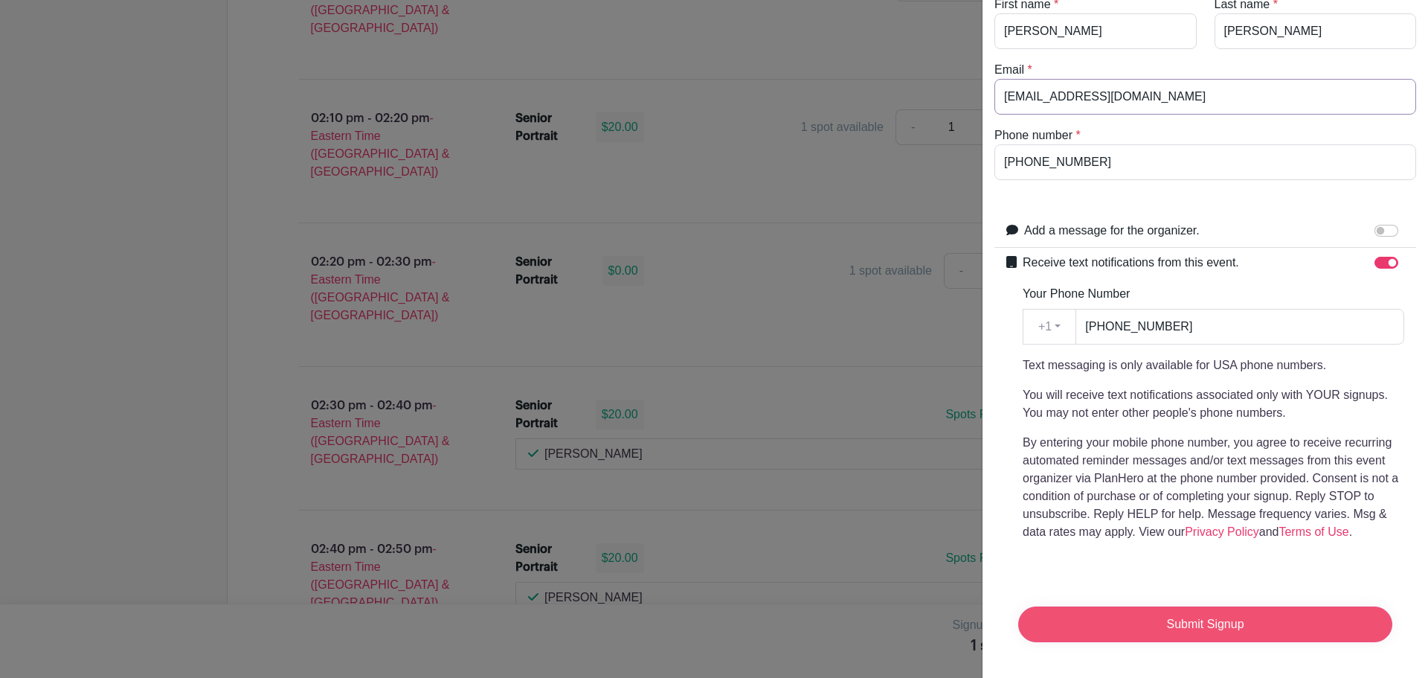
type input "[EMAIL_ADDRESS][DOMAIN_NAME]"
click at [1175, 617] on input "Submit Signup" at bounding box center [1205, 624] width 374 height 36
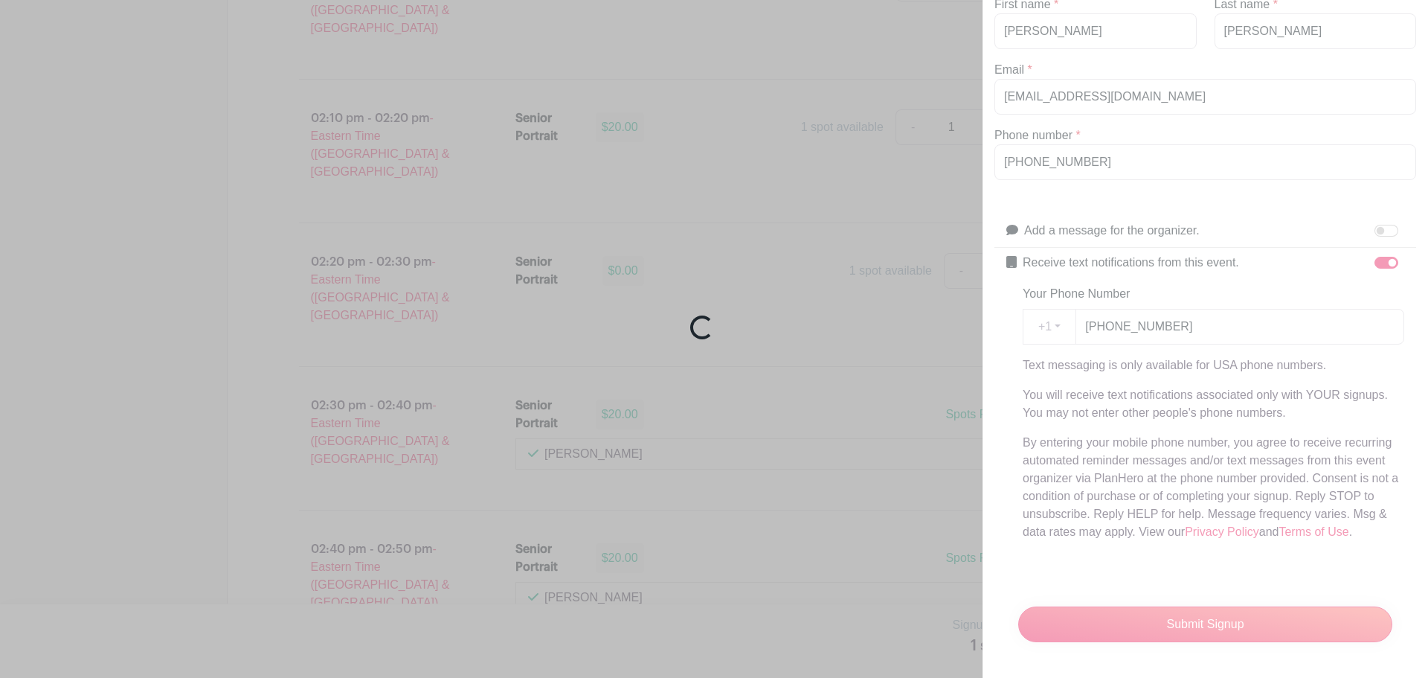
scroll to position [333, 0]
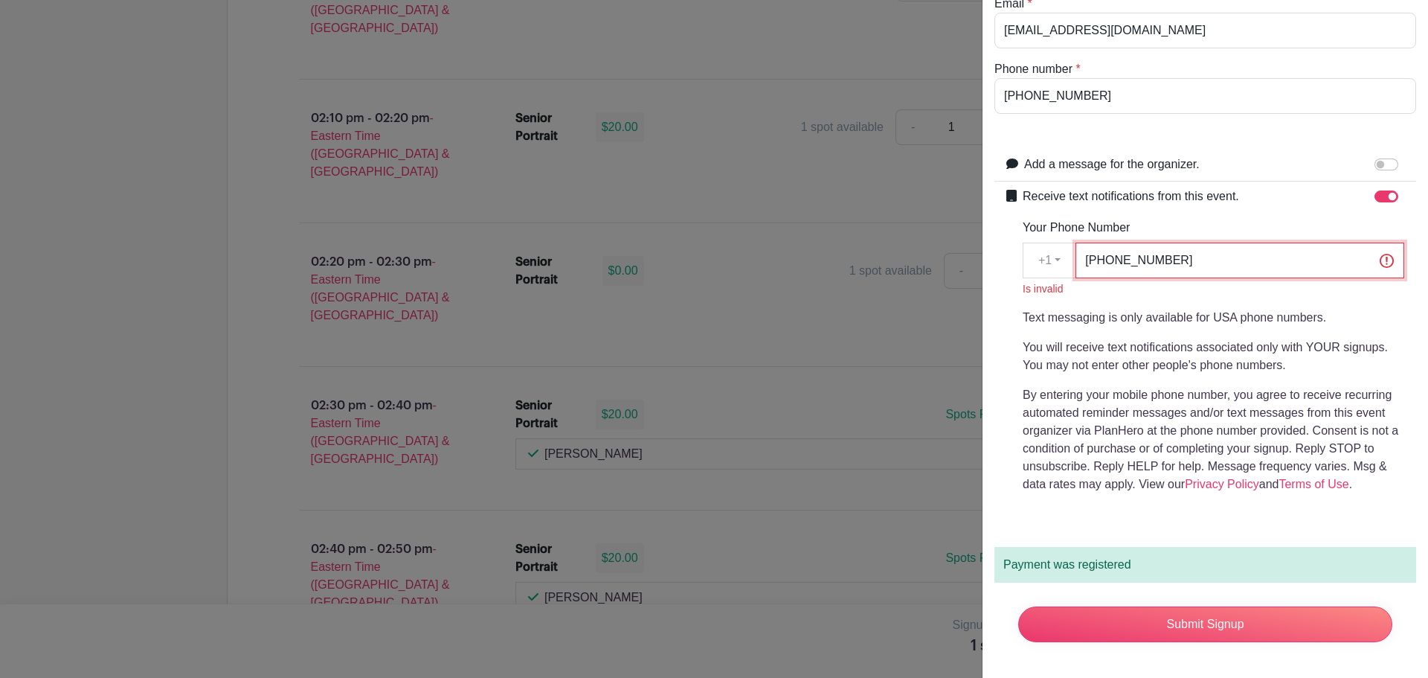
click at [1207, 243] on input "[PHONE_NUMBER]" at bounding box center [1240, 261] width 329 height 36
click at [1187, 618] on input "Submit Signup" at bounding box center [1205, 624] width 374 height 36
click at [1181, 248] on input "[PHONE_NUMBER]" at bounding box center [1240, 261] width 329 height 36
type input "7163164350"
click at [1180, 609] on input "Submit Signup" at bounding box center [1205, 624] width 374 height 36
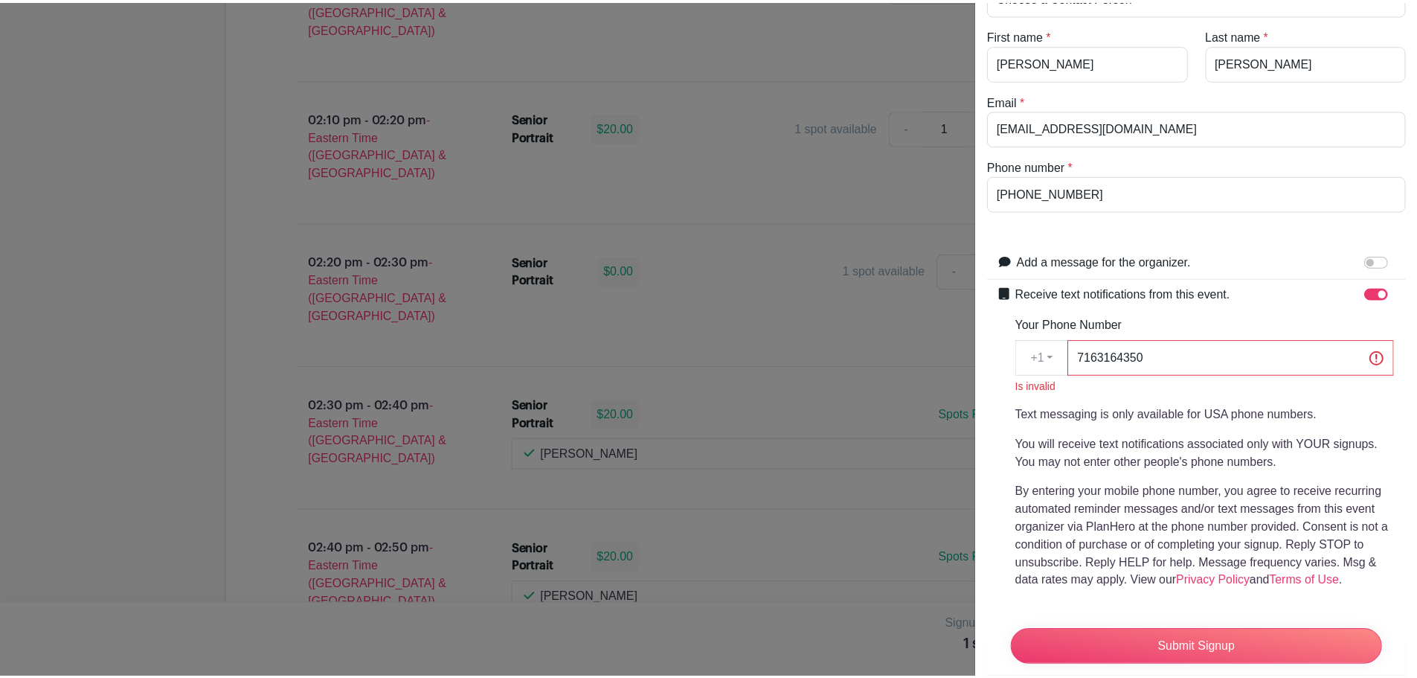
scroll to position [0, 0]
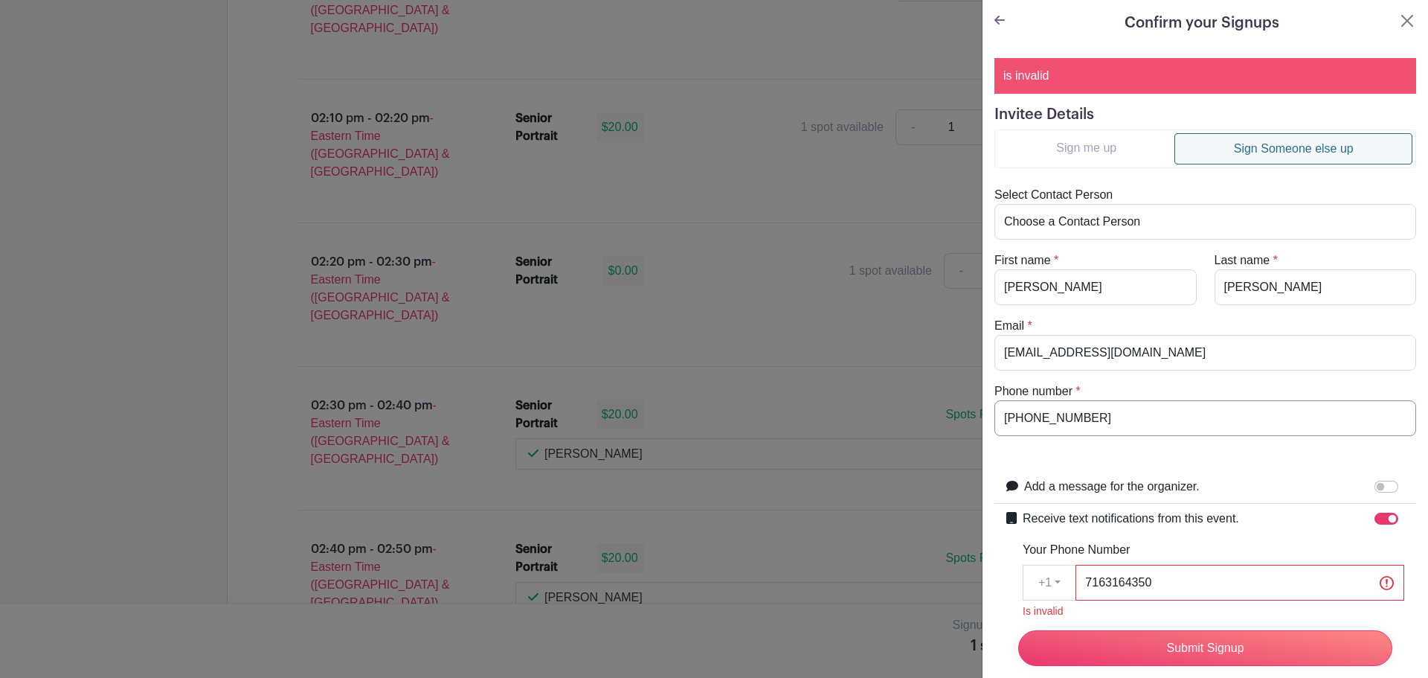
drag, startPoint x: 1126, startPoint y: 419, endPoint x: 867, endPoint y: 420, distance: 259.6
type input "8648009540"
drag, startPoint x: 1187, startPoint y: 572, endPoint x: 925, endPoint y: 611, distance: 265.5
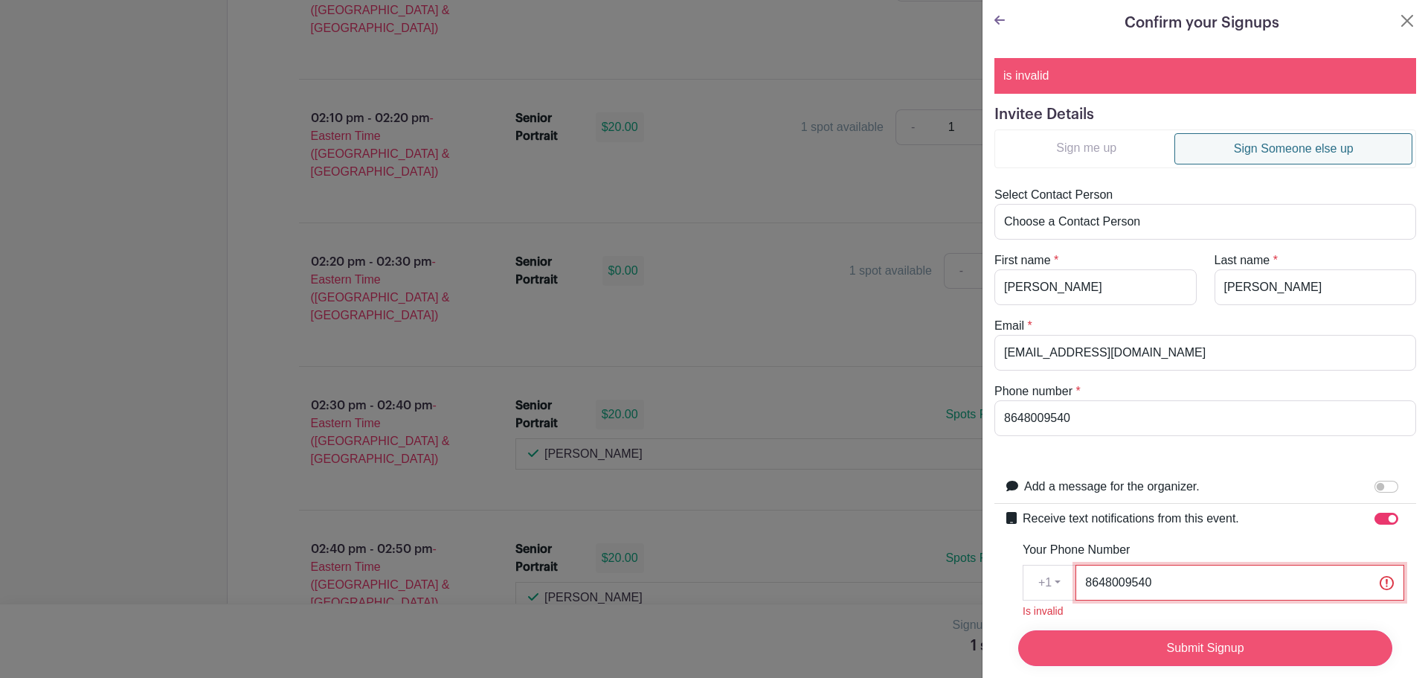
type input "8648009540"
click at [1090, 652] on input "Submit Signup" at bounding box center [1205, 648] width 374 height 36
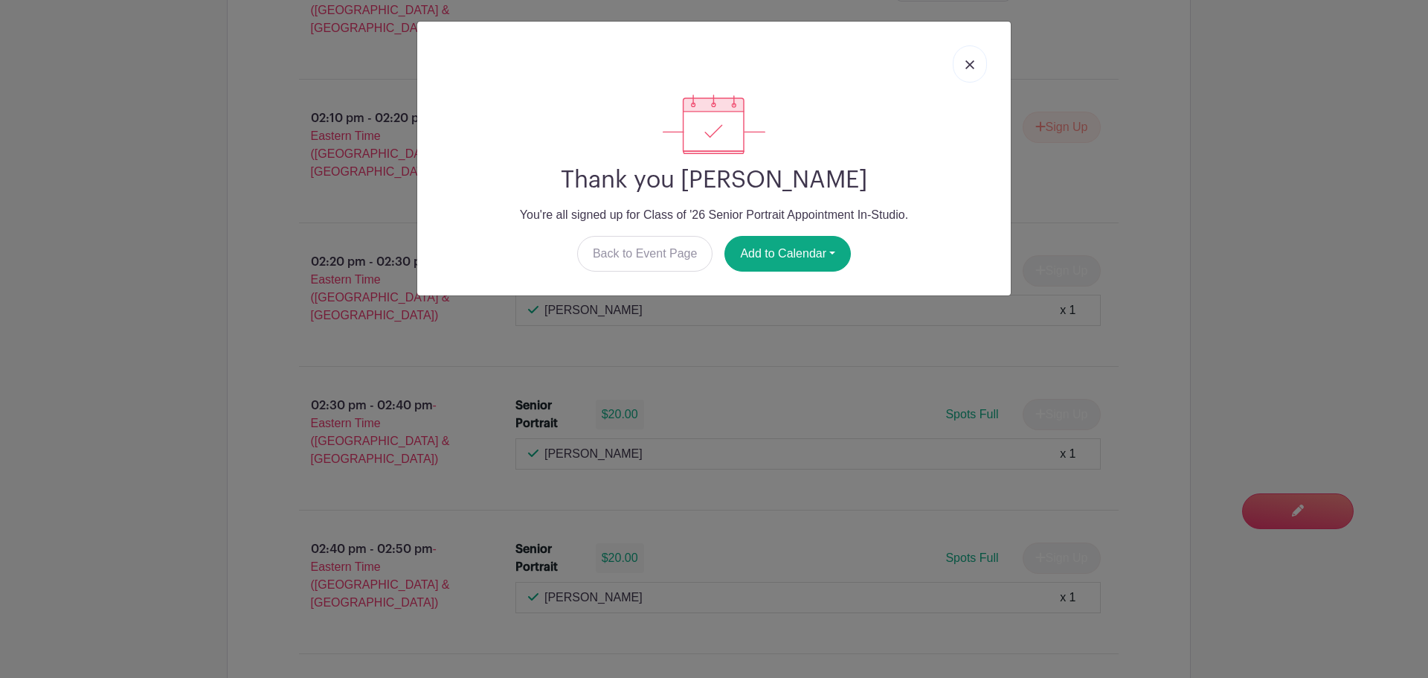
click at [964, 63] on link at bounding box center [970, 63] width 34 height 37
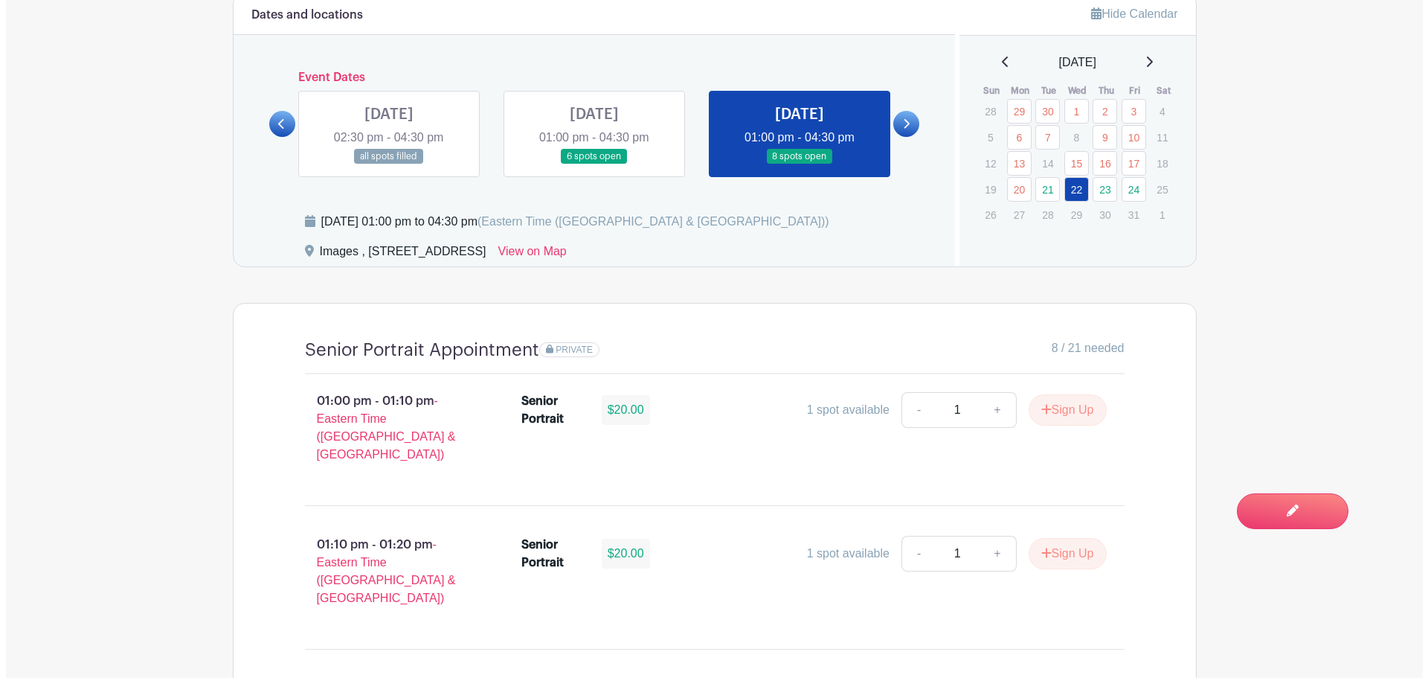
scroll to position [967, 0]
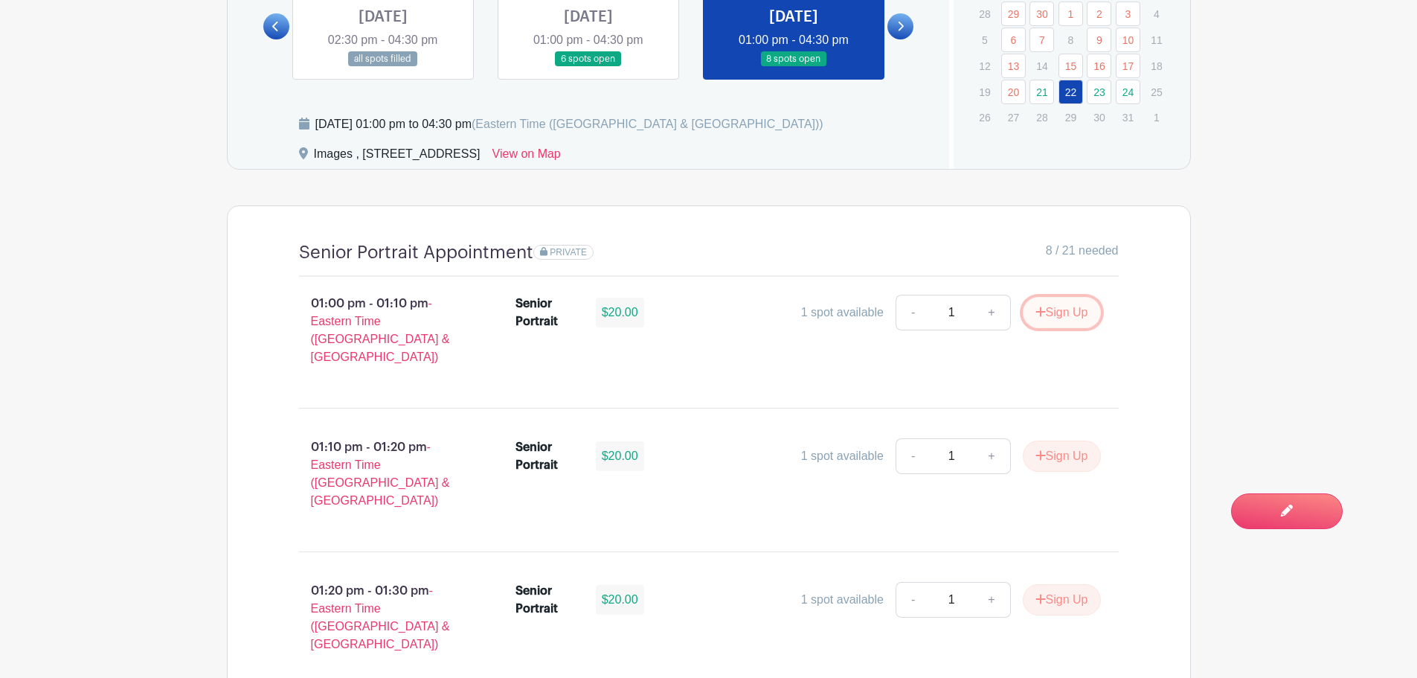
click at [1065, 316] on button "Sign Up" at bounding box center [1062, 312] width 78 height 31
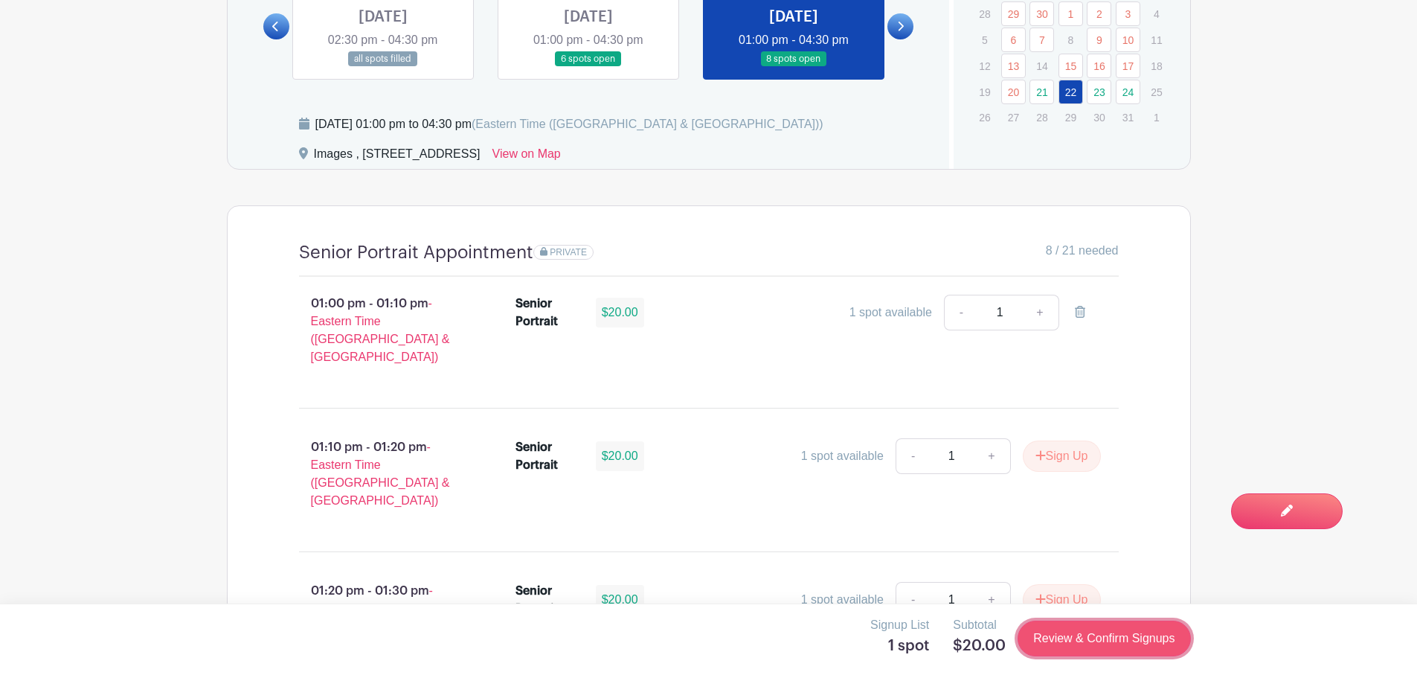
click at [1105, 642] on link "Review & Confirm Signups" at bounding box center [1104, 638] width 173 height 36
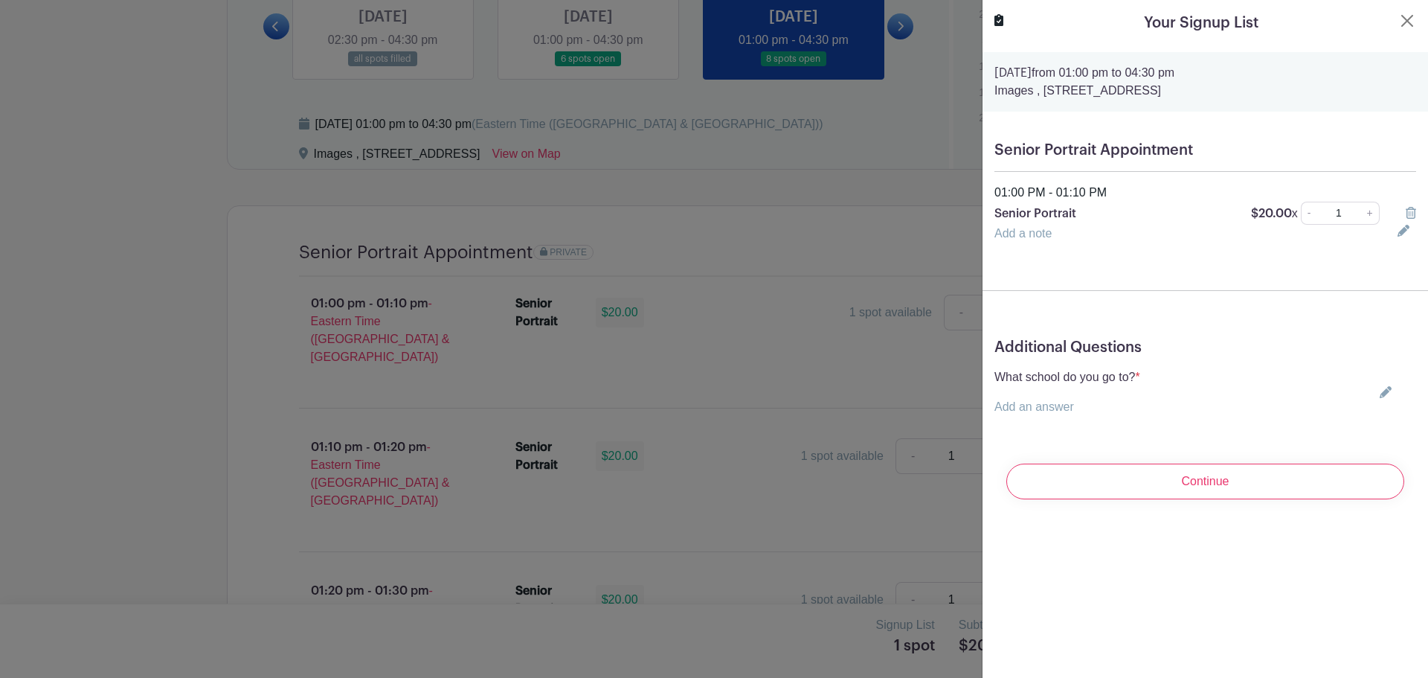
click at [1380, 393] on icon at bounding box center [1386, 392] width 12 height 12
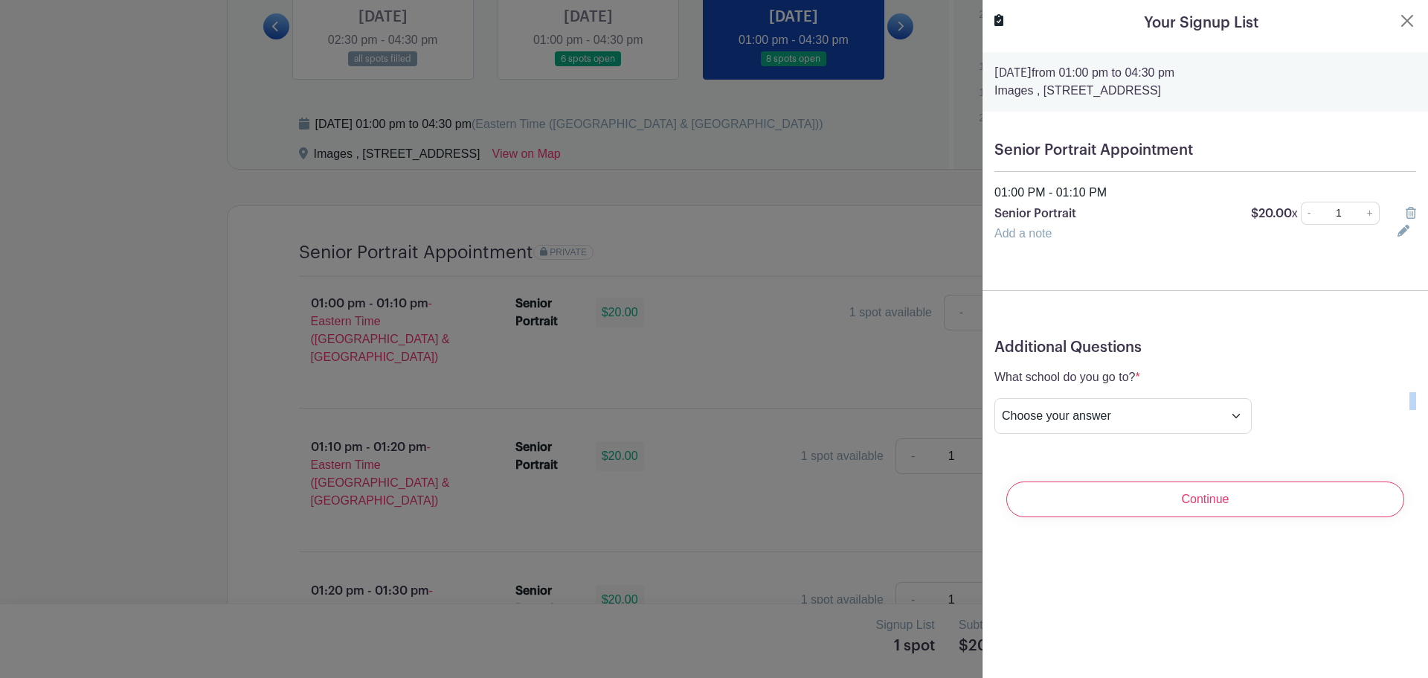
click at [1372, 393] on div "What school do you go to? * Add an answer Choose your answer [GEOGRAPHIC_DATA] …" at bounding box center [1206, 400] width 422 height 65
click at [1174, 415] on select "Choose your answer [GEOGRAPHIC_DATA] High [PERSON_NAME] High [PERSON_NAME] High…" at bounding box center [1123, 416] width 257 height 36
select select "3944"
click at [995, 398] on select "Choose your answer [GEOGRAPHIC_DATA] High [PERSON_NAME] High [PERSON_NAME] High…" at bounding box center [1123, 416] width 257 height 36
click at [1216, 497] on input "Continue" at bounding box center [1206, 499] width 398 height 36
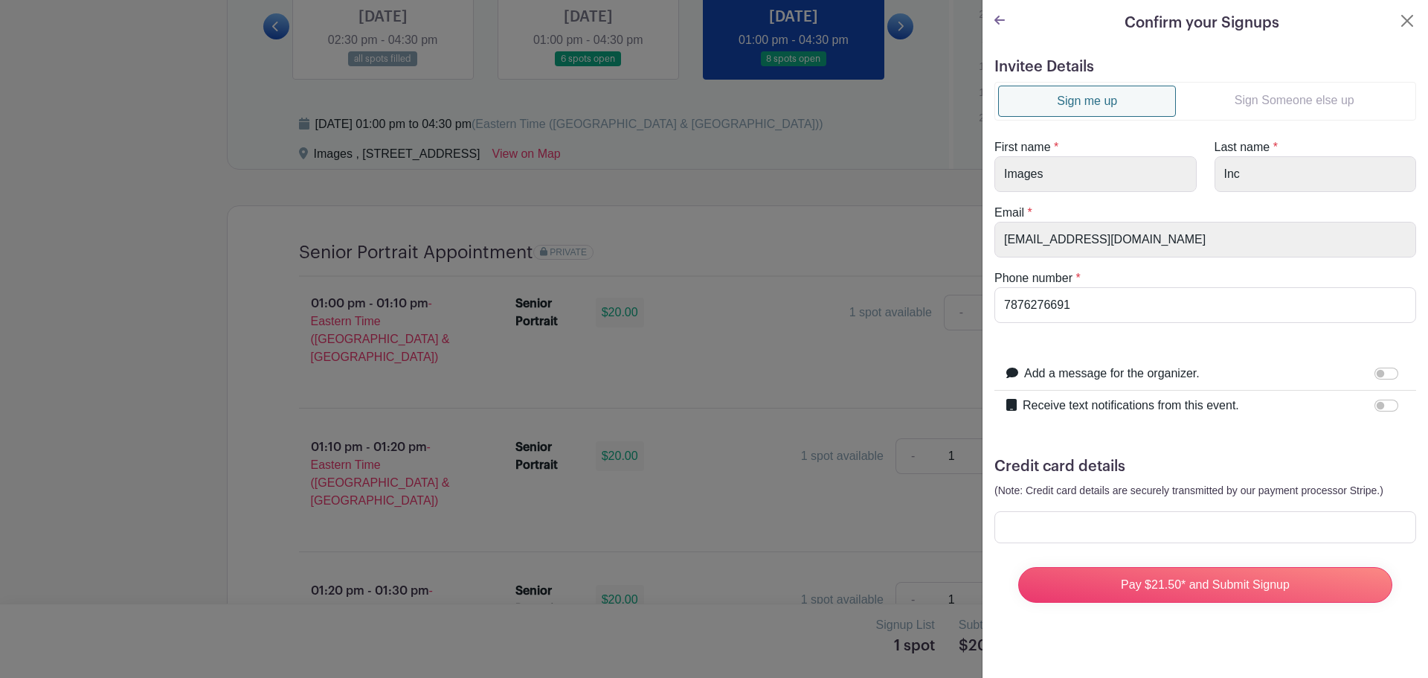
click at [1296, 89] on link "Sign Someone else up" at bounding box center [1294, 101] width 237 height 30
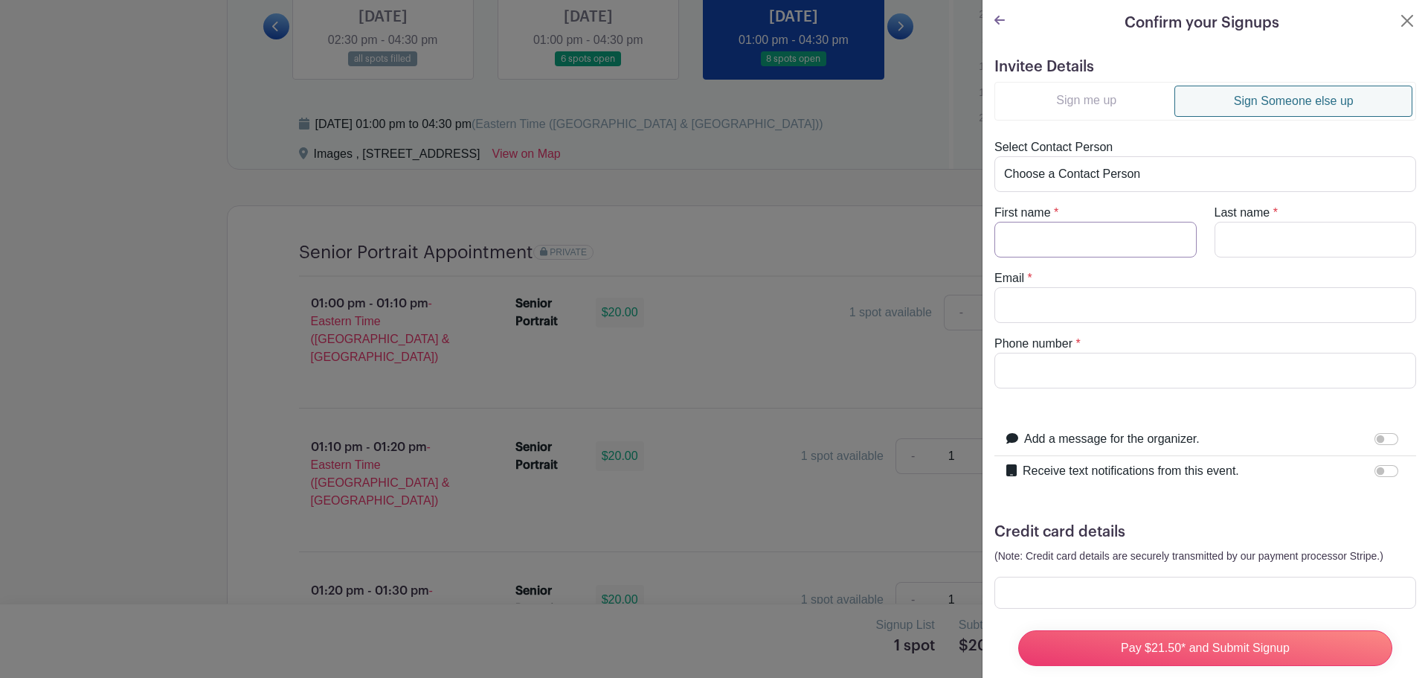
click at [1101, 237] on input "First name" at bounding box center [1096, 240] width 202 height 36
type input "[PERSON_NAME]"
type input "[EMAIL_ADDRESS][DOMAIN_NAME]"
drag, startPoint x: 1126, startPoint y: 360, endPoint x: 975, endPoint y: 370, distance: 151.4
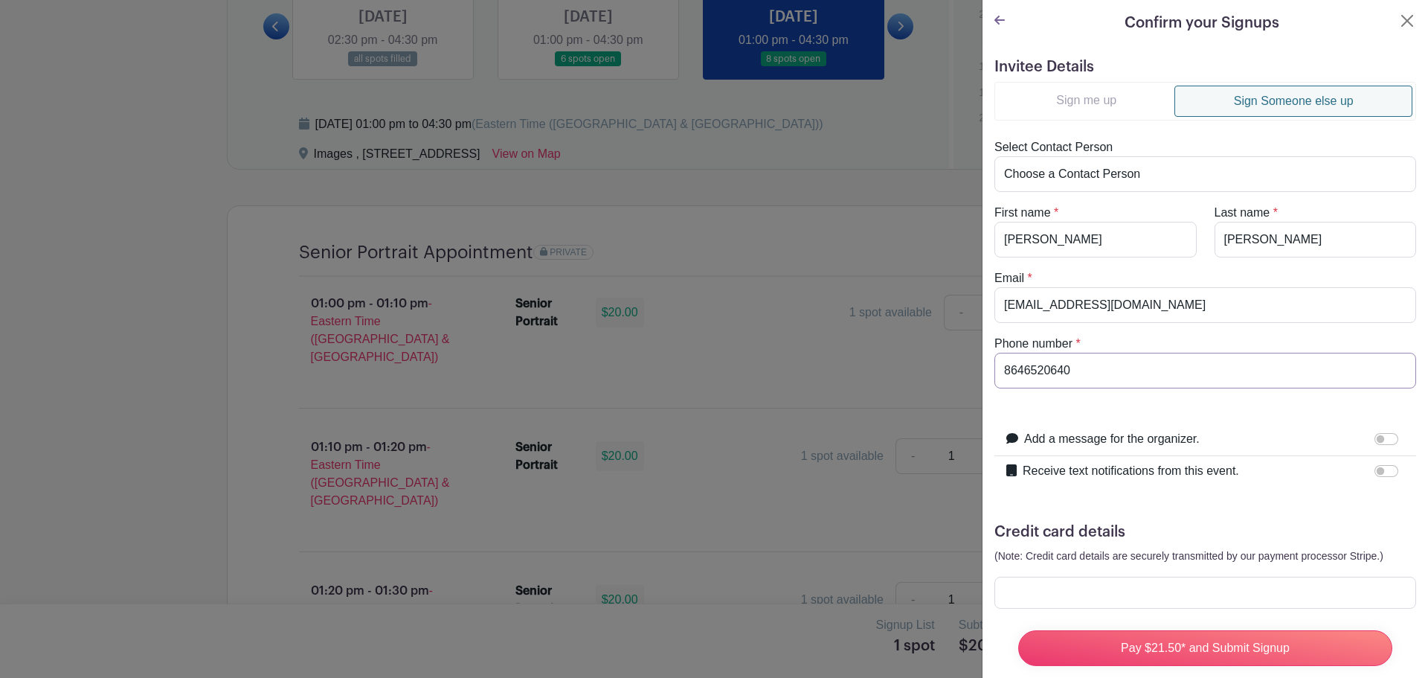
type input "8646520640"
click at [1375, 469] on input "Receive text notifications from this event." at bounding box center [1387, 471] width 24 height 12
checkbox input "true"
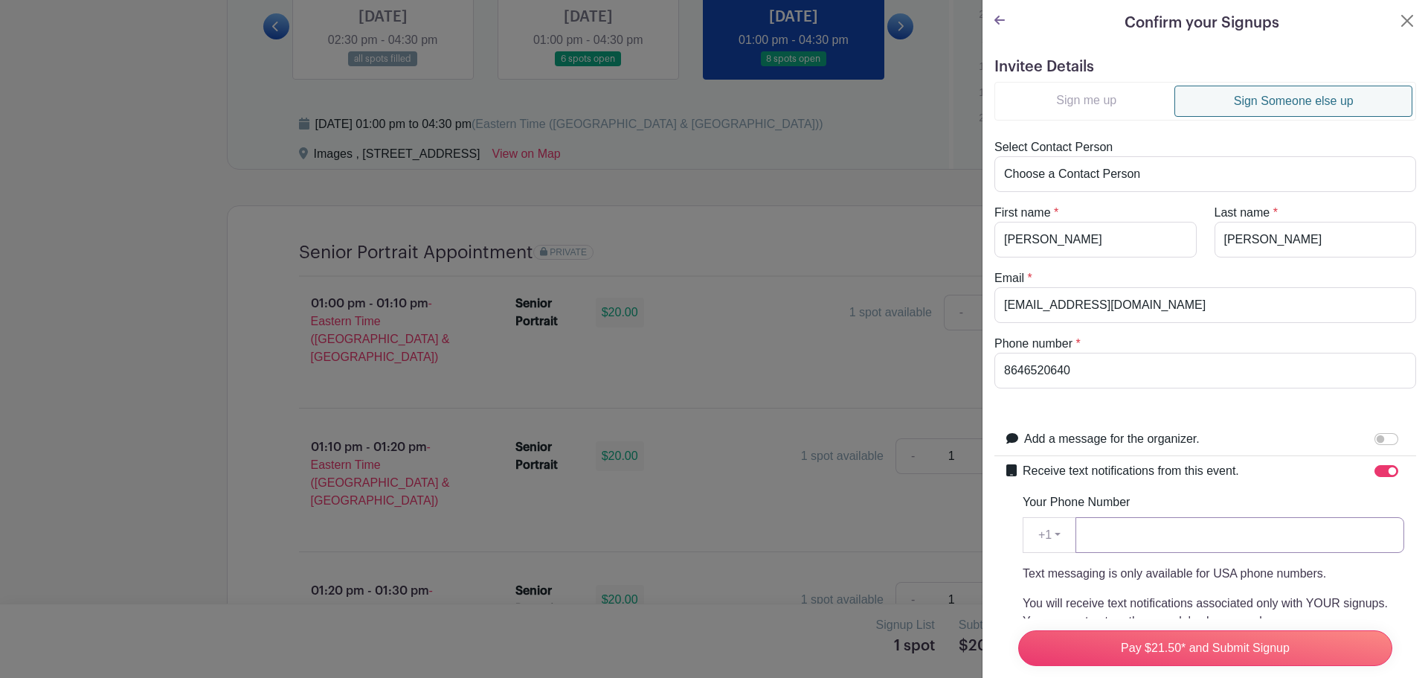
paste input "8646520640"
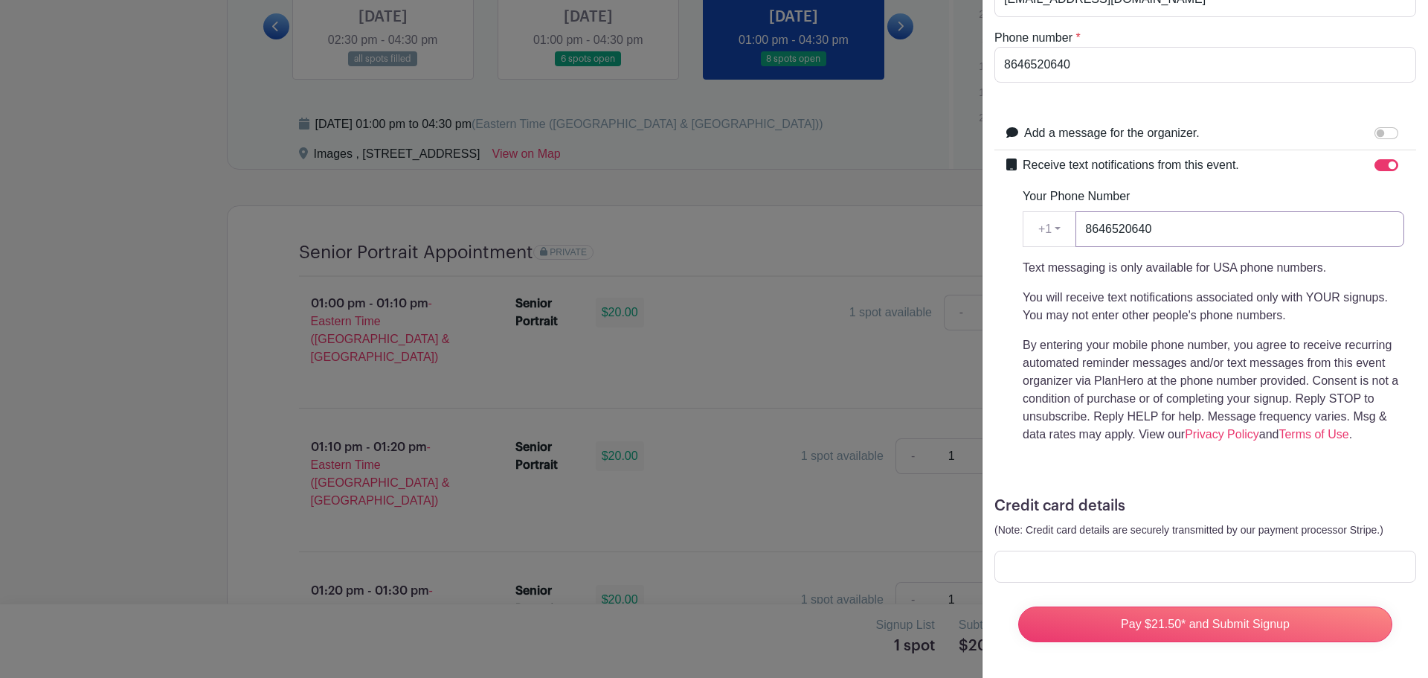
scroll to position [317, 0]
type input "8646520640"
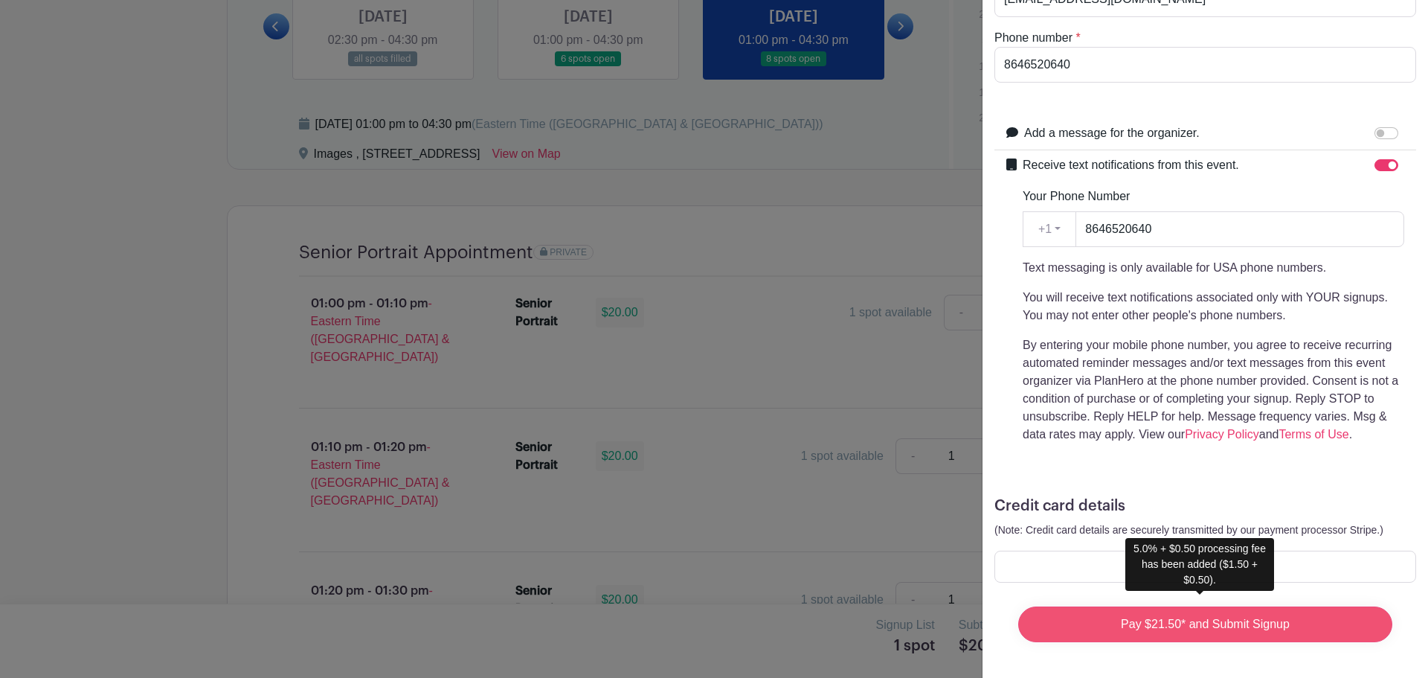
click at [1181, 613] on input "Pay $21.50* and Submit Signup" at bounding box center [1205, 624] width 374 height 36
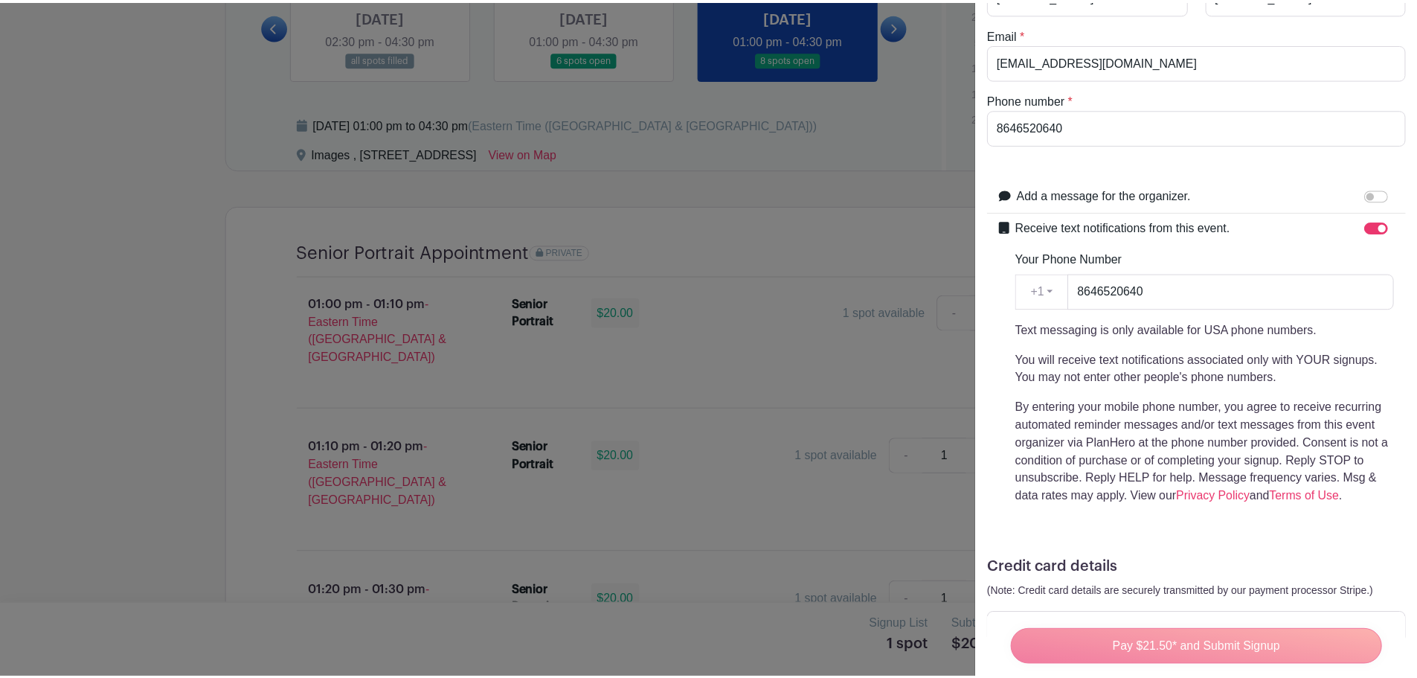
scroll to position [298, 0]
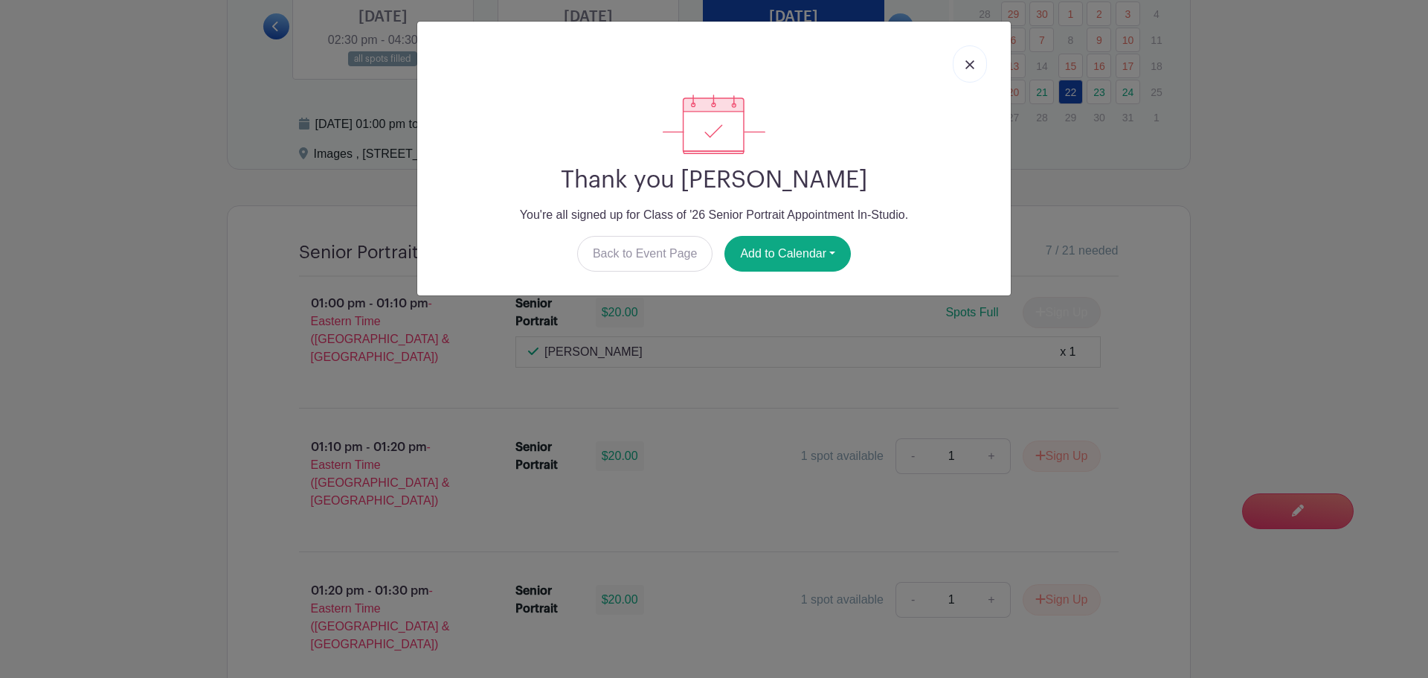
click at [965, 64] on link at bounding box center [970, 63] width 34 height 37
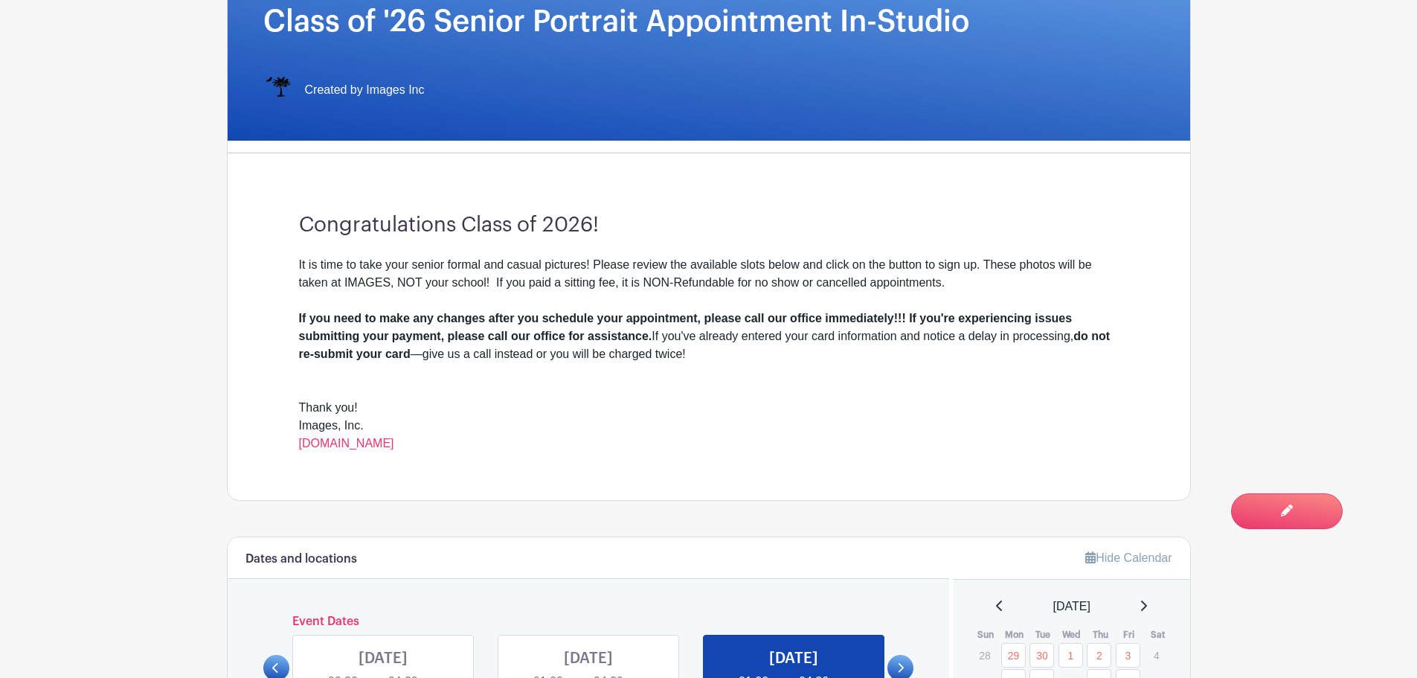
scroll to position [0, 0]
